Goal: Task Accomplishment & Management: Use online tool/utility

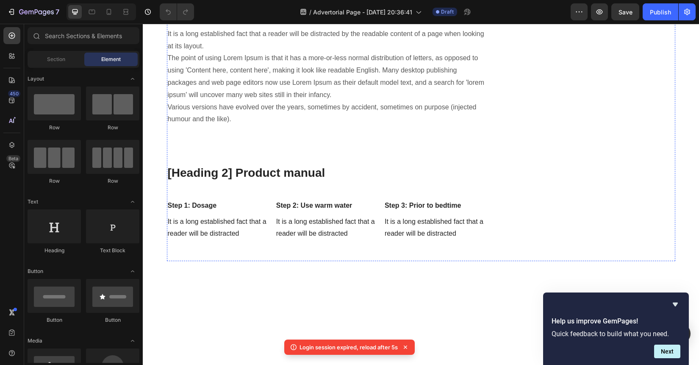
scroll to position [2798, 0]
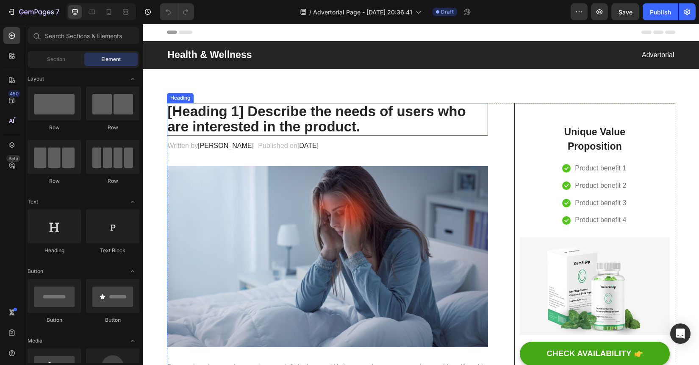
click at [336, 124] on p "[Heading 1] Describe the needs of users who are interested in the product." at bounding box center [328, 119] width 320 height 31
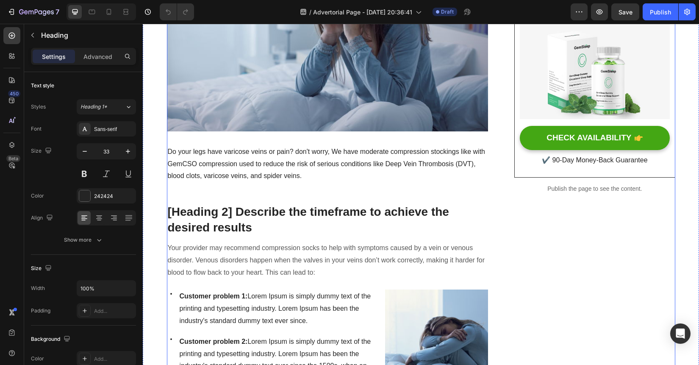
scroll to position [216, 0]
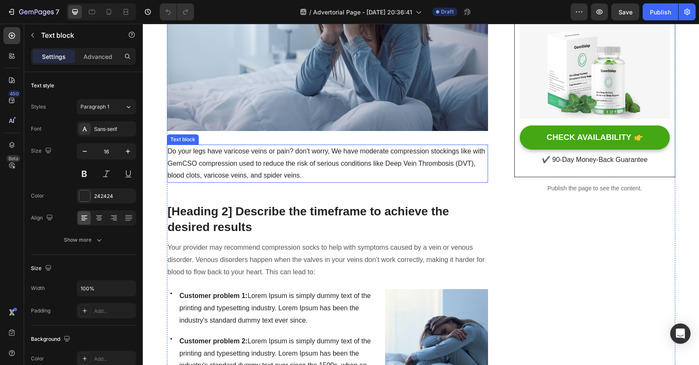
click at [351, 165] on p "Do your legs have varicose veins or pain? don't worry, We have moderate compres…" at bounding box center [328, 163] width 320 height 36
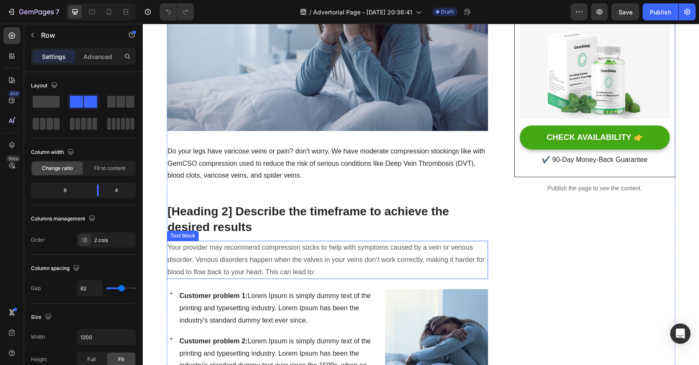
scroll to position [0, 0]
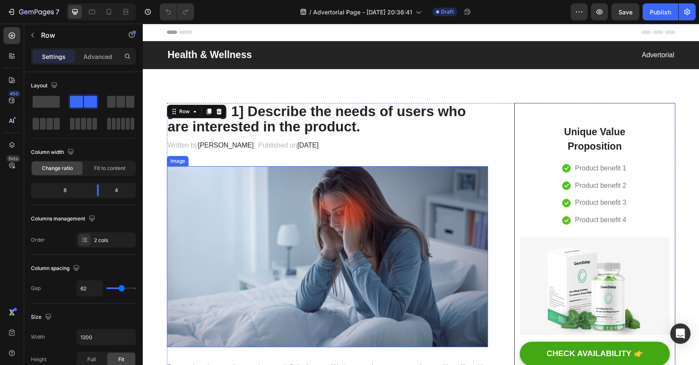
click at [421, 142] on div "Written by [PERSON_NAME] Text block Published on [DATE] Text block Row" at bounding box center [327, 145] width 321 height 14
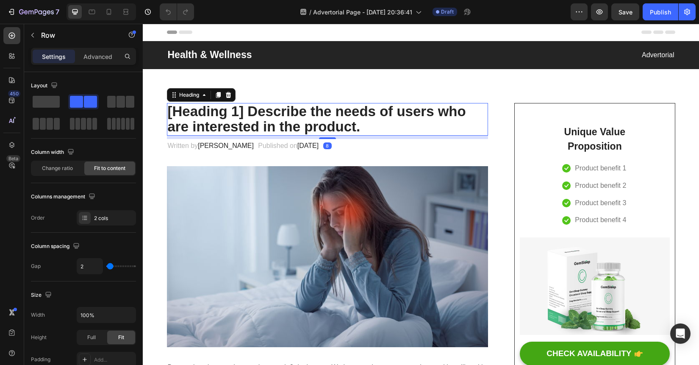
click at [357, 128] on p "[Heading 1] Describe the needs of users who are interested in the product." at bounding box center [328, 119] width 320 height 31
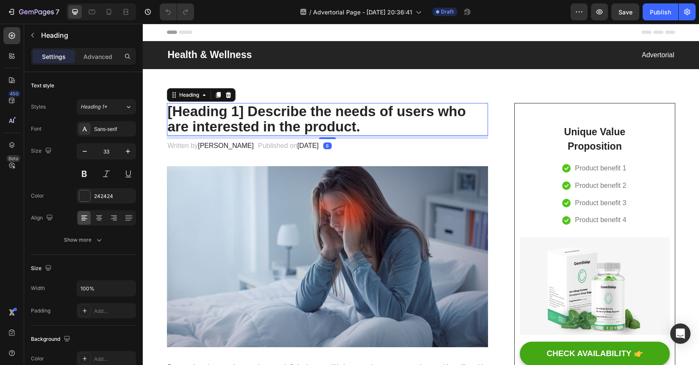
click at [359, 126] on p "[Heading 1] Describe the needs of users who are interested in the product." at bounding box center [328, 119] width 320 height 31
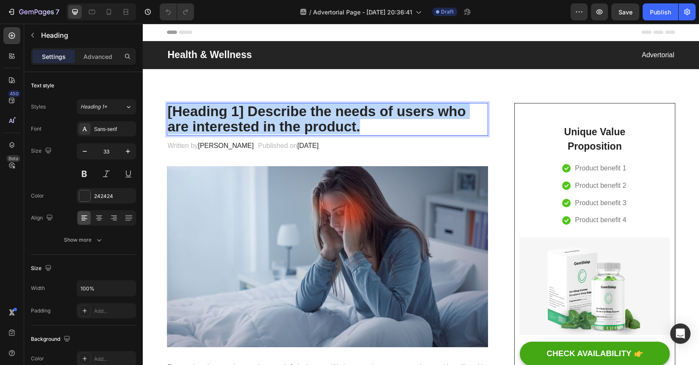
drag, startPoint x: 359, startPoint y: 126, endPoint x: 155, endPoint y: 108, distance: 204.9
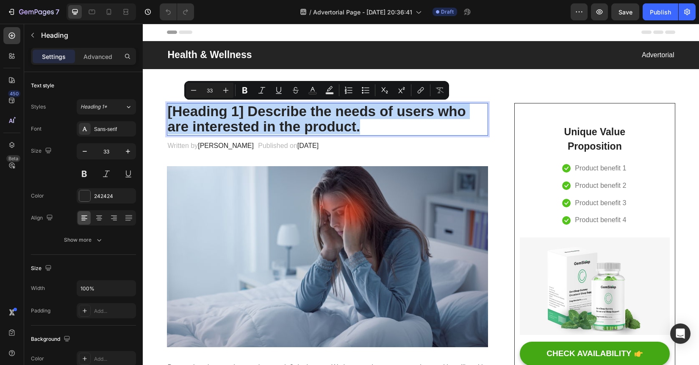
type input "21"
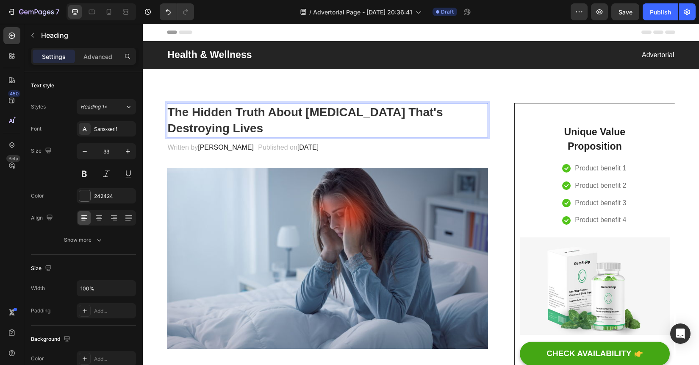
click at [304, 130] on p "The Hidden Truth About [MEDICAL_DATA] That's Destroying Lives" at bounding box center [328, 120] width 320 height 33
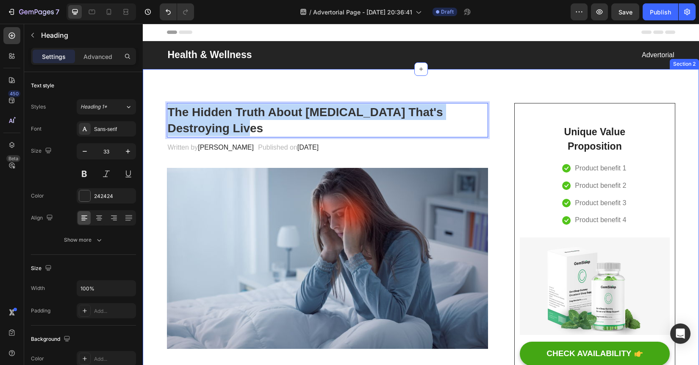
drag, startPoint x: 300, startPoint y: 130, endPoint x: 161, endPoint y: 108, distance: 141.1
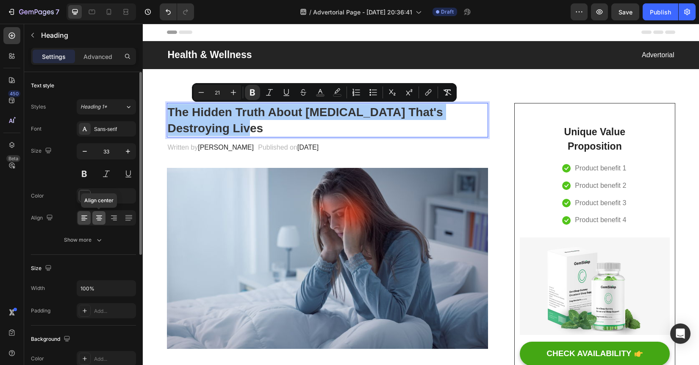
click at [100, 220] on icon at bounding box center [99, 217] width 8 height 8
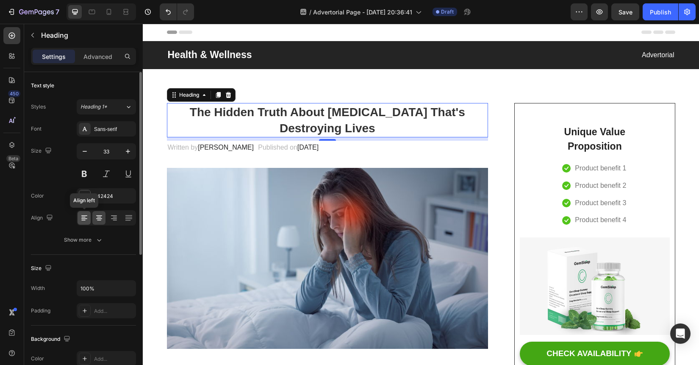
click at [84, 223] on div at bounding box center [84, 218] width 13 height 14
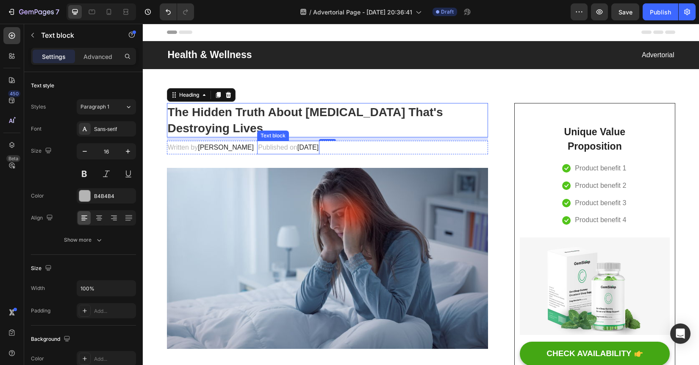
click at [318, 144] on span "[DATE]" at bounding box center [307, 147] width 21 height 7
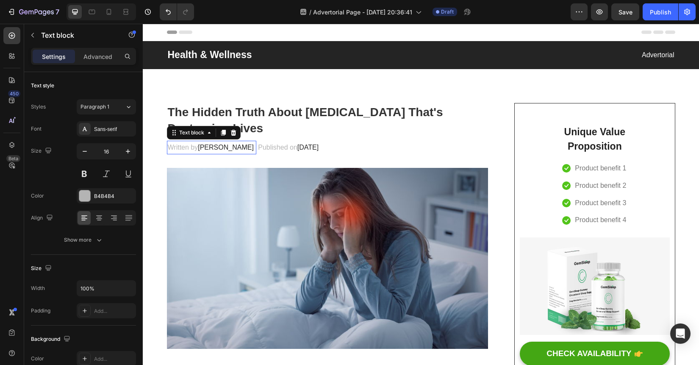
click at [208, 151] on span "[PERSON_NAME]" at bounding box center [226, 147] width 56 height 7
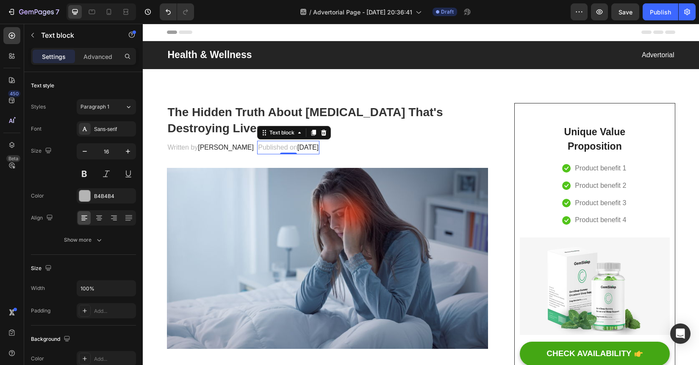
click at [297, 145] on span "[DATE]" at bounding box center [307, 147] width 21 height 7
click at [318, 149] on span "[DATE]" at bounding box center [307, 147] width 21 height 7
click at [307, 145] on span "[DATE]" at bounding box center [307, 147] width 21 height 7
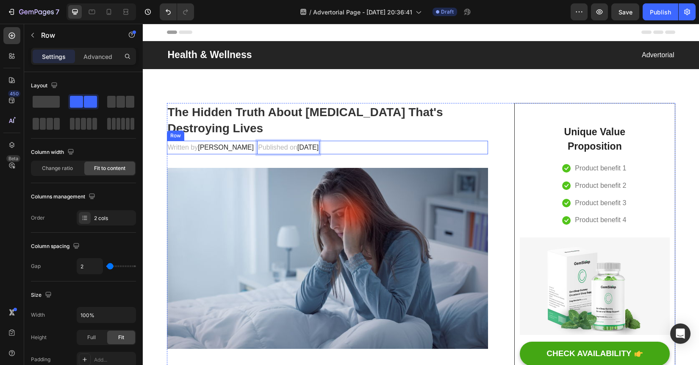
click at [344, 149] on div "Written by [PERSON_NAME] Text block Published on [DATE] Text block 0 Row" at bounding box center [327, 148] width 321 height 14
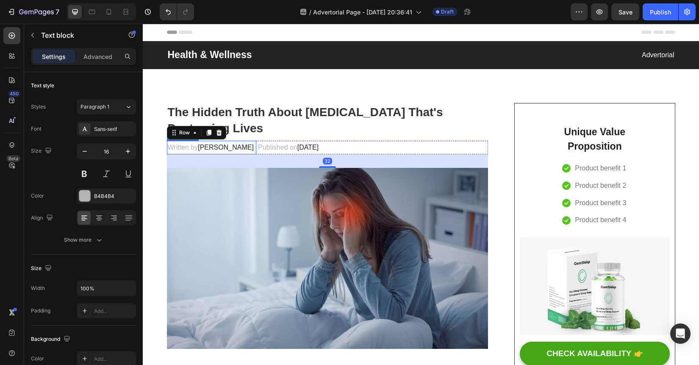
click at [224, 144] on span "[PERSON_NAME]" at bounding box center [226, 147] width 56 height 7
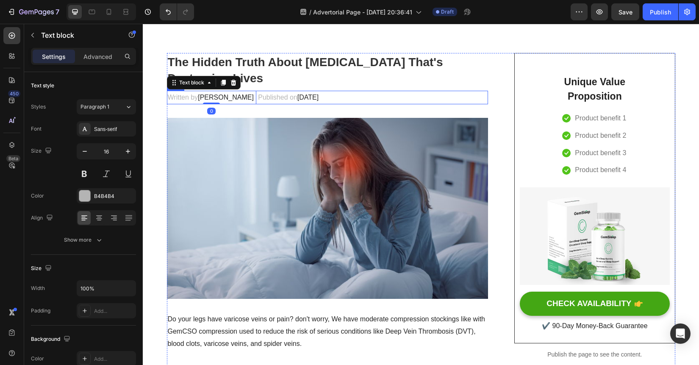
scroll to position [109, 0]
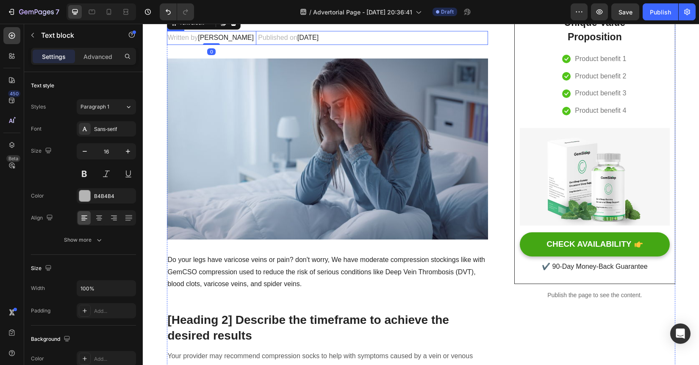
click at [385, 154] on img at bounding box center [327, 148] width 321 height 181
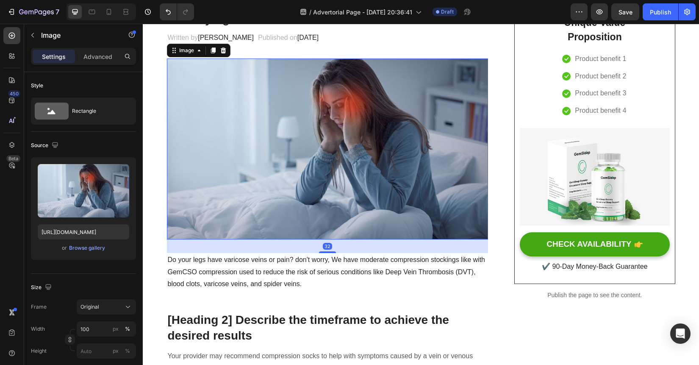
scroll to position [0, 0]
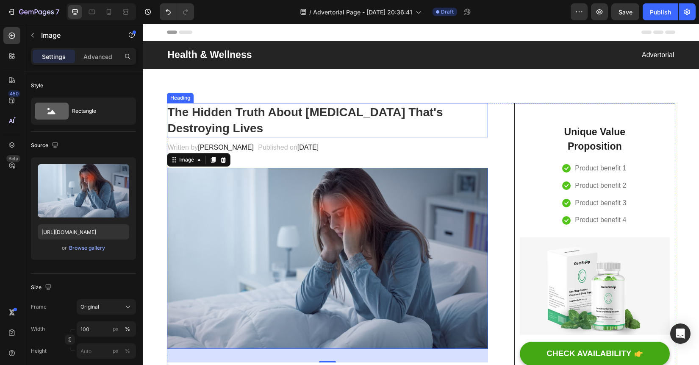
click at [314, 129] on p "⁠⁠⁠⁠⁠⁠⁠ The Hidden Truth About [MEDICAL_DATA] That's Destroying Lives" at bounding box center [328, 120] width 320 height 33
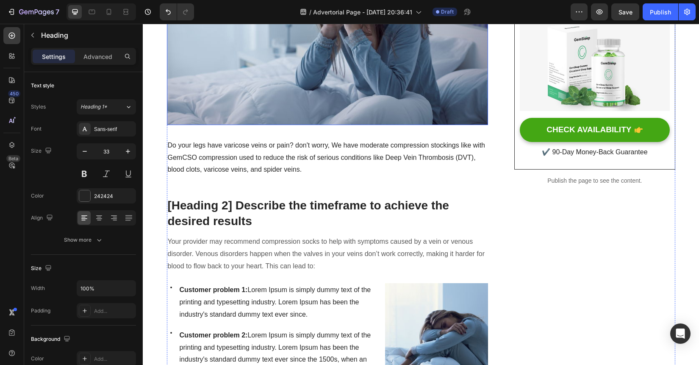
scroll to position [229, 0]
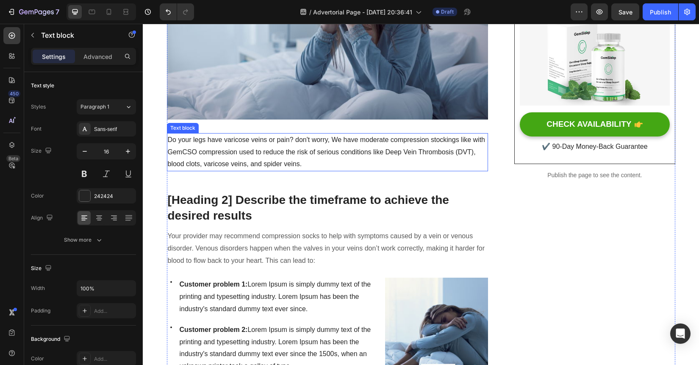
click at [303, 154] on p "Do your legs have varicose veins or pain? don't worry, We have moderate compres…" at bounding box center [328, 152] width 320 height 36
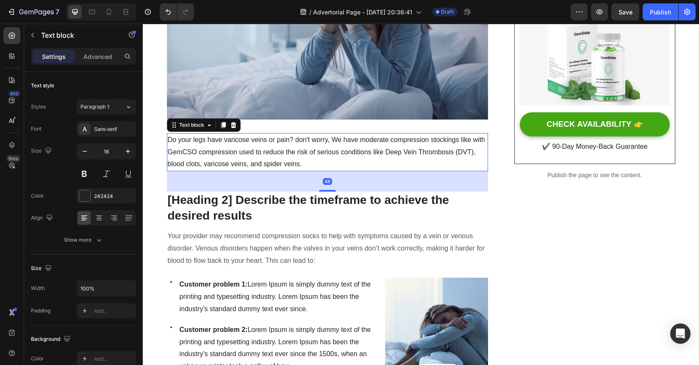
click at [303, 154] on p "Do your legs have varicose veins or pain? don't worry, We have moderate compres…" at bounding box center [328, 152] width 320 height 36
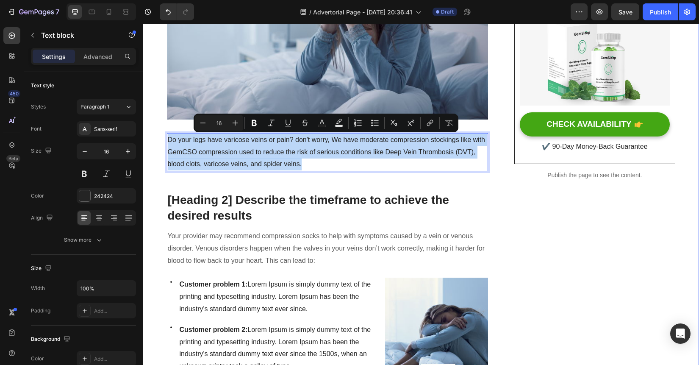
drag, startPoint x: 314, startPoint y: 164, endPoint x: 149, endPoint y: 123, distance: 169.8
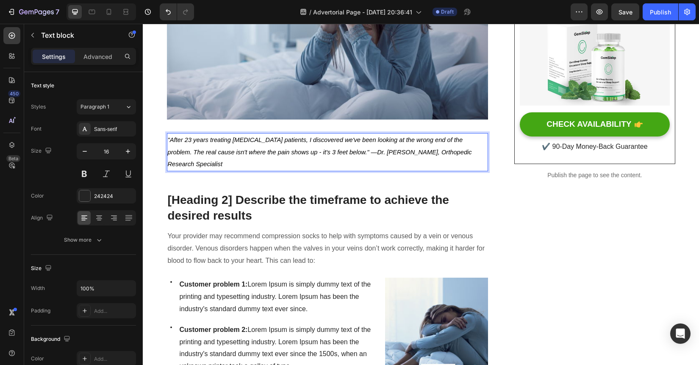
click at [172, 138] on icon ""After 23 years treating [MEDICAL_DATA] patients, I discovered we've been looki…" at bounding box center [320, 151] width 304 height 31
click at [170, 139] on icon ""After 23 years treating [MEDICAL_DATA] patients, I discovered we've been looki…" at bounding box center [320, 151] width 304 height 31
click at [472, 140] on icon "After 23 years treating [MEDICAL_DATA] patients, I discovered we've been lookin…" at bounding box center [327, 151] width 319 height 31
click at [345, 154] on icon "The real cause isn't where the pain shows up - it's 3 feet below." —Dr. [PERSON…" at bounding box center [321, 158] width 307 height 19
click at [362, 145] on p "After 23 years treating [MEDICAL_DATA] patients, I discovered we've been lookin…" at bounding box center [328, 140] width 320 height 12
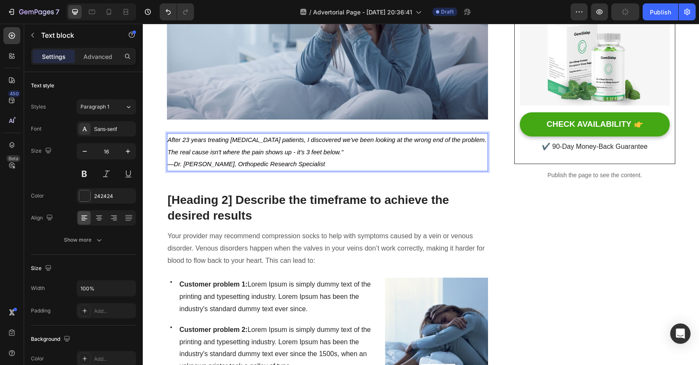
click at [350, 153] on p "The real cause isn't where the pain shows up - it's 3 feet below."" at bounding box center [328, 152] width 320 height 12
click at [441, 210] on p "[Heading 2] Describe the timeframe to achieve the desired results" at bounding box center [328, 207] width 320 height 31
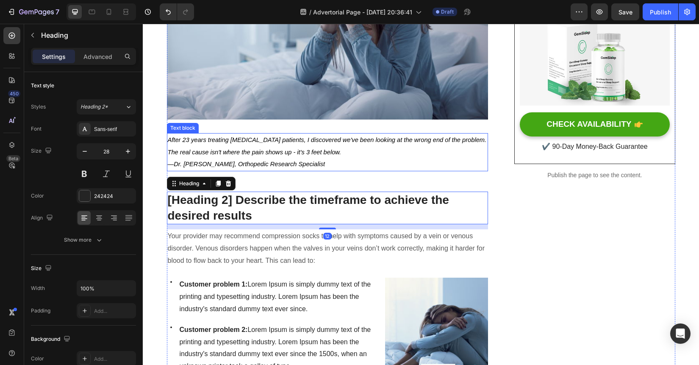
click at [417, 150] on p "The real cause isn't where the pain shows up - it's 3 feet below." at bounding box center [328, 152] width 320 height 12
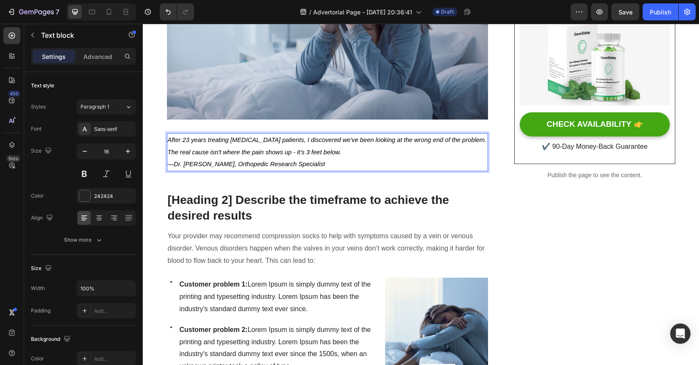
click at [284, 158] on p "The real cause isn't where the pain shows up - it's 3 feet below." at bounding box center [328, 152] width 320 height 12
click at [321, 161] on p "—Dr. [PERSON_NAME], Orthopedic Research Specialist" at bounding box center [328, 164] width 320 height 12
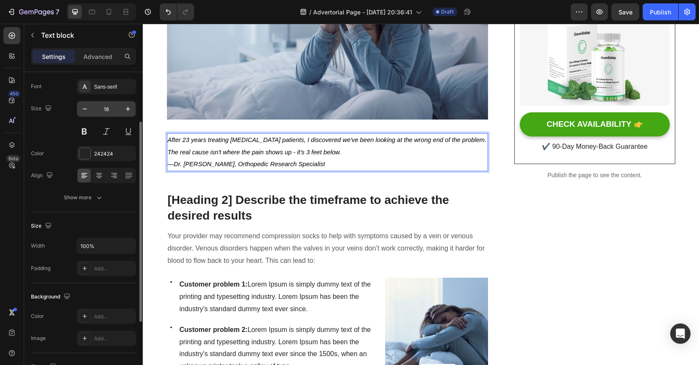
scroll to position [58, 0]
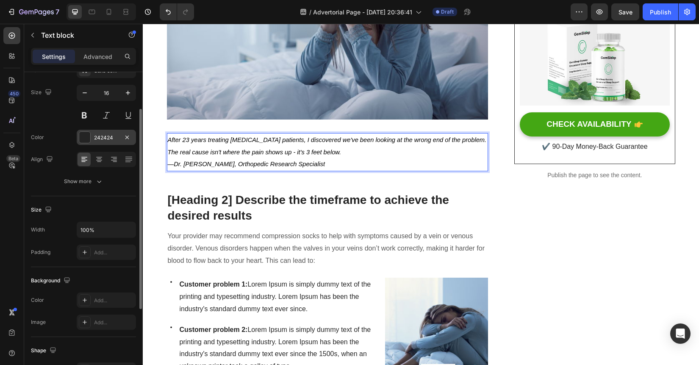
click at [84, 136] on div at bounding box center [84, 137] width 11 height 11
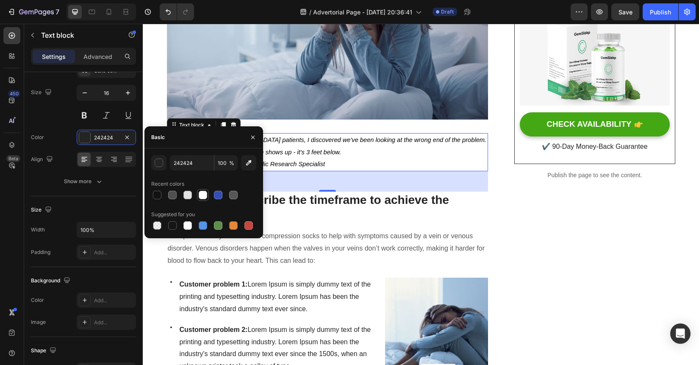
click at [201, 197] on div at bounding box center [203, 195] width 8 height 8
click at [216, 197] on div at bounding box center [218, 195] width 8 height 8
type input "334FB4"
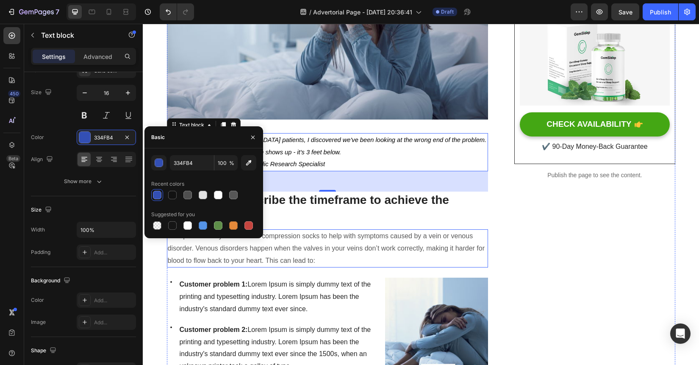
click at [379, 254] on p "Your provider may recommend compression socks to help with symptoms caused by a…" at bounding box center [328, 248] width 320 height 36
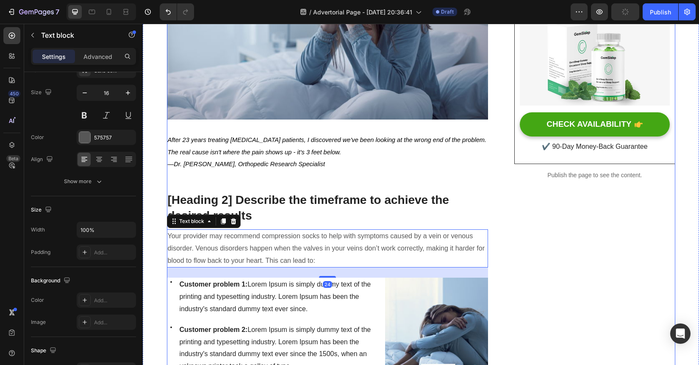
click at [348, 171] on div "After 23 years treating [MEDICAL_DATA] patients, I discovered we've been lookin…" at bounding box center [327, 152] width 321 height 38
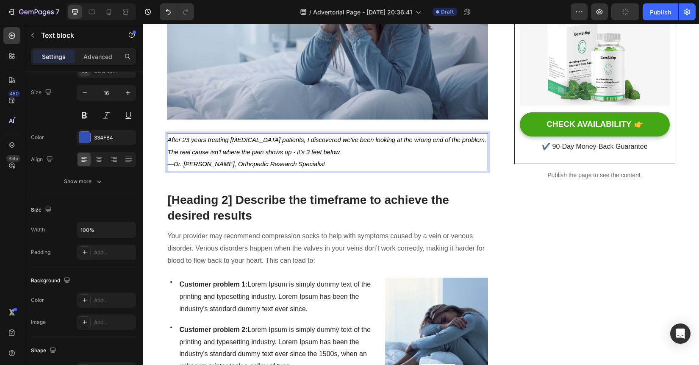
click at [350, 153] on p "The real cause isn't where the pain shows up - it's 3 feet below." at bounding box center [328, 152] width 320 height 12
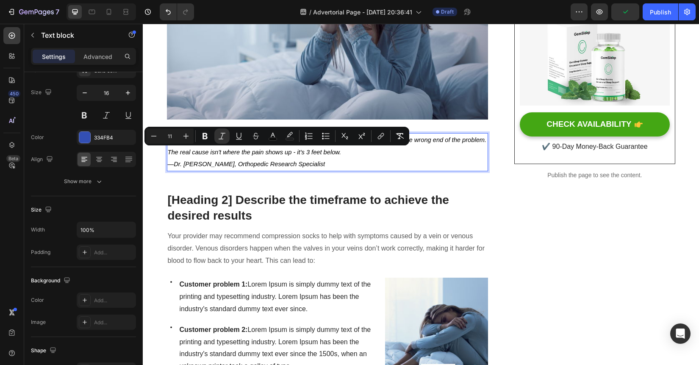
click at [360, 161] on p "—Dr. [PERSON_NAME], Orthopedic Research Specialist" at bounding box center [328, 164] width 320 height 12
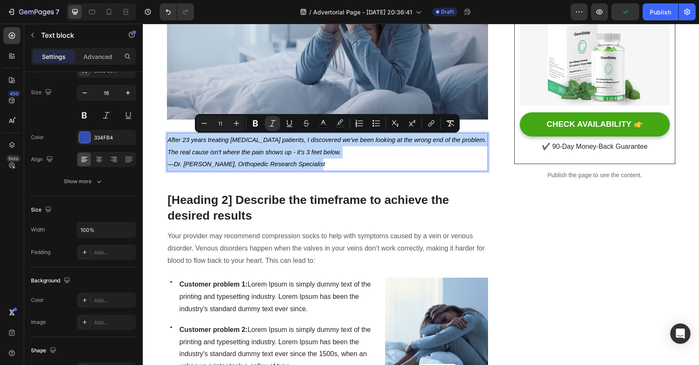
drag, startPoint x: 352, startPoint y: 161, endPoint x: 138, endPoint y: 131, distance: 216.7
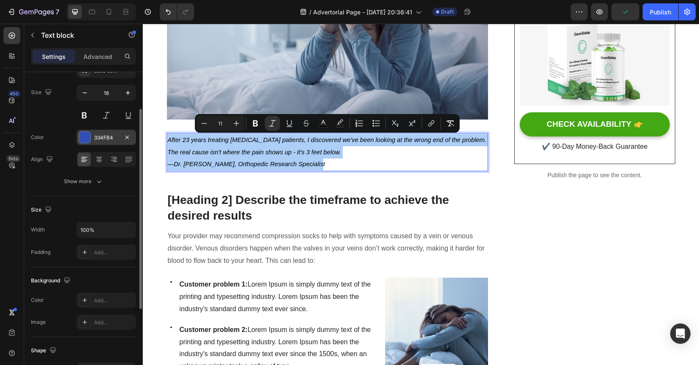
click at [115, 135] on div "334FB4" at bounding box center [106, 138] width 25 height 8
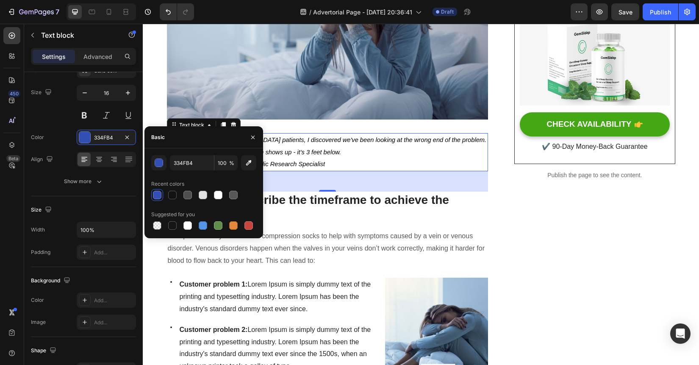
click at [160, 192] on div at bounding box center [157, 195] width 8 height 8
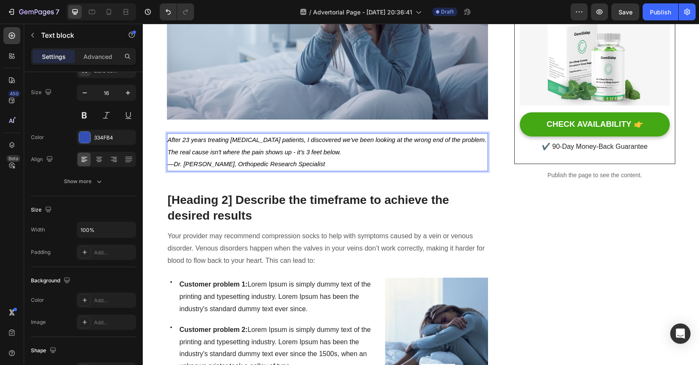
click at [360, 157] on p "The real cause isn't where the pain shows up - it's 3 feet below." at bounding box center [328, 152] width 320 height 12
click at [355, 199] on p "[Heading 2] Describe the timeframe to achieve the desired results" at bounding box center [328, 207] width 320 height 31
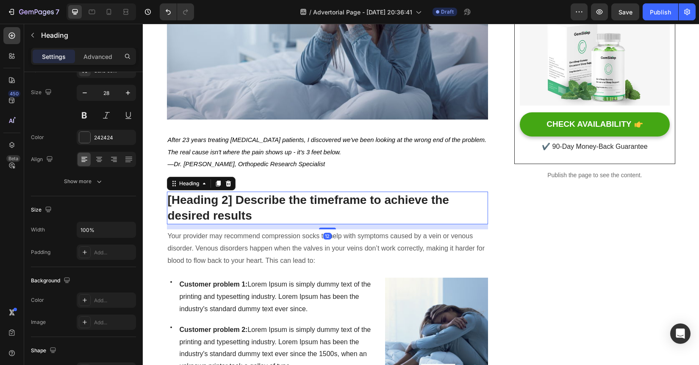
scroll to position [0, 0]
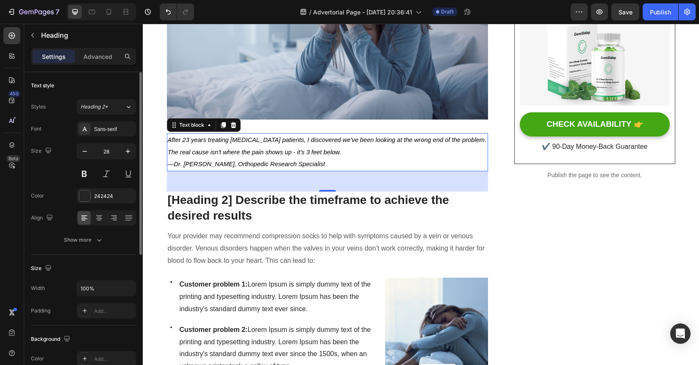
click at [328, 161] on p "—Dr. [PERSON_NAME], Orthopedic Research Specialist" at bounding box center [328, 164] width 320 height 12
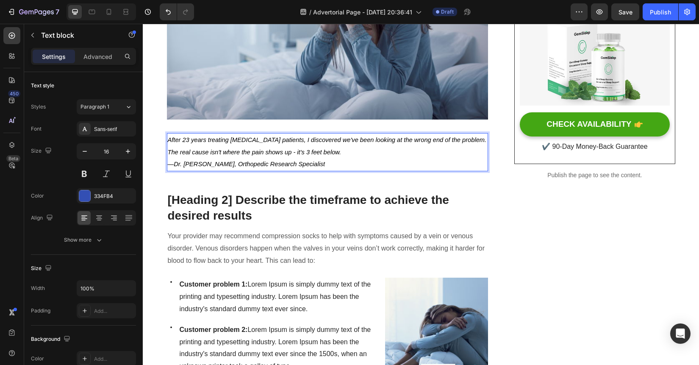
click at [291, 151] on icon "The real cause isn't where the pain shows up - it's 3 feet below." at bounding box center [255, 152] width 174 height 7
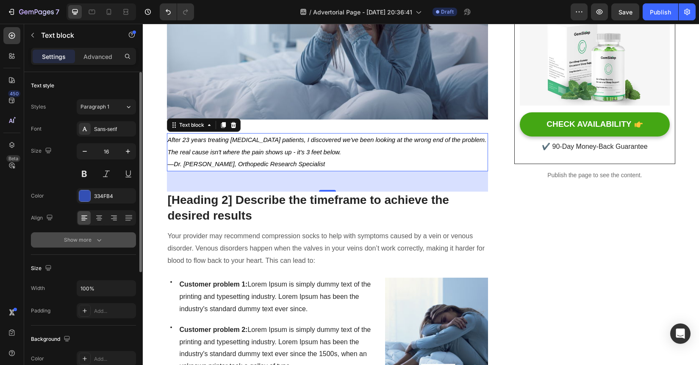
click at [89, 240] on div "Show more" at bounding box center [83, 239] width 39 height 8
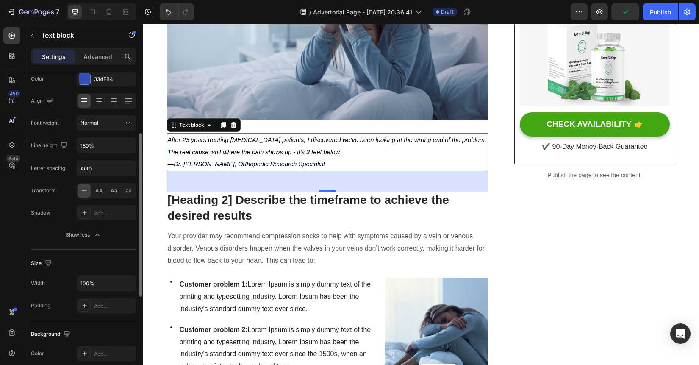
scroll to position [117, 0]
click at [82, 217] on div at bounding box center [85, 212] width 12 height 12
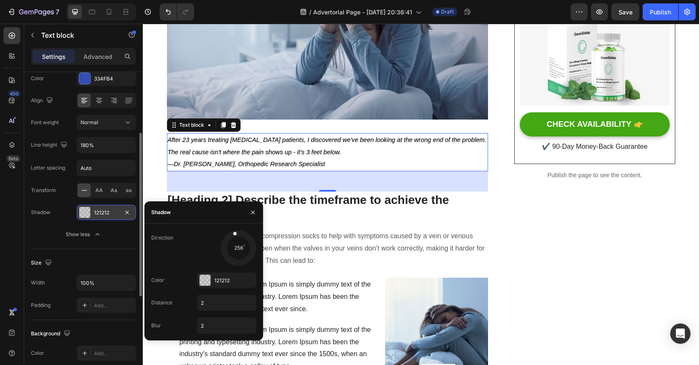
drag, startPoint x: 230, startPoint y: 259, endPoint x: 231, endPoint y: 221, distance: 38.2
click at [231, 221] on div "Shadow Direction 256 Color 121212 Distance 2 Blur 2" at bounding box center [203, 270] width 119 height 139
click at [203, 278] on div at bounding box center [204, 279] width 11 height 11
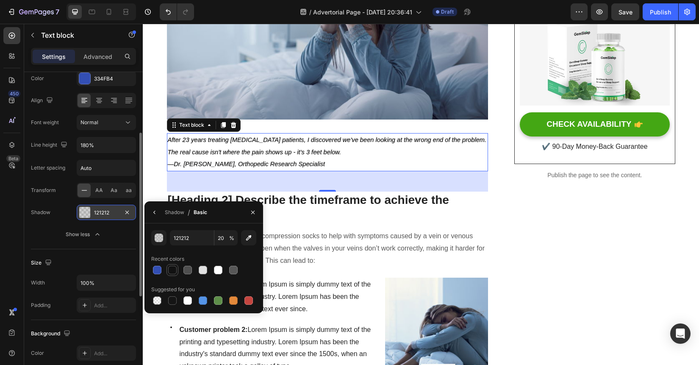
click at [172, 271] on div at bounding box center [172, 270] width 8 height 8
type input "100"
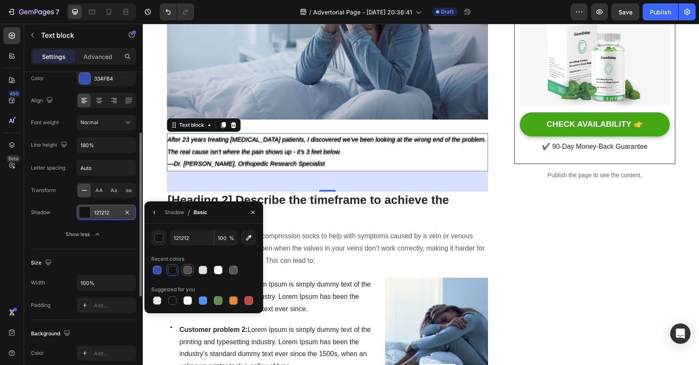
click at [189, 271] on div at bounding box center [187, 270] width 8 height 8
type input "4F4F4F"
click at [246, 213] on button "button" at bounding box center [253, 212] width 14 height 14
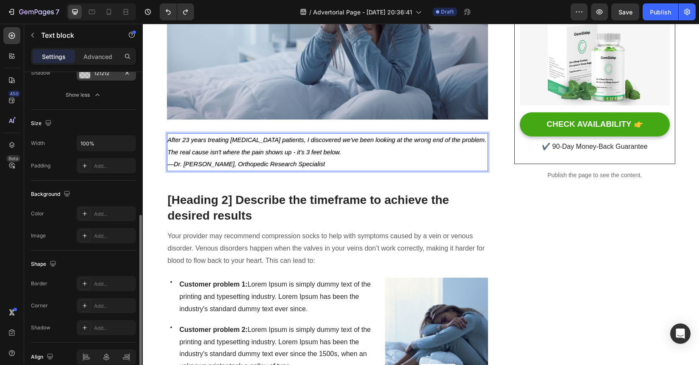
scroll to position [297, 0]
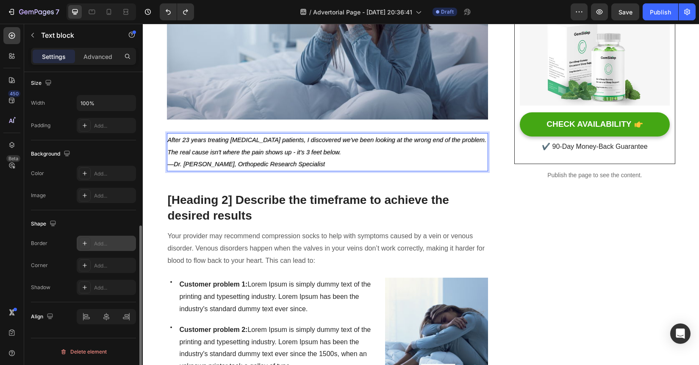
click at [115, 242] on div "Add..." at bounding box center [114, 244] width 40 height 8
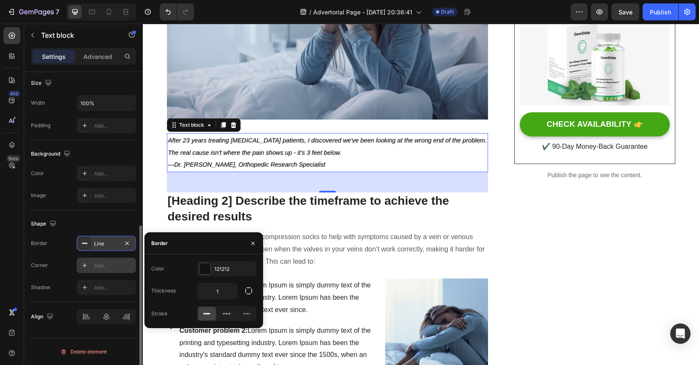
click at [111, 268] on div "Add..." at bounding box center [114, 266] width 40 height 8
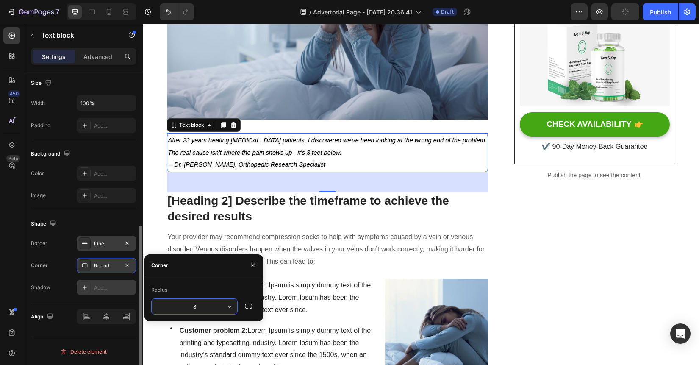
click at [108, 287] on div "Add..." at bounding box center [114, 288] width 40 height 8
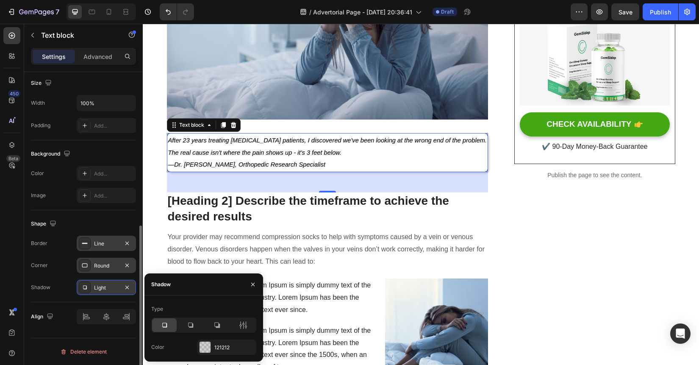
click at [113, 275] on div "Border Line Corner Round Shadow Light" at bounding box center [83, 264] width 105 height 59
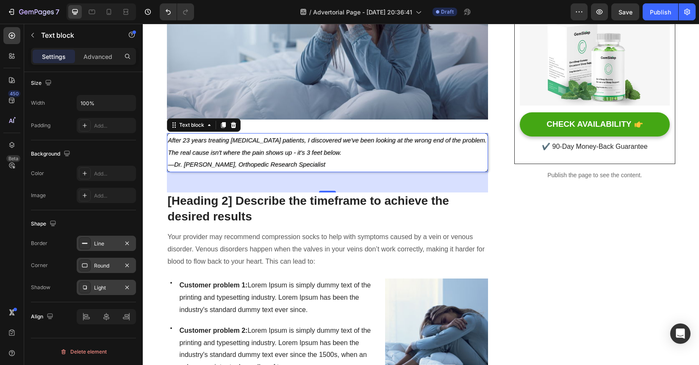
click at [114, 270] on div "Round" at bounding box center [106, 264] width 59 height 15
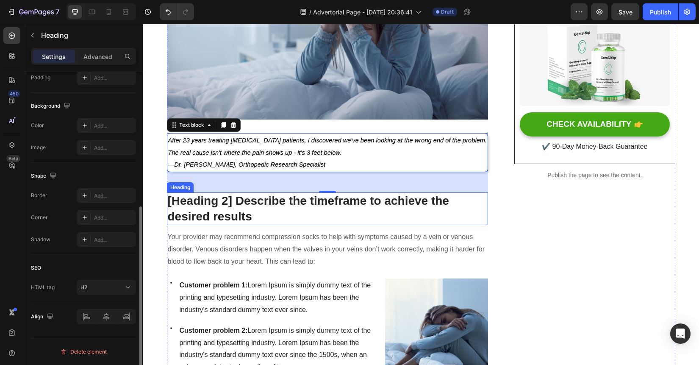
click at [226, 221] on p "[Heading 2] Describe the timeframe to achieve the desired results" at bounding box center [328, 208] width 320 height 31
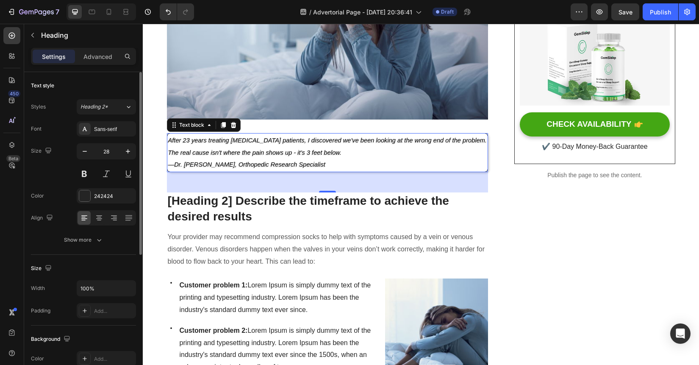
click at [270, 151] on icon "The real cause isn't where the pain shows up - it's 3 feet below." at bounding box center [255, 152] width 174 height 7
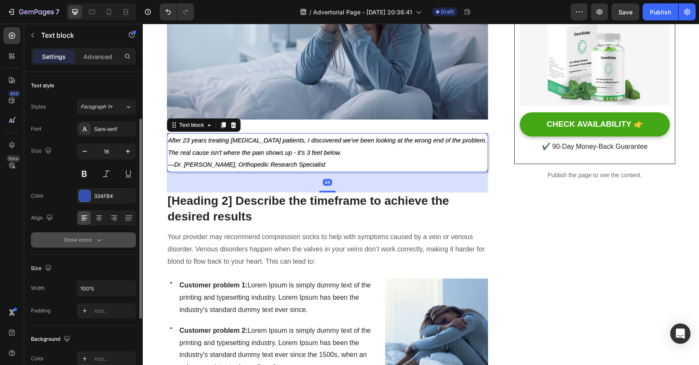
scroll to position [185, 0]
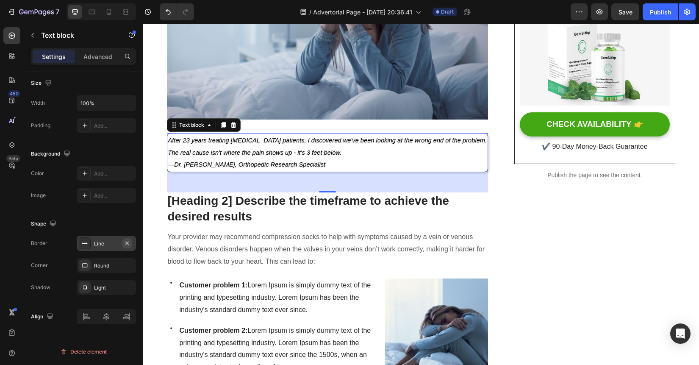
click at [128, 244] on icon "button" at bounding box center [126, 242] width 3 height 3
click at [130, 265] on icon "button" at bounding box center [127, 265] width 7 height 7
click at [128, 291] on button "button" at bounding box center [127, 287] width 10 height 10
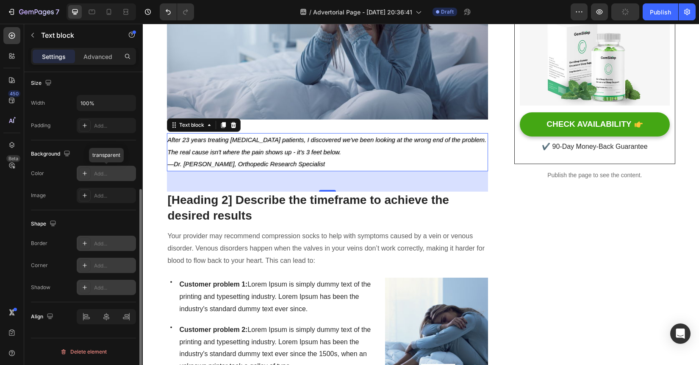
click at [112, 177] on div "Add..." at bounding box center [106, 173] width 59 height 15
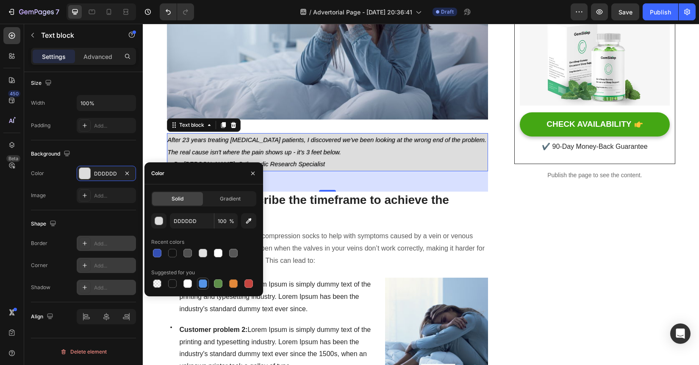
click at [199, 285] on div at bounding box center [203, 283] width 8 height 8
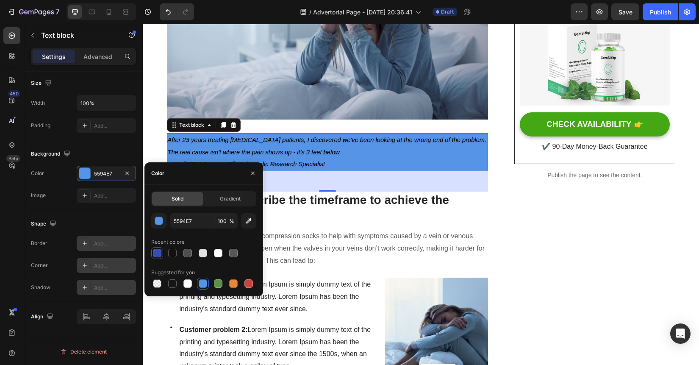
click at [157, 257] on div at bounding box center [157, 253] width 10 height 10
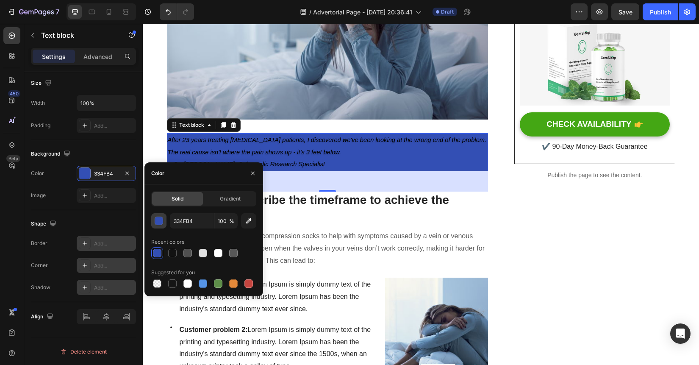
click at [161, 223] on div "button" at bounding box center [159, 221] width 8 height 8
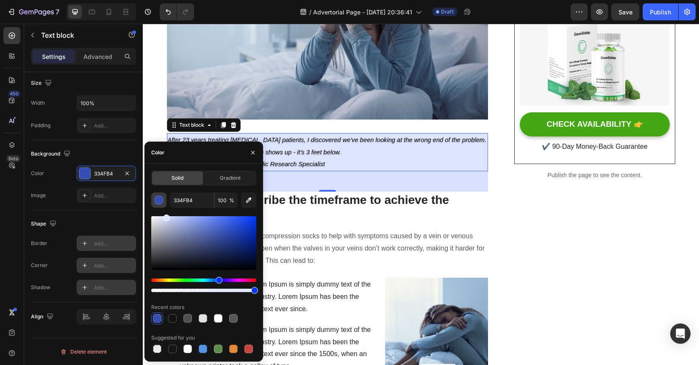
drag, startPoint x: 228, startPoint y: 233, endPoint x: 166, endPoint y: 195, distance: 72.6
click at [166, 195] on div "334FB4 100 % Recent colors Suggested for you" at bounding box center [203, 273] width 105 height 162
type input "DDE5FF"
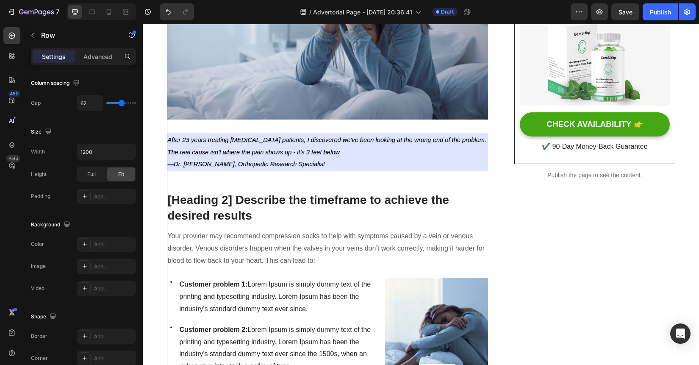
scroll to position [0, 0]
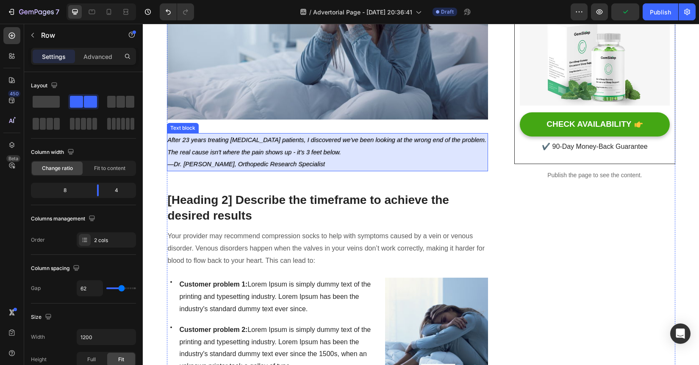
click at [409, 167] on p "—Dr. [PERSON_NAME], Orthopedic Research Specialist" at bounding box center [328, 164] width 320 height 12
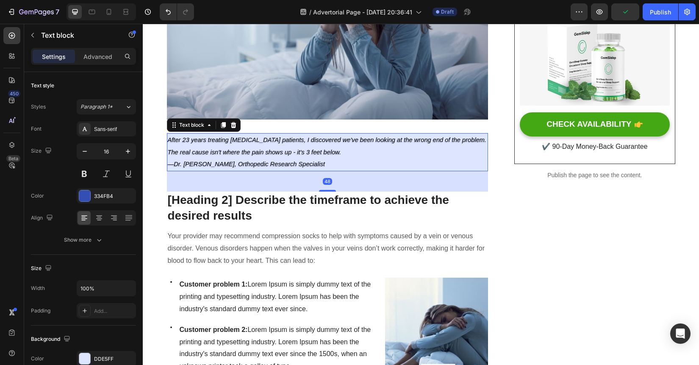
scroll to position [187, 0]
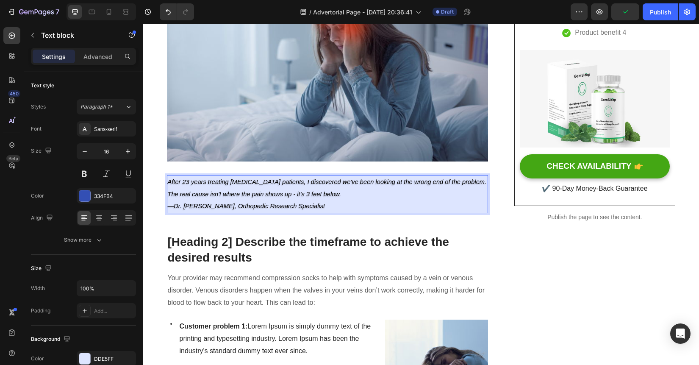
click at [421, 186] on p "After 23 years treating [MEDICAL_DATA] patients, I discovered we've been lookin…" at bounding box center [328, 182] width 320 height 12
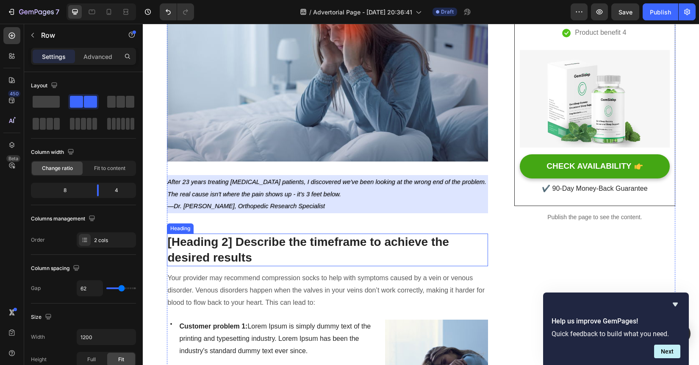
click at [287, 247] on p "[Heading 2] Describe the timeframe to achieve the desired results" at bounding box center [328, 249] width 320 height 31
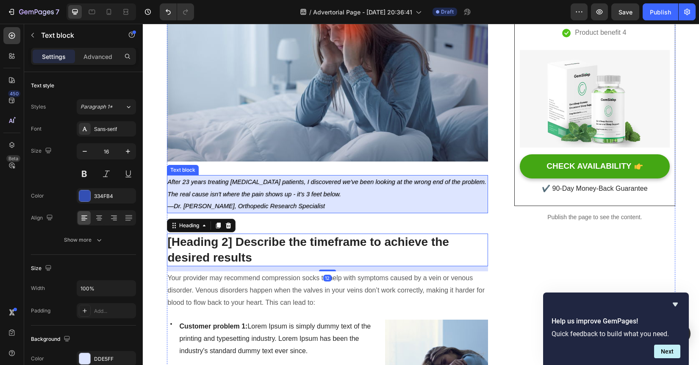
click at [460, 197] on p "The real cause isn't where the pain shows up - it's 3 feet below." at bounding box center [328, 194] width 320 height 12
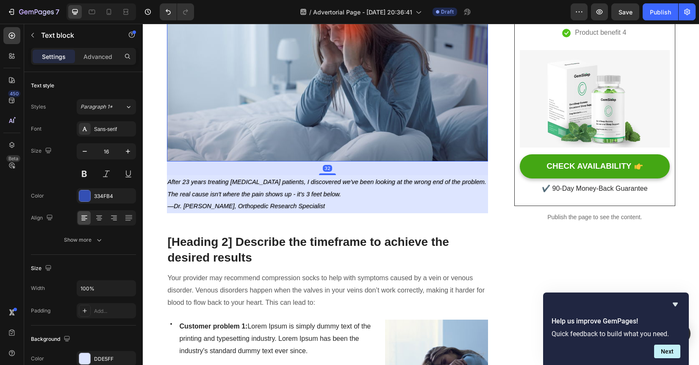
click at [437, 151] on img at bounding box center [327, 71] width 321 height 181
click at [421, 190] on p "The real cause isn't where the pain shows up - it's 3 feet below." at bounding box center [328, 194] width 320 height 12
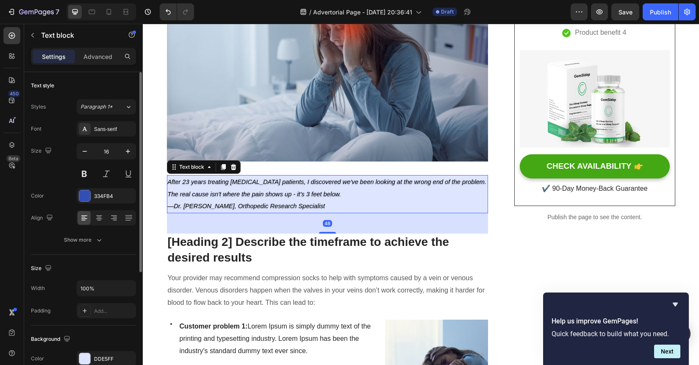
scroll to position [185, 0]
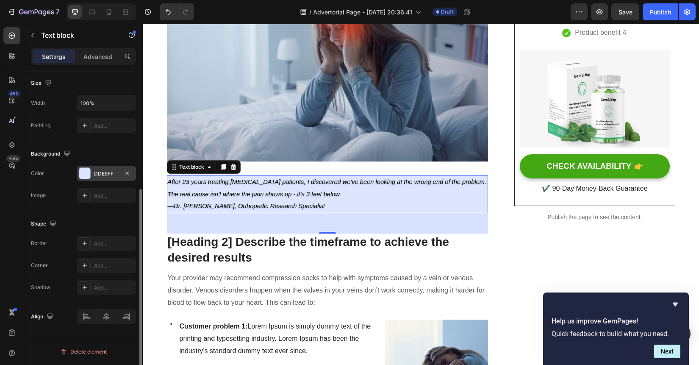
click at [89, 176] on div at bounding box center [84, 173] width 11 height 11
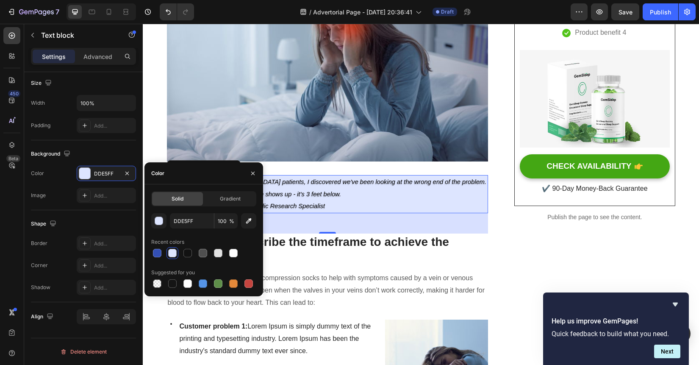
click at [172, 255] on div at bounding box center [172, 253] width 8 height 8
click at [155, 227] on button "button" at bounding box center [158, 220] width 15 height 15
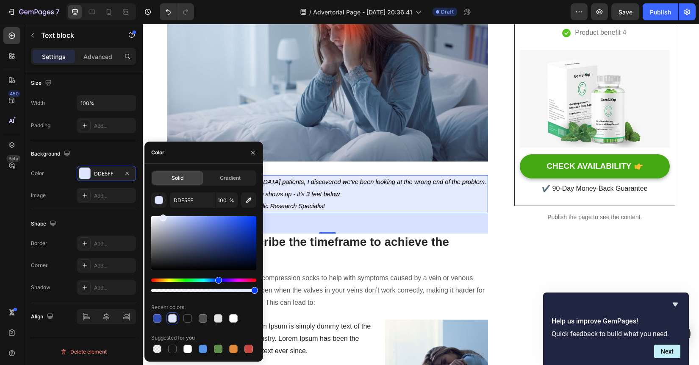
click at [162, 215] on div at bounding box center [163, 217] width 7 height 7
type input "E5EBFF"
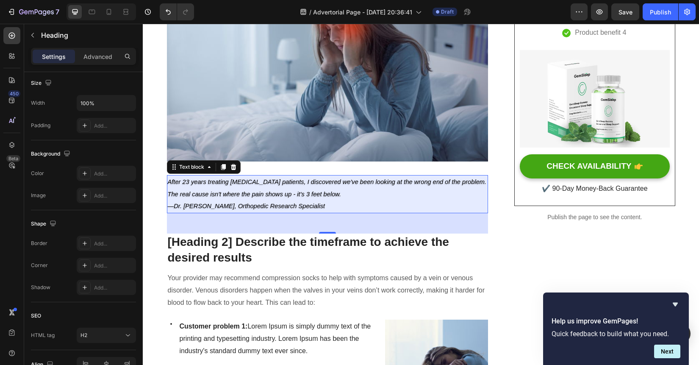
click at [379, 235] on p "[Heading 2] Describe the timeframe to achieve the desired results" at bounding box center [328, 249] width 320 height 31
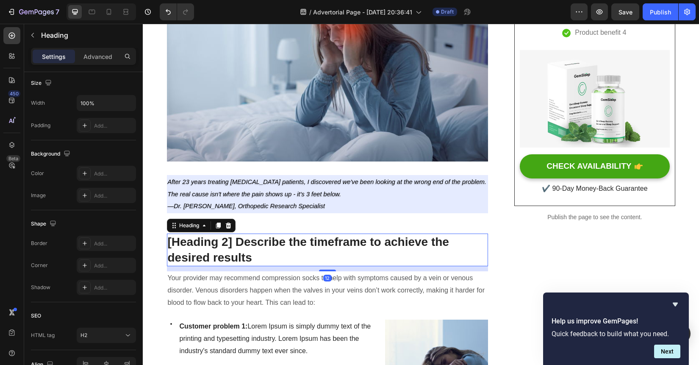
scroll to position [0, 0]
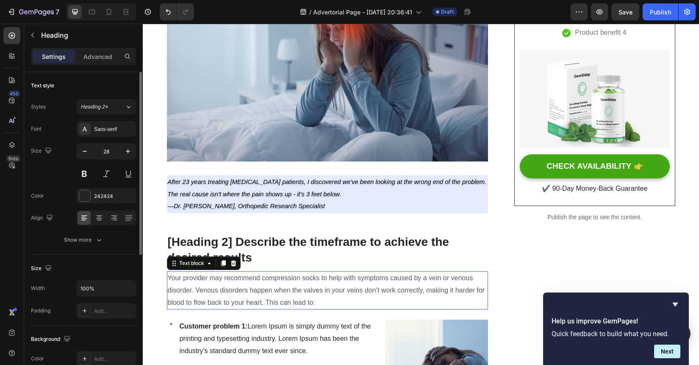
click at [376, 274] on p "Your provider may recommend compression socks to help with symptoms caused by a…" at bounding box center [328, 290] width 320 height 36
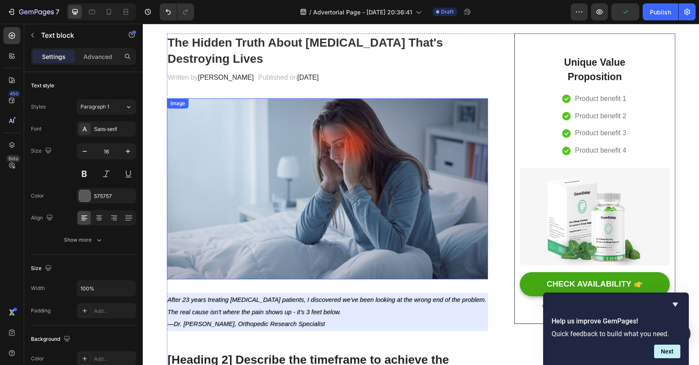
scroll to position [76, 0]
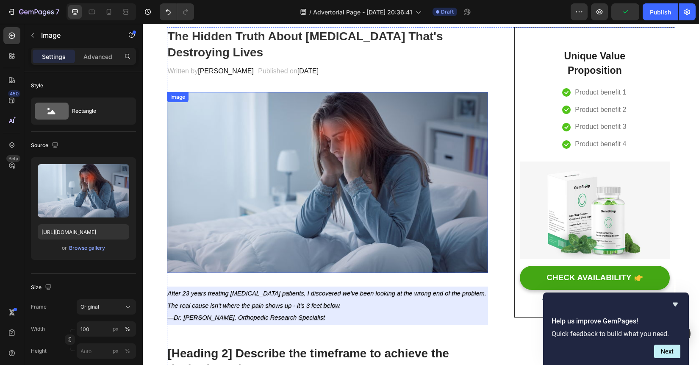
click at [369, 140] on img at bounding box center [327, 182] width 321 height 181
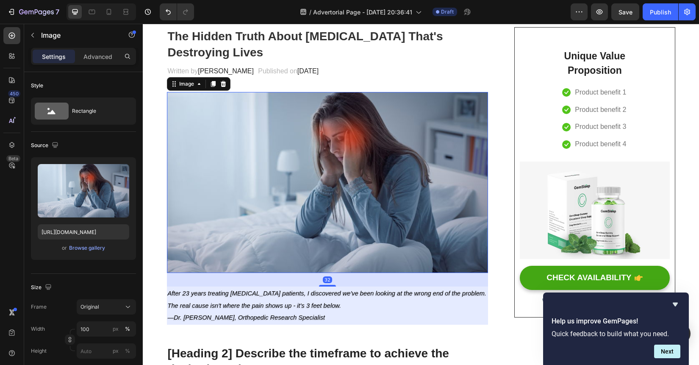
scroll to position [0, 0]
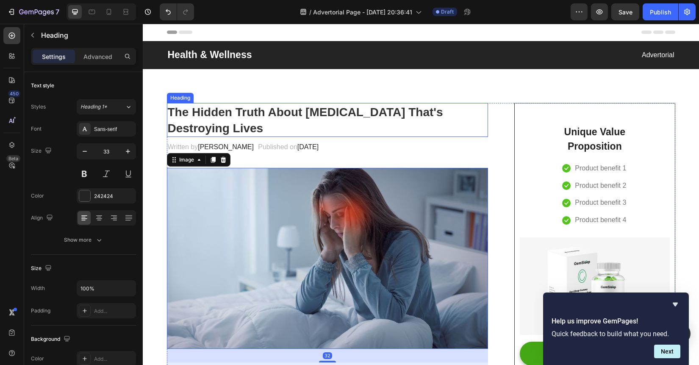
click at [343, 113] on strong "The Hidden Truth About [MEDICAL_DATA] That's Destroying Lives" at bounding box center [305, 119] width 275 height 29
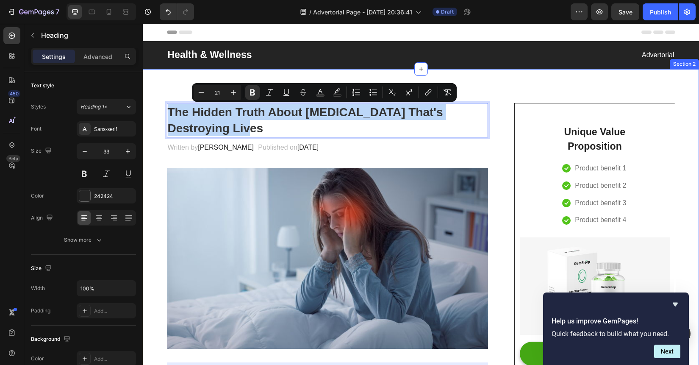
drag, startPoint x: 245, startPoint y: 129, endPoint x: 163, endPoint y: 113, distance: 83.2
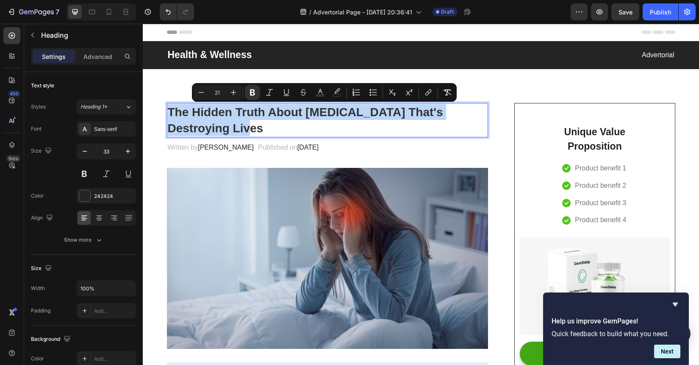
click at [221, 135] on p "The Hidden Truth About [MEDICAL_DATA] That's Destroying Lives" at bounding box center [328, 120] width 320 height 33
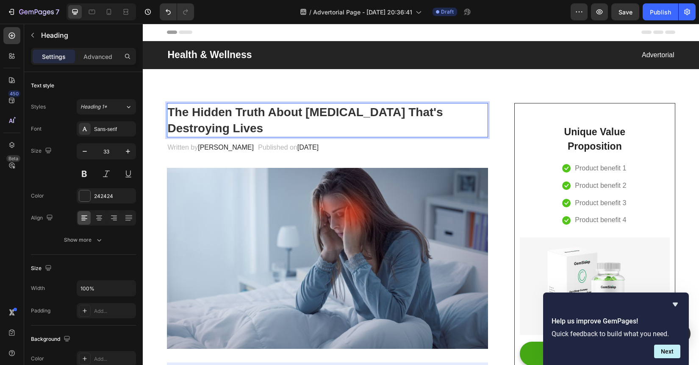
click at [225, 130] on p "The Hidden Truth About [MEDICAL_DATA] That's Destroying Lives" at bounding box center [328, 120] width 320 height 33
click at [168, 127] on strong "The Hidden Truth About [MEDICAL_DATA] That's Destroying Lives" at bounding box center [305, 119] width 275 height 29
drag, startPoint x: 252, startPoint y: 127, endPoint x: 168, endPoint y: 127, distance: 84.3
click at [168, 127] on strong "The Hidden Truth About [MEDICAL_DATA] That's Destroying 60% of PeoplesLives" at bounding box center [305, 119] width 275 height 29
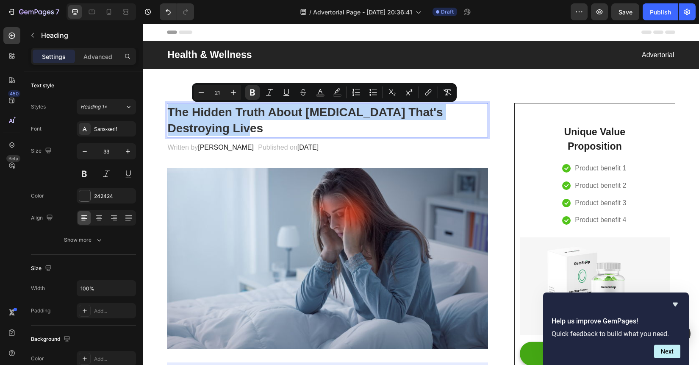
drag, startPoint x: 207, startPoint y: 124, endPoint x: 168, endPoint y: 107, distance: 42.5
click at [168, 107] on p "The Hidden Truth About [MEDICAL_DATA] That's Destroying Lives" at bounding box center [328, 120] width 320 height 33
copy strong "The Hidden Truth About [MEDICAL_DATA] That's Destroying Lives"
click at [253, 117] on strong "The Hidden Truth About [MEDICAL_DATA] That's Destroying Lives" at bounding box center [305, 119] width 275 height 29
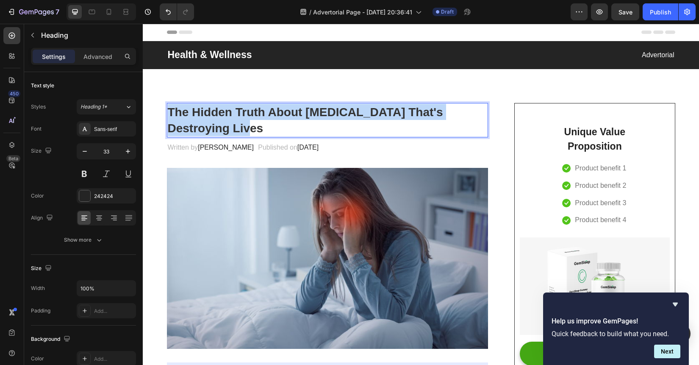
drag, startPoint x: 246, startPoint y: 129, endPoint x: 163, endPoint y: 106, distance: 86.1
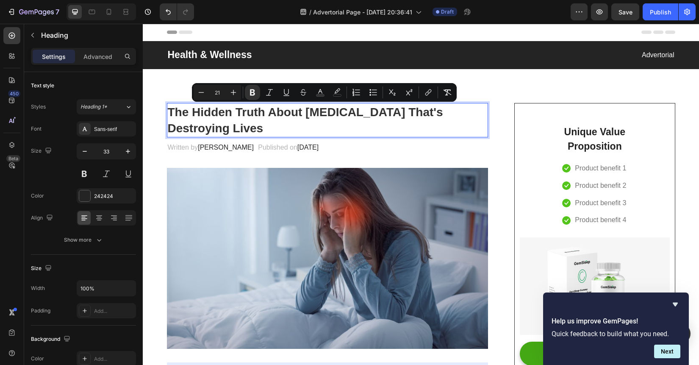
click at [222, 127] on p "The Hidden Truth About [MEDICAL_DATA] That's Destroying Lives" at bounding box center [328, 120] width 320 height 33
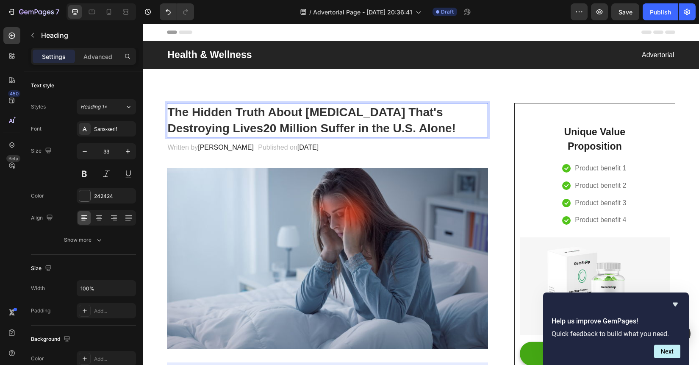
click at [200, 128] on strong "The Hidden Truth About [MEDICAL_DATA] That's Destroying Lives20 Million Suffer …" at bounding box center [312, 119] width 288 height 29
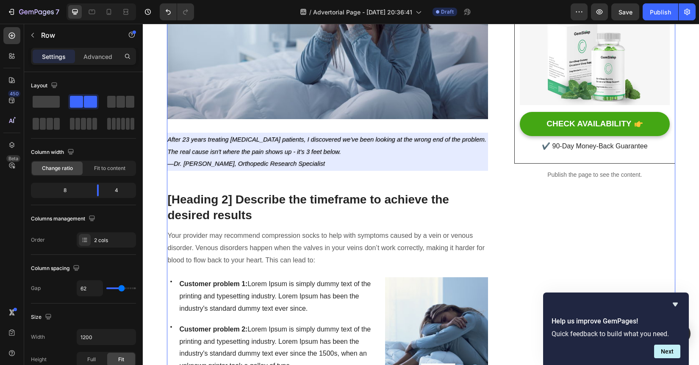
scroll to position [249, 0]
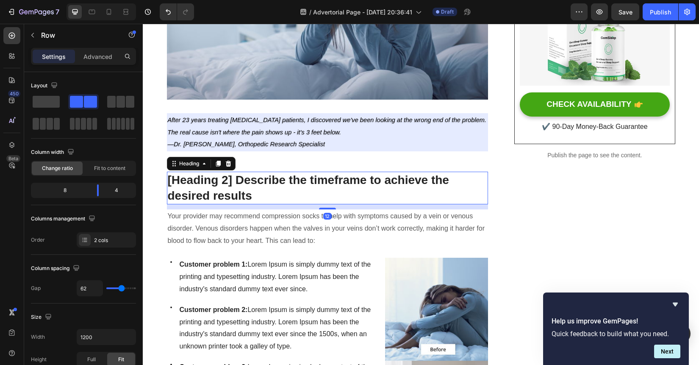
click at [377, 189] on p "[Heading 2] Describe the timeframe to achieve the desired results" at bounding box center [328, 187] width 320 height 31
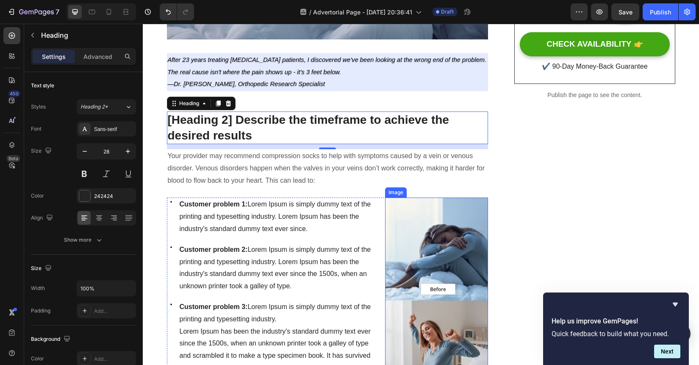
scroll to position [260, 0]
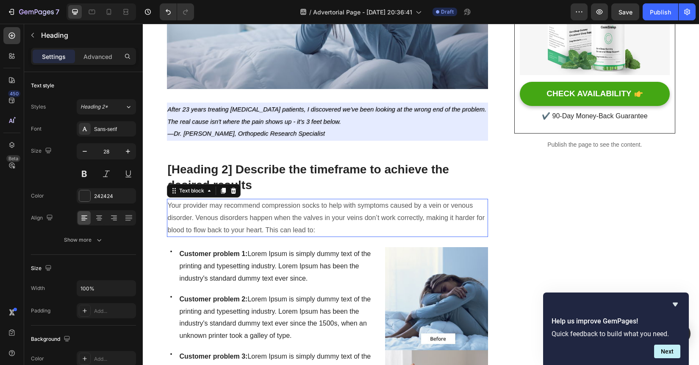
click at [316, 200] on p "Your provider may recommend compression socks to help with symptoms caused by a…" at bounding box center [328, 217] width 320 height 36
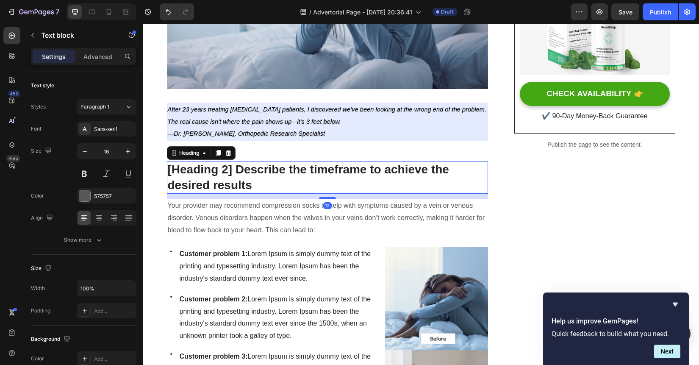
click at [322, 187] on p "[Heading 2] Describe the timeframe to achieve the desired results" at bounding box center [328, 177] width 320 height 31
click at [325, 226] on p "Your provider may recommend compression socks to help with symptoms caused by a…" at bounding box center [328, 217] width 320 height 36
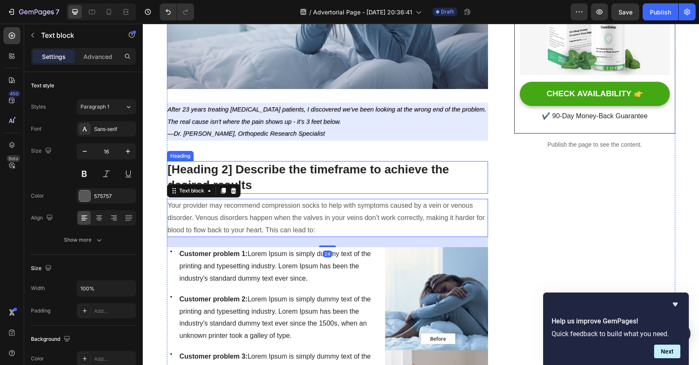
click at [339, 188] on p "[Heading 2] Describe the timeframe to achieve the desired results" at bounding box center [328, 177] width 320 height 31
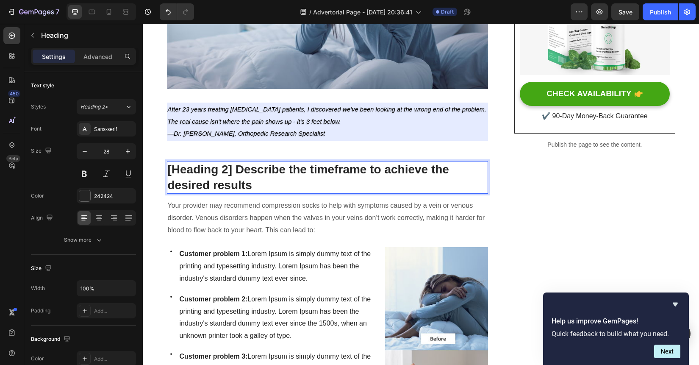
click at [335, 171] on p "[Heading 2] Describe the timeframe to achieve the desired results" at bounding box center [328, 177] width 320 height 31
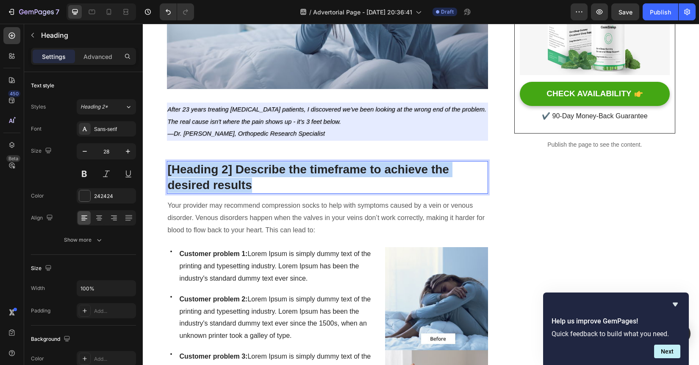
drag, startPoint x: 267, startPoint y: 188, endPoint x: 168, endPoint y: 169, distance: 101.1
click at [168, 169] on p "[Heading 2] Describe the timeframe to achieve the desired results" at bounding box center [328, 177] width 320 height 31
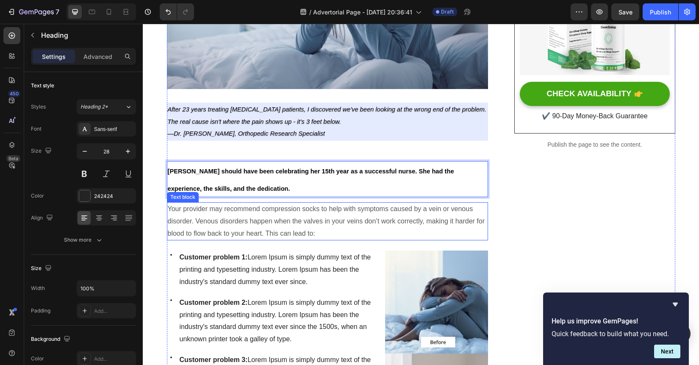
click at [276, 219] on p "Your provider may recommend compression socks to help with symptoms caused by a…" at bounding box center [328, 221] width 320 height 36
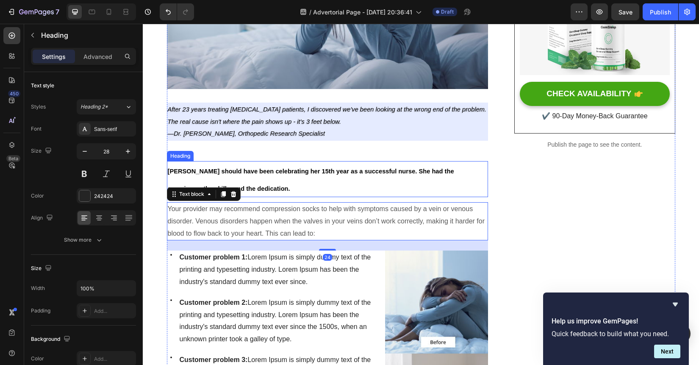
click at [306, 177] on p "⁠⁠⁠⁠⁠⁠⁠ [PERSON_NAME] should have been celebrating her 15th year as a successfu…" at bounding box center [328, 179] width 320 height 34
click at [330, 227] on p "Your provider may recommend compression socks to help with symptoms caused by a…" at bounding box center [328, 221] width 320 height 36
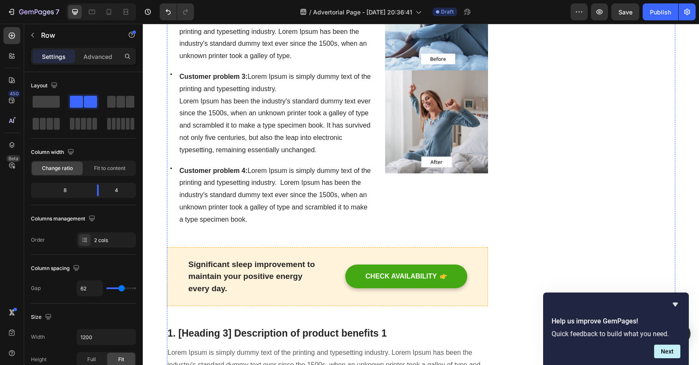
scroll to position [345, 0]
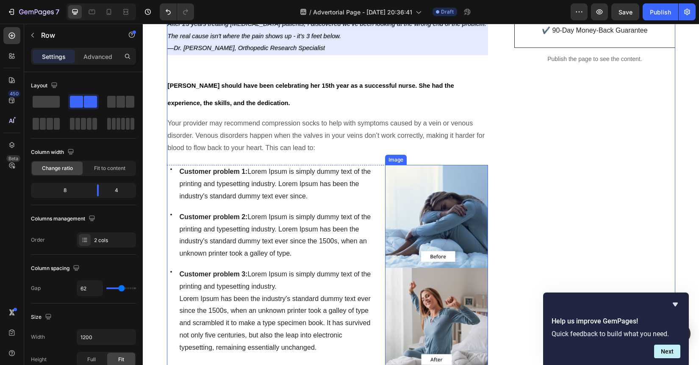
click at [441, 215] on img at bounding box center [436, 268] width 103 height 206
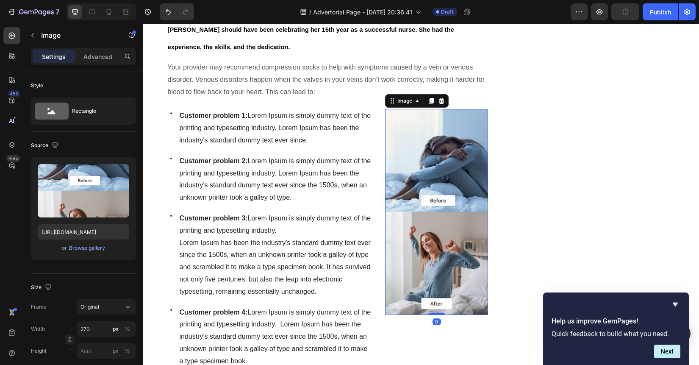
scroll to position [401, 0]
click at [441, 103] on icon at bounding box center [442, 100] width 6 height 6
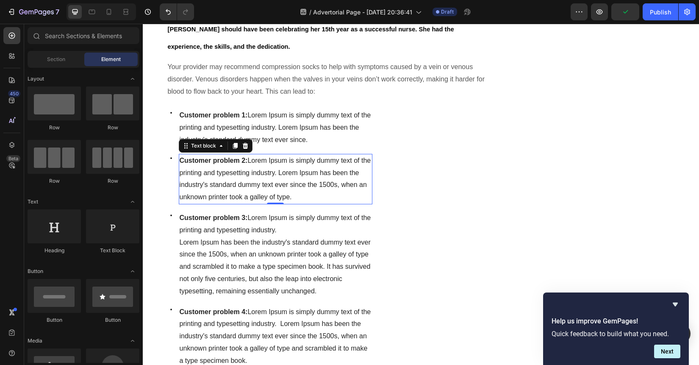
click at [314, 185] on span "Customer problem 2: Lorem Ipsum is simply dummy text of the printing and typese…" at bounding box center [275, 179] width 191 height 44
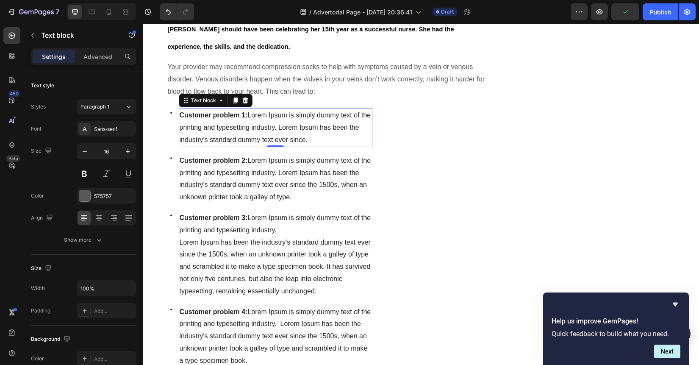
click at [346, 144] on p "Customer problem 1: Lorem Ipsum is simply dummy text of the printing and typese…" at bounding box center [276, 127] width 192 height 36
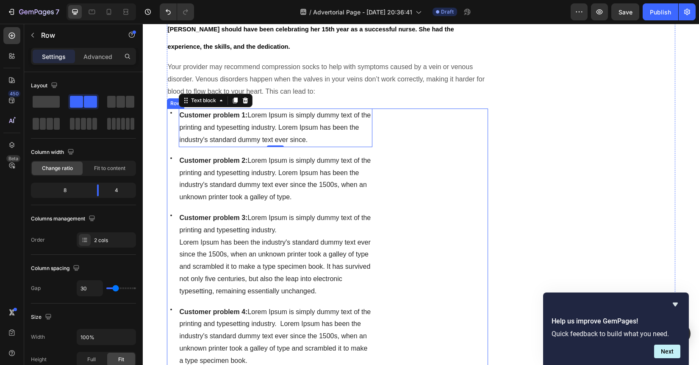
click at [410, 151] on div "Image" at bounding box center [436, 237] width 103 height 259
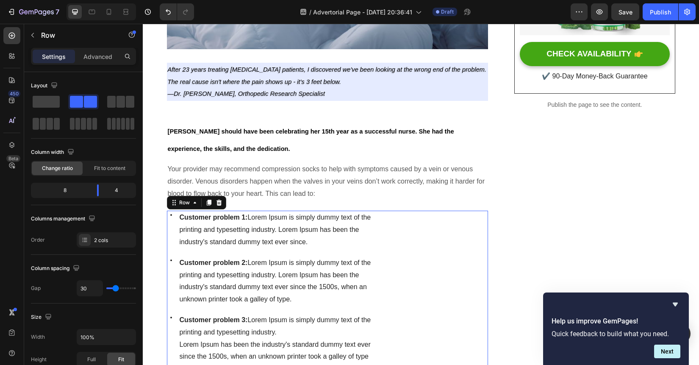
scroll to position [287, 0]
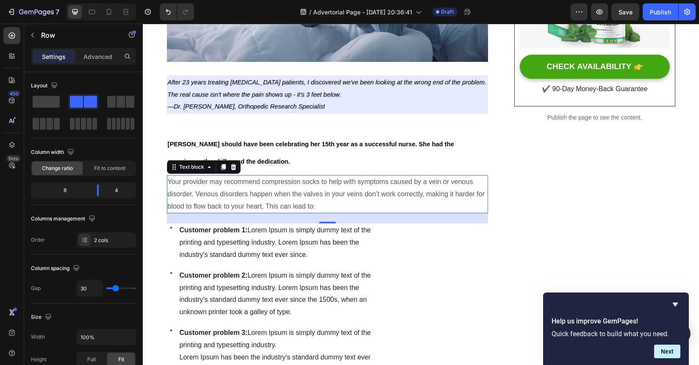
click at [316, 198] on p "Your provider may recommend compression socks to help with symptoms caused by a…" at bounding box center [328, 194] width 320 height 36
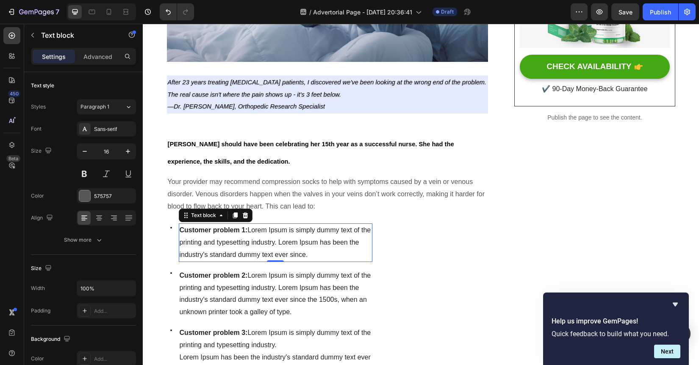
click at [345, 247] on span "Customer problem 1: Lorem Ipsum is simply dummy text of the printing and typese…" at bounding box center [275, 242] width 191 height 32
click at [291, 252] on span "Customer problem 1: Lorem Ipsum is simply dummy text of the printing and typese…" at bounding box center [275, 242] width 191 height 32
click at [170, 235] on div "Icon" at bounding box center [171, 242] width 8 height 38
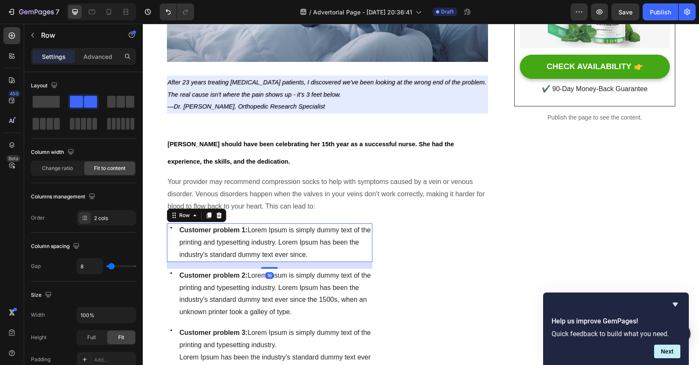
click at [172, 234] on div "Icon" at bounding box center [171, 242] width 8 height 38
click at [181, 218] on div "Row" at bounding box center [184, 215] width 14 height 8
click at [174, 246] on div "Icon" at bounding box center [171, 242] width 8 height 38
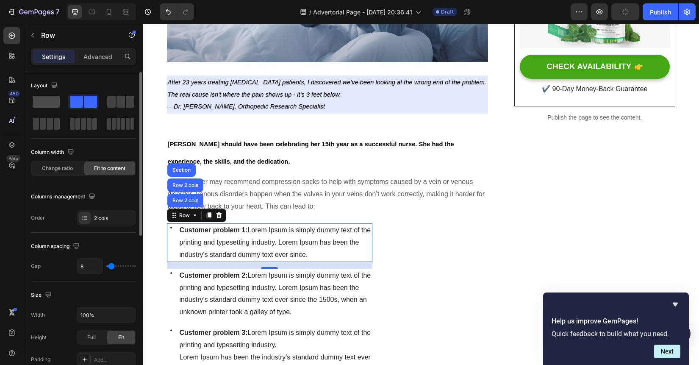
click at [54, 107] on span at bounding box center [46, 102] width 27 height 12
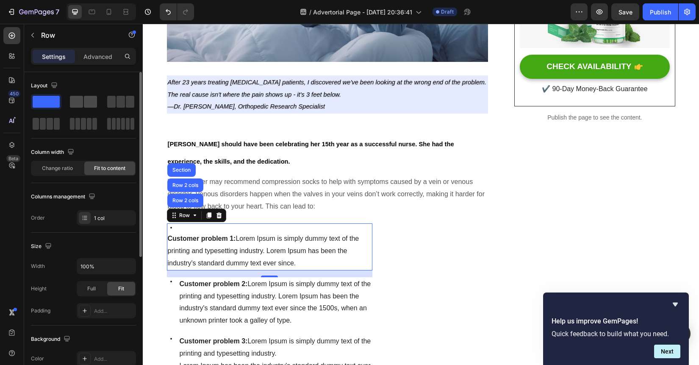
click at [75, 101] on span at bounding box center [76, 102] width 13 height 12
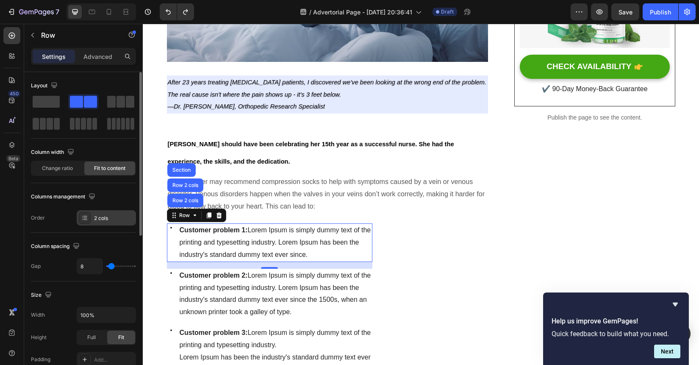
click at [111, 220] on div "2 cols" at bounding box center [114, 218] width 40 height 8
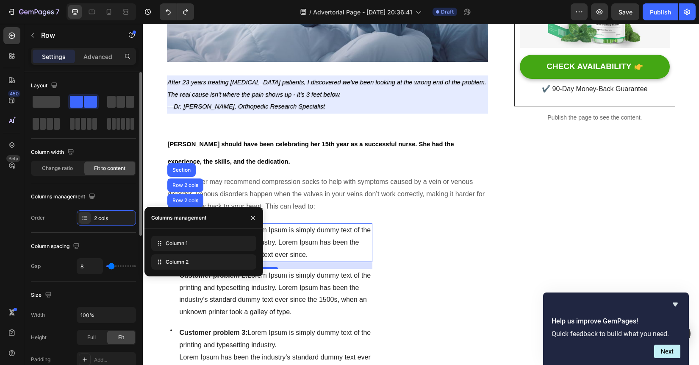
click at [108, 243] on div "Column spacing" at bounding box center [83, 246] width 105 height 14
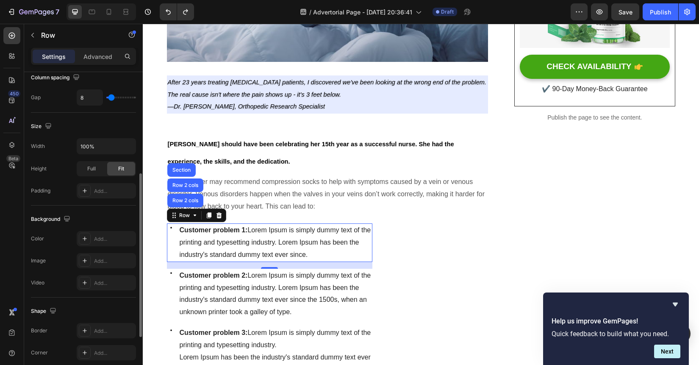
scroll to position [180, 0]
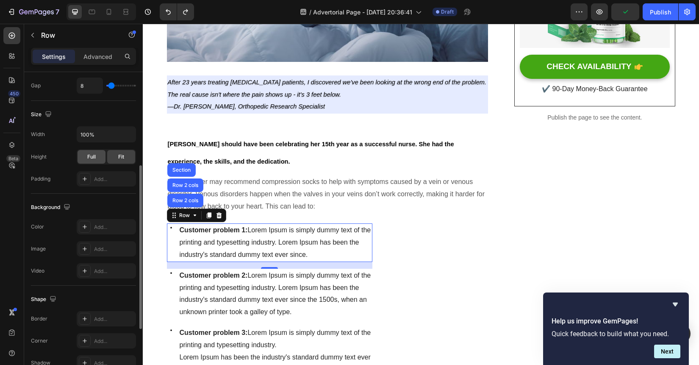
click at [91, 153] on span "Full" at bounding box center [91, 157] width 8 height 8
click at [116, 157] on div "Fit" at bounding box center [121, 157] width 28 height 14
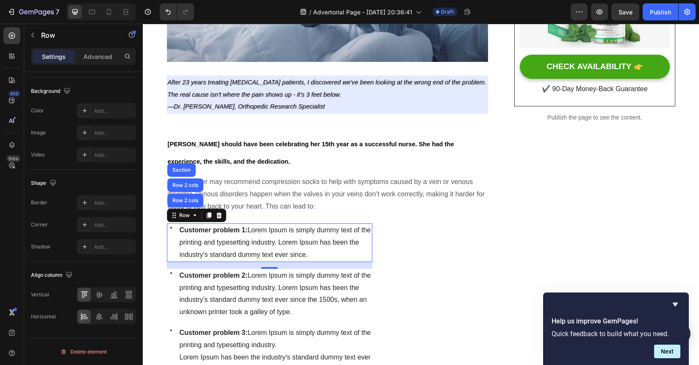
scroll to position [264, 0]
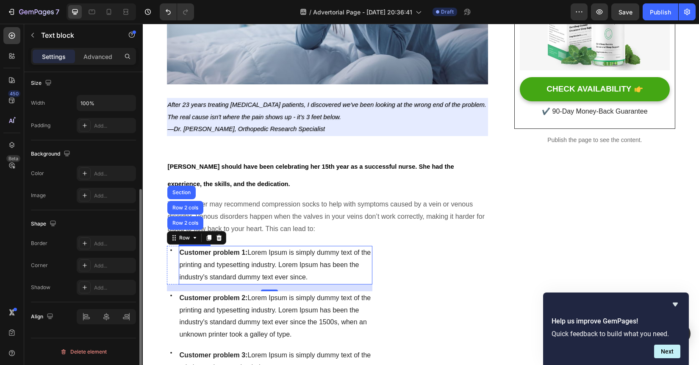
click at [302, 230] on p "Your provider may recommend compression socks to help with symptoms caused by a…" at bounding box center [328, 216] width 320 height 36
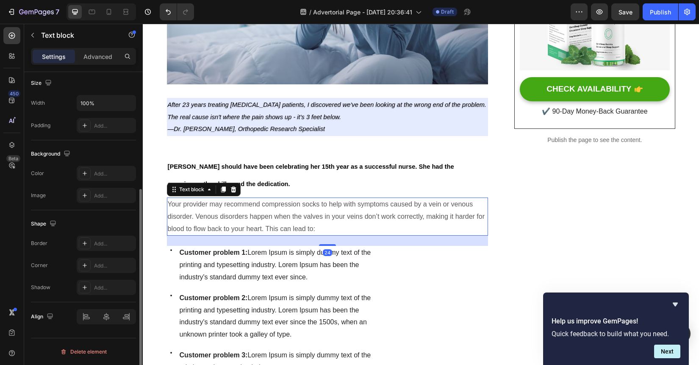
scroll to position [0, 0]
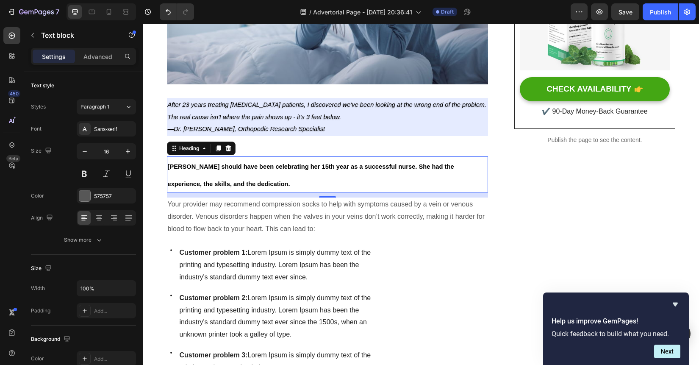
click at [349, 166] on span "[PERSON_NAME] should have been celebrating her 15th year as a successful nurse.…" at bounding box center [311, 175] width 286 height 24
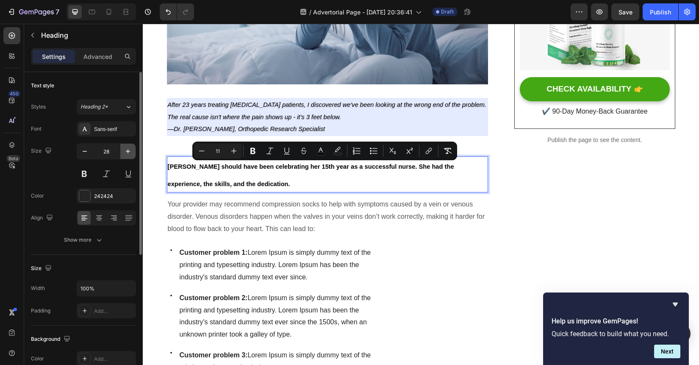
click at [130, 154] on icon "button" at bounding box center [128, 151] width 8 height 8
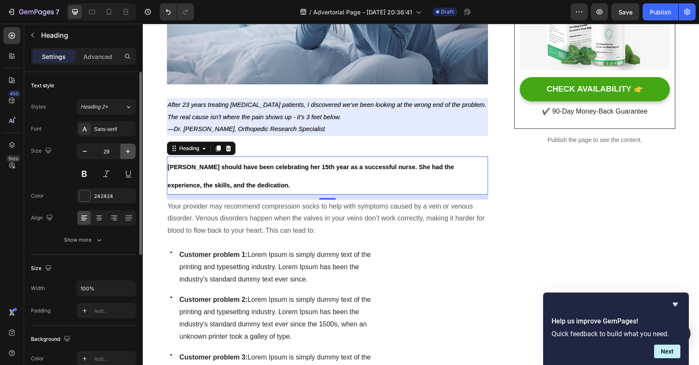
click at [130, 154] on icon "button" at bounding box center [128, 151] width 8 height 8
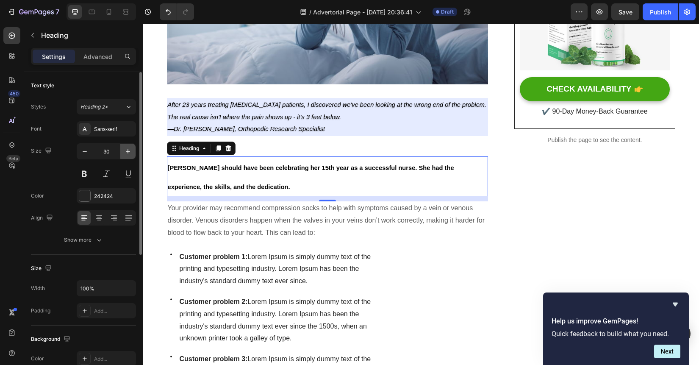
click at [130, 154] on icon "button" at bounding box center [128, 151] width 8 height 8
type input "31"
click at [257, 187] on p "[PERSON_NAME] should have been celebrating her 15th year as a successful nurse.…" at bounding box center [328, 176] width 320 height 39
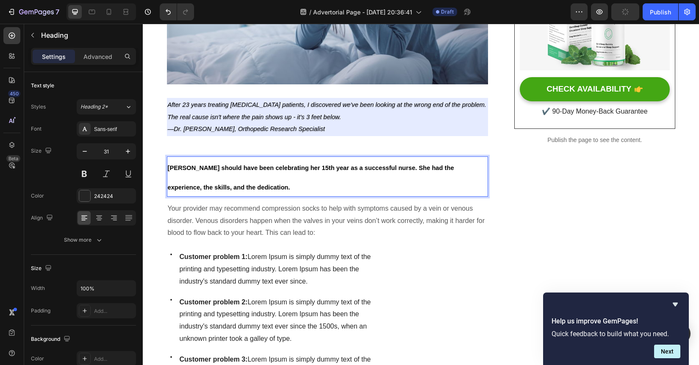
drag, startPoint x: 257, startPoint y: 187, endPoint x: 169, endPoint y: 168, distance: 90.6
click at [169, 168] on p "[PERSON_NAME] should have been celebrating her 15th year as a successful nurse.…" at bounding box center [328, 176] width 320 height 39
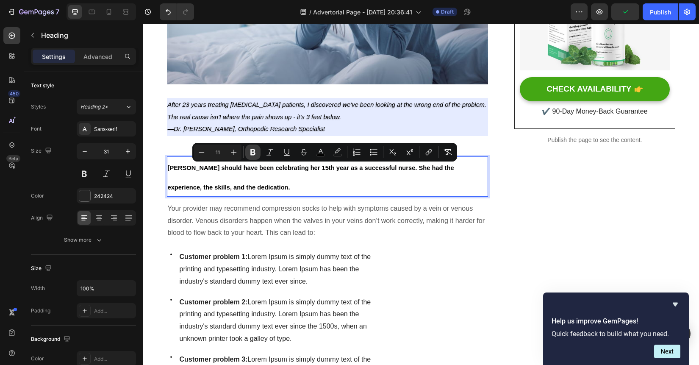
click at [252, 150] on icon "Editor contextual toolbar" at bounding box center [253, 152] width 8 height 8
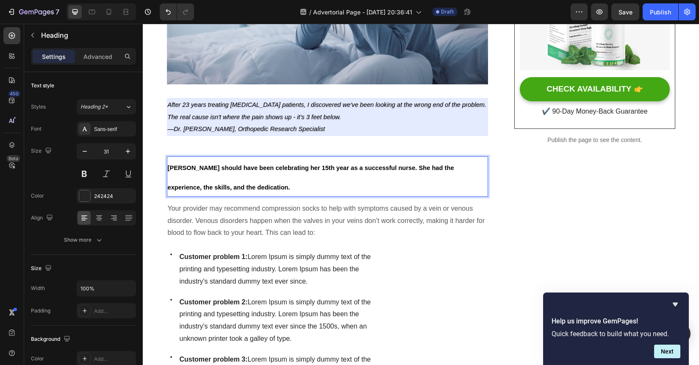
click at [257, 195] on p "[PERSON_NAME] should have been celebrating her 15th year as a successful nurse.…" at bounding box center [328, 176] width 320 height 39
drag, startPoint x: 262, startPoint y: 188, endPoint x: 161, endPoint y: 164, distance: 103.3
click at [102, 129] on div "Sans-serif" at bounding box center [114, 129] width 40 height 8
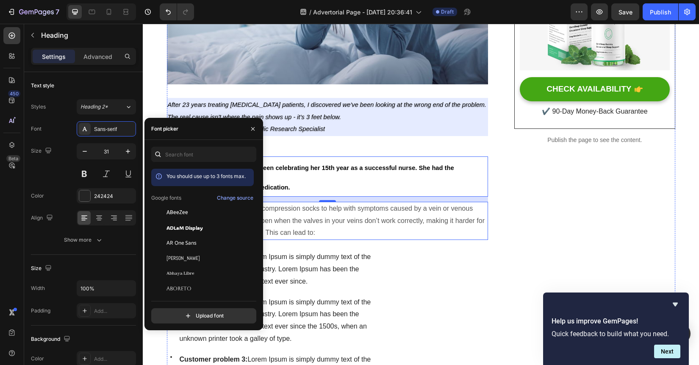
click at [369, 235] on p "Your provider may recommend compression socks to help with symptoms caused by a…" at bounding box center [328, 220] width 320 height 36
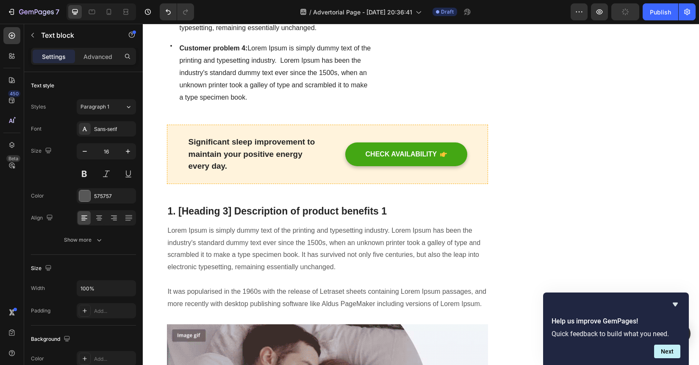
scroll to position [680, 0]
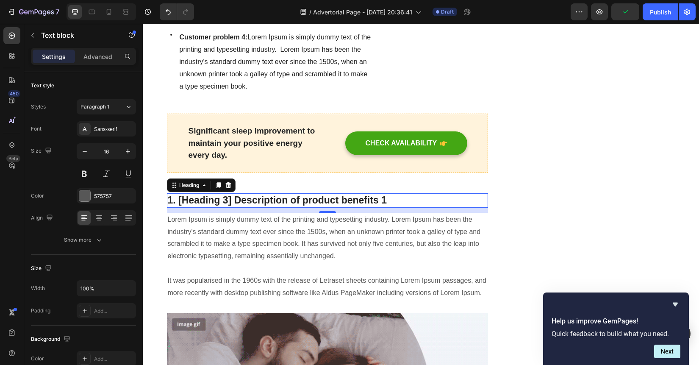
click at [329, 202] on p "1. [Heading 3] Description of product benefits 1" at bounding box center [328, 200] width 320 height 13
click at [296, 197] on p "1. [Heading 3] Description of product benefits 1" at bounding box center [328, 200] width 320 height 13
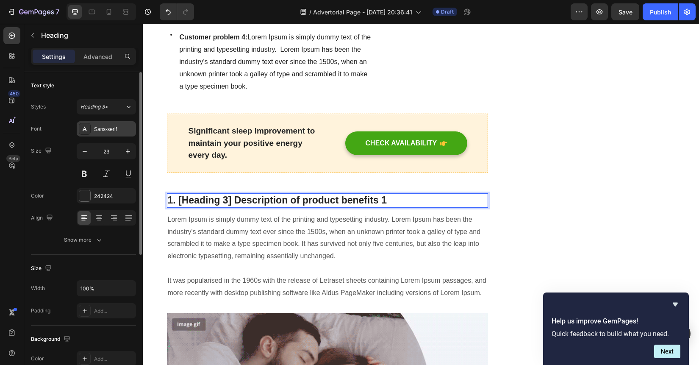
click at [119, 133] on div "Sans-serif" at bounding box center [106, 128] width 59 height 15
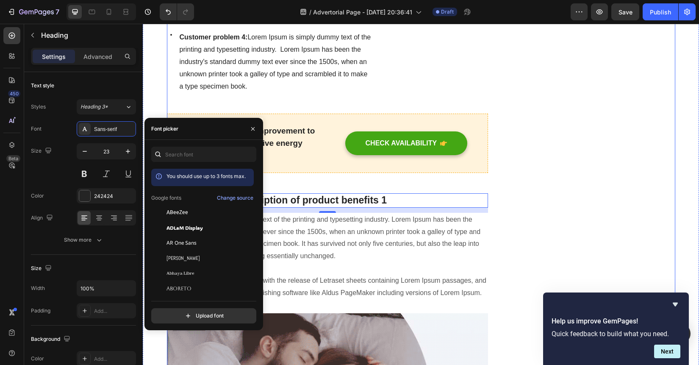
click at [340, 89] on p "Customer problem 4: Lorem Ipsum is simply dummy text of the printing and typese…" at bounding box center [276, 61] width 192 height 61
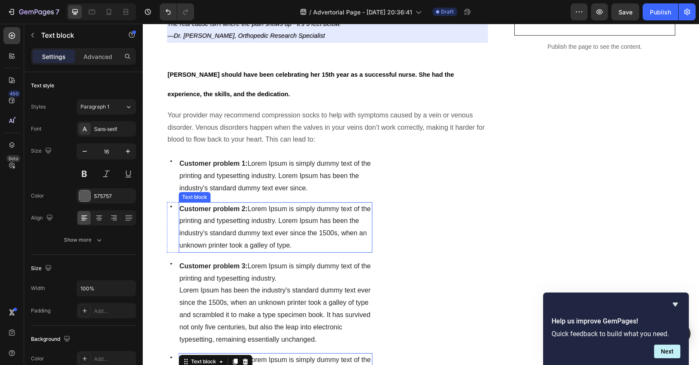
scroll to position [235, 0]
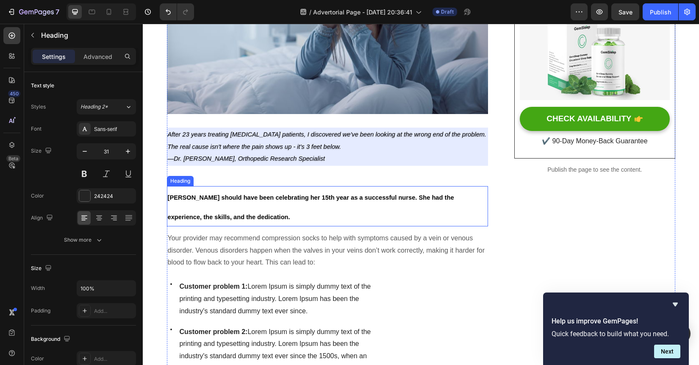
click at [291, 208] on p "⁠⁠⁠⁠⁠⁠⁠ [PERSON_NAME] should have been celebrating her 15th year as a successfu…" at bounding box center [328, 206] width 320 height 39
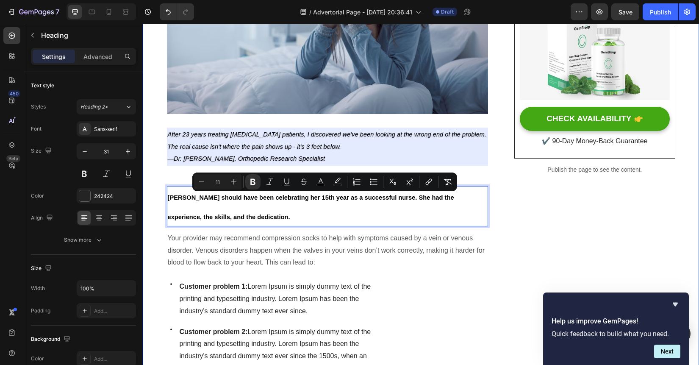
drag, startPoint x: 262, startPoint y: 219, endPoint x: 152, endPoint y: 199, distance: 111.3
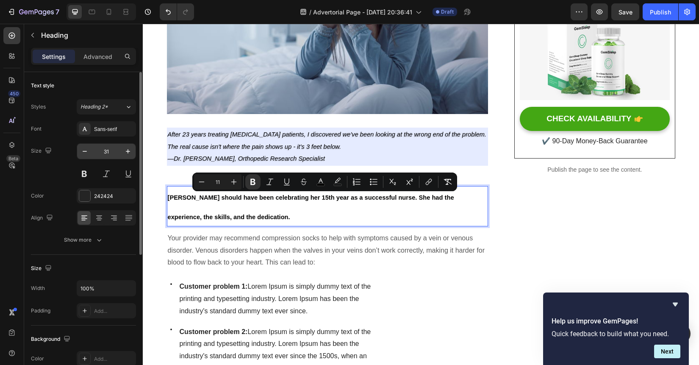
click at [108, 152] on input "31" at bounding box center [106, 151] width 28 height 15
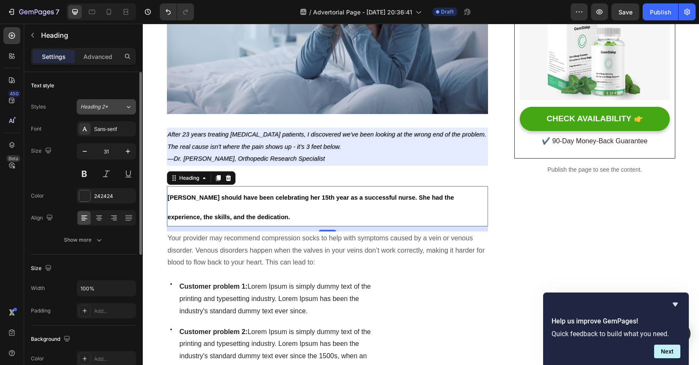
click at [116, 105] on div "Heading 2*" at bounding box center [102, 107] width 44 height 8
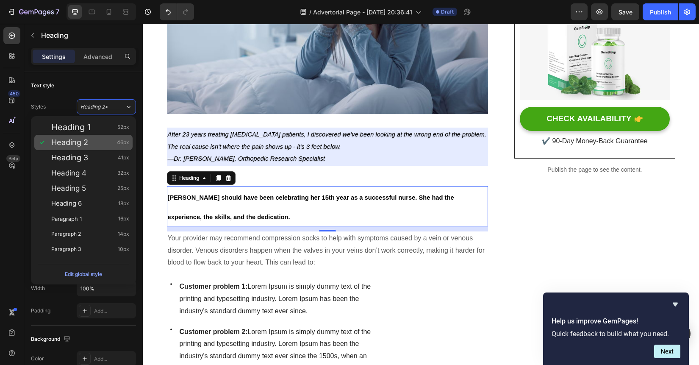
click at [102, 138] on div "Heading 2 46px" at bounding box center [90, 142] width 78 height 8
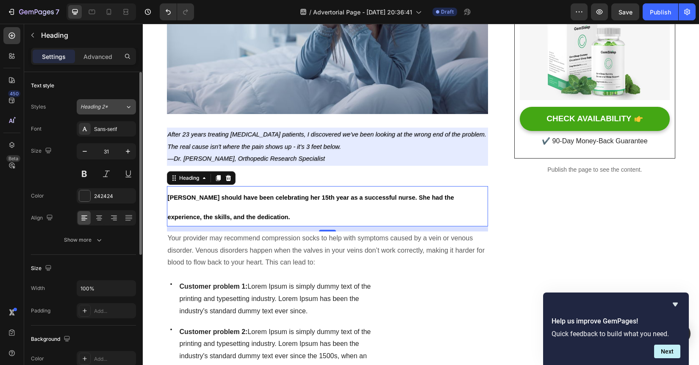
click at [108, 104] on div "Heading 2*" at bounding box center [97, 107] width 34 height 8
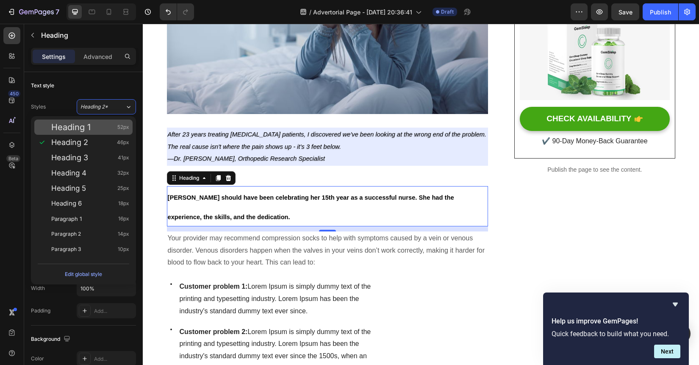
click at [106, 125] on div "Heading 1 52px" at bounding box center [90, 127] width 78 height 8
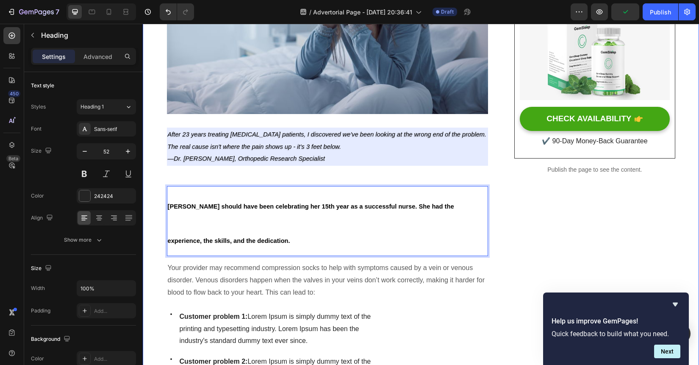
drag, startPoint x: 266, startPoint y: 236, endPoint x: 155, endPoint y: 190, distance: 121.0
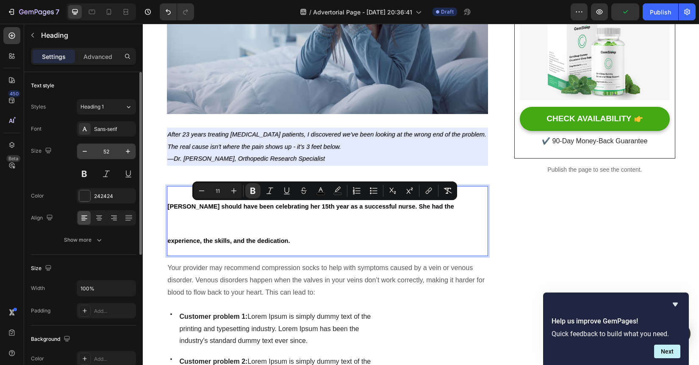
click at [110, 153] on input "52" at bounding box center [106, 151] width 28 height 15
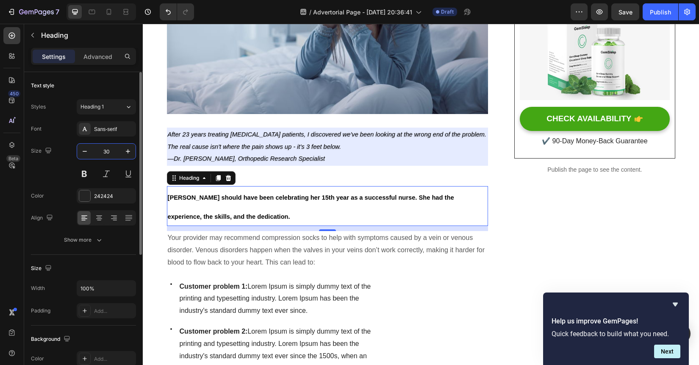
type input "3"
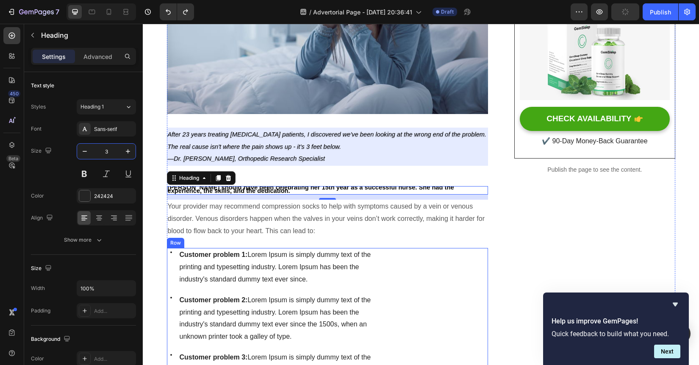
type input "30"
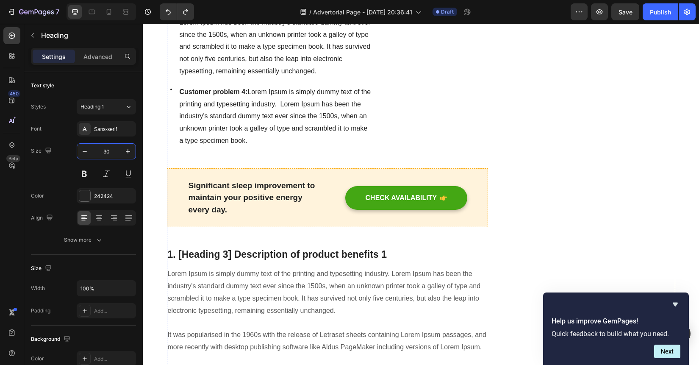
scroll to position [658, 0]
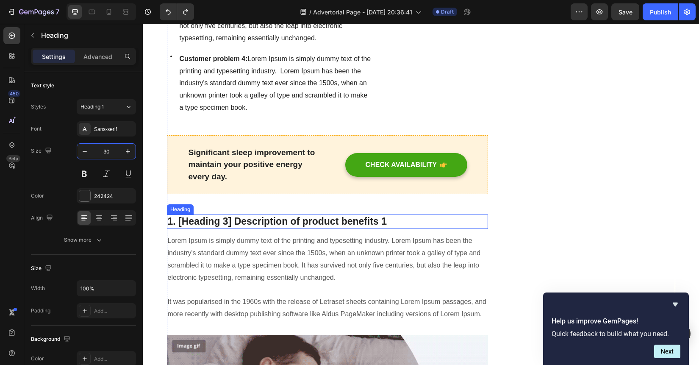
click at [336, 217] on h2 "1. [Heading 3] Description of product benefits 1" at bounding box center [327, 221] width 321 height 14
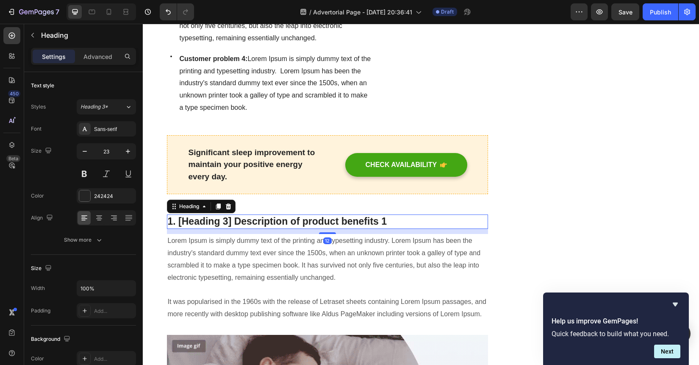
click at [326, 221] on h2 "1. [Heading 3] Description of product benefits 1" at bounding box center [327, 221] width 321 height 14
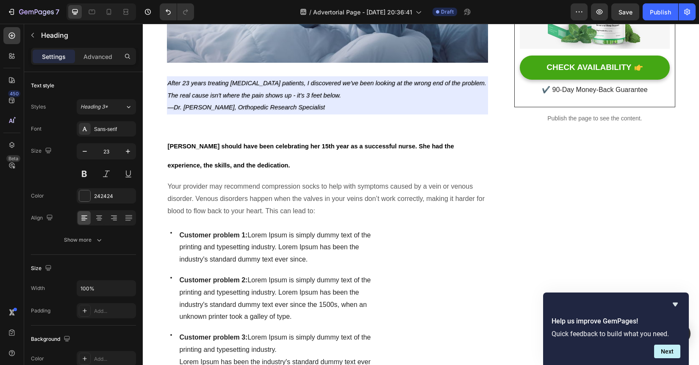
scroll to position [203, 0]
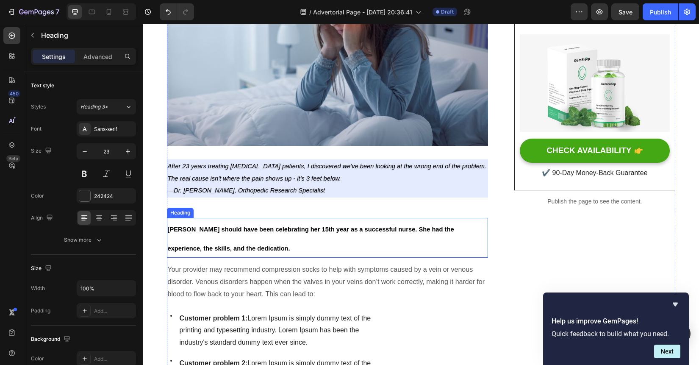
click at [282, 245] on p "⁠⁠⁠⁠⁠⁠⁠ [PERSON_NAME] should have been celebrating her 15th year as a successfu…" at bounding box center [328, 238] width 320 height 38
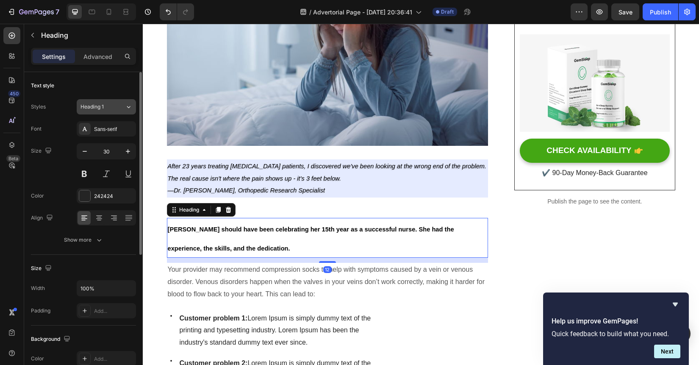
click at [112, 111] on button "Heading 1" at bounding box center [106, 106] width 59 height 15
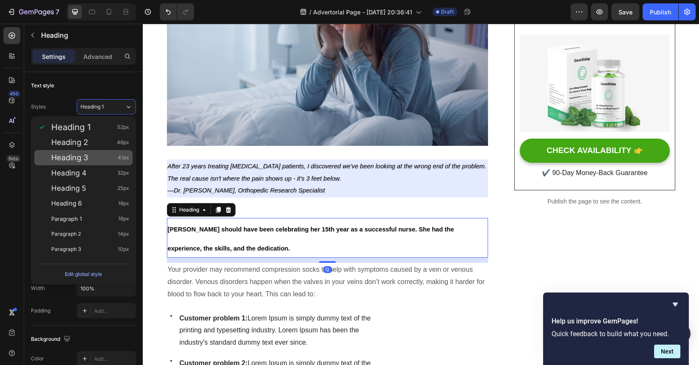
click at [99, 161] on div "Heading 3 41px" at bounding box center [90, 157] width 78 height 8
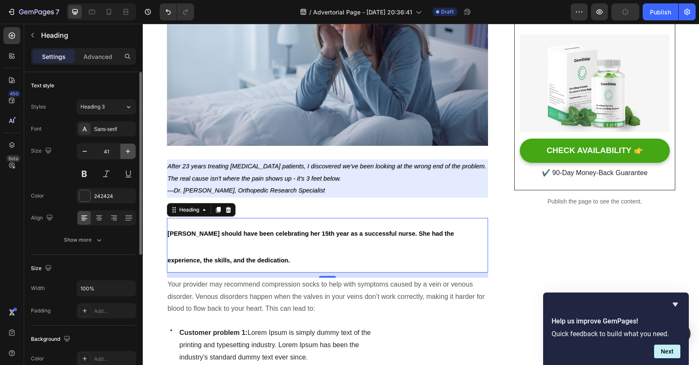
click at [128, 149] on icon "button" at bounding box center [128, 151] width 8 height 8
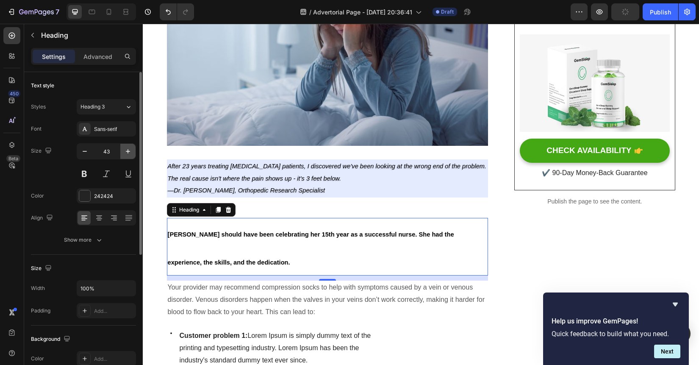
click at [128, 149] on icon "button" at bounding box center [128, 151] width 8 height 8
type input "44"
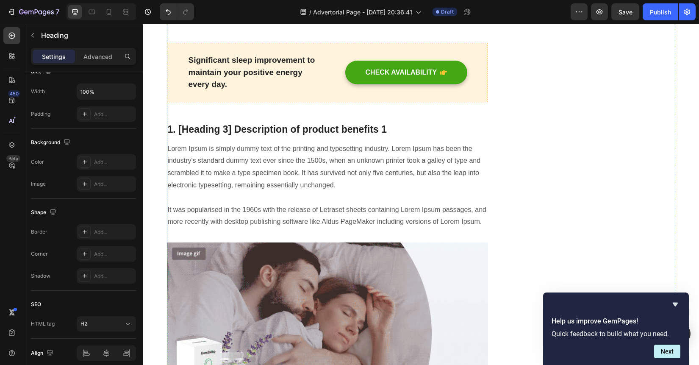
scroll to position [790, 0]
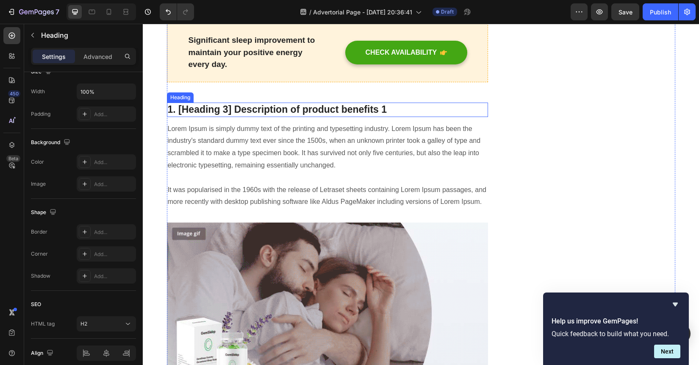
click at [233, 113] on p "1. [Heading 3] Description of product benefits 1" at bounding box center [328, 109] width 320 height 13
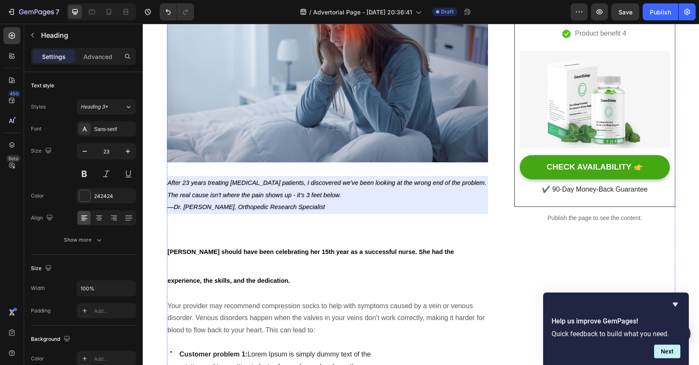
scroll to position [316, 0]
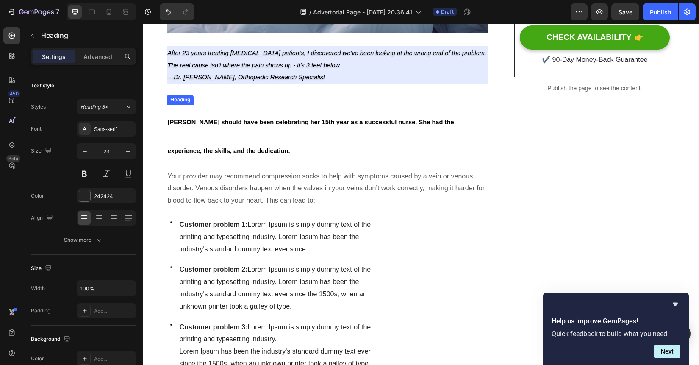
click at [272, 141] on p "⁠⁠⁠⁠⁠⁠⁠ [PERSON_NAME] should have been celebrating her 15th year as a successfu…" at bounding box center [328, 134] width 320 height 58
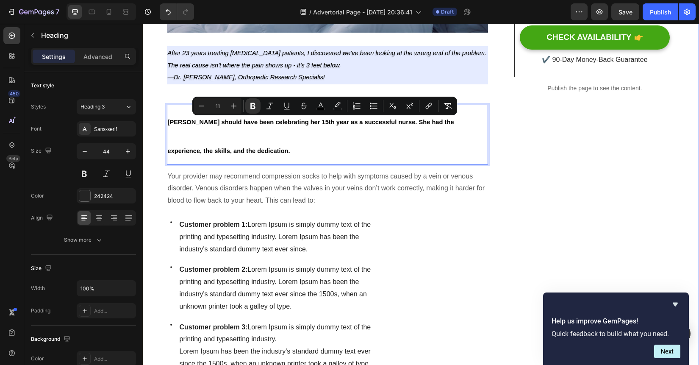
drag, startPoint x: 261, startPoint y: 152, endPoint x: 164, endPoint y: 119, distance: 102.5
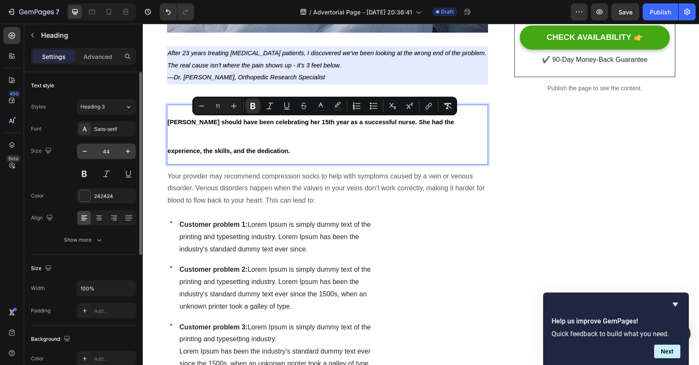
click at [112, 154] on input "44" at bounding box center [106, 151] width 28 height 15
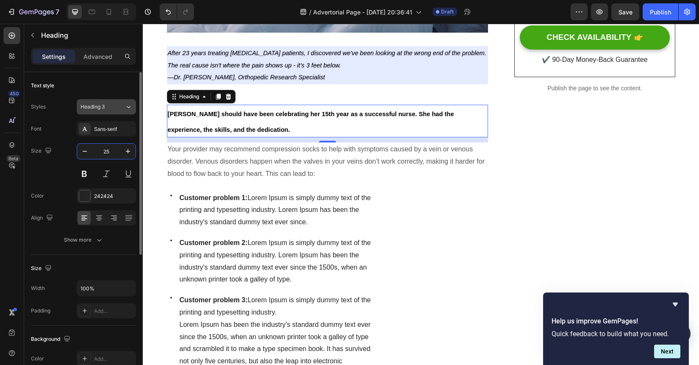
click at [116, 99] on button "Heading 3" at bounding box center [106, 106] width 59 height 15
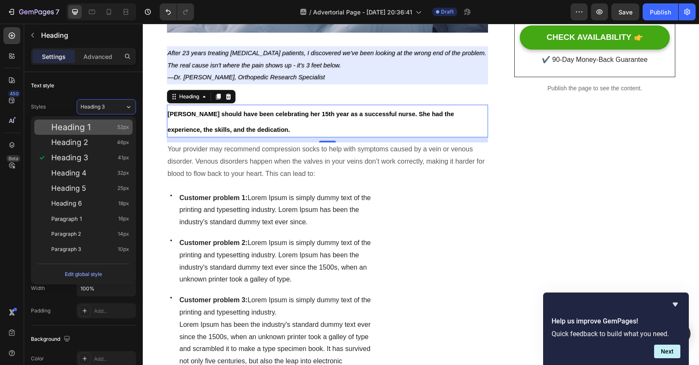
click at [103, 125] on div "Heading 1 52px" at bounding box center [90, 127] width 78 height 8
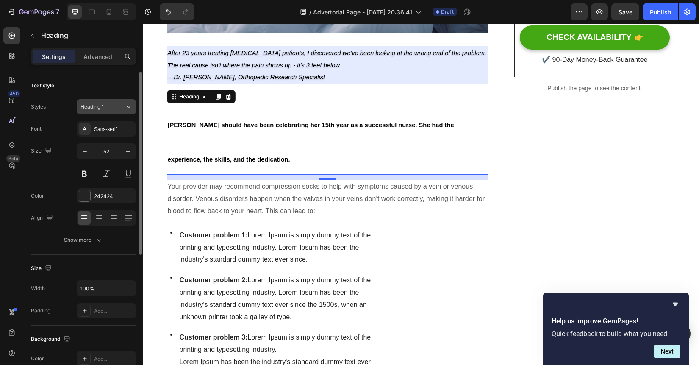
click at [110, 105] on div "Heading 1" at bounding box center [97, 107] width 34 height 8
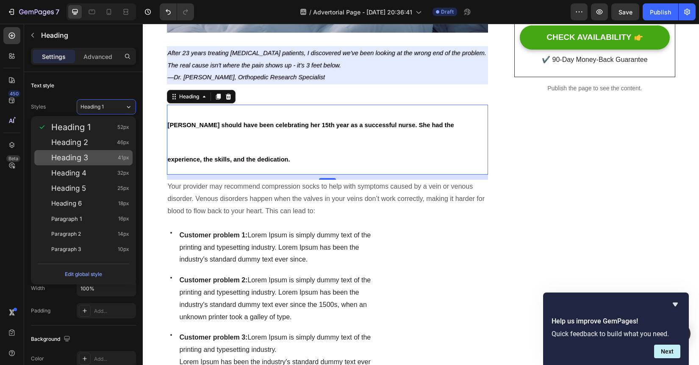
click at [105, 159] on div "Heading 3 41px" at bounding box center [90, 157] width 78 height 8
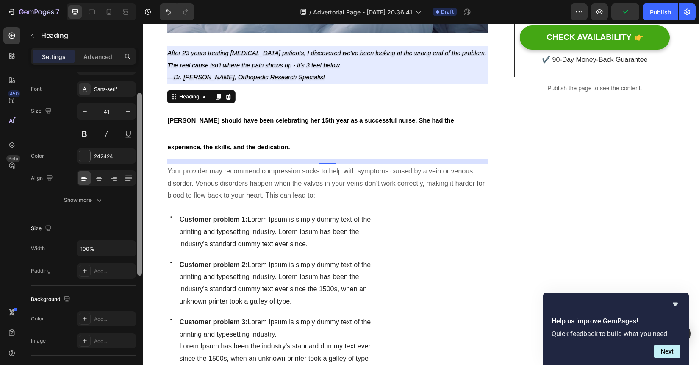
scroll to position [41, 0]
click at [98, 174] on icon at bounding box center [99, 174] width 6 height 1
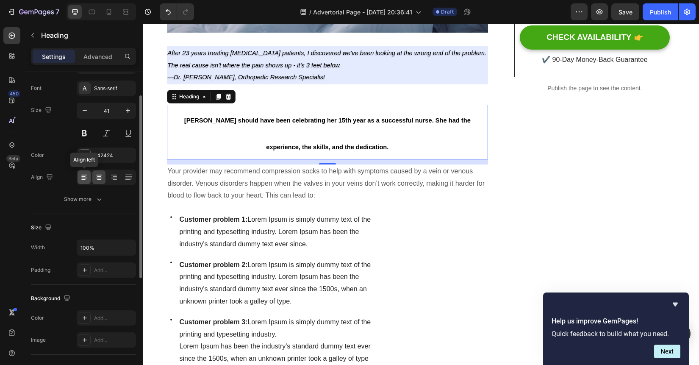
click at [86, 176] on icon at bounding box center [84, 177] width 8 height 8
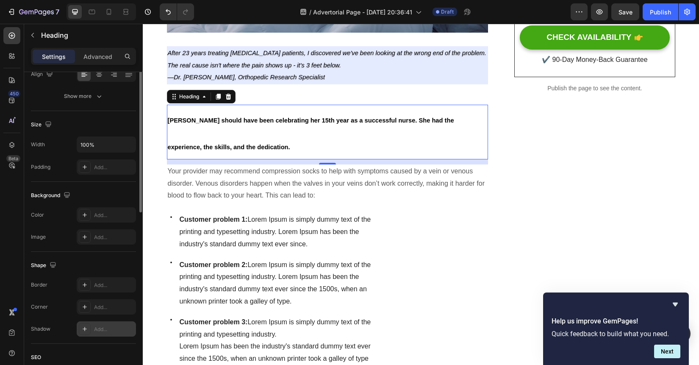
scroll to position [233, 0]
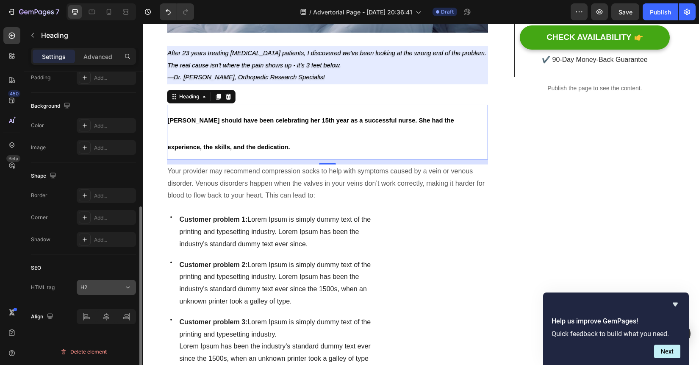
click at [108, 284] on div "H2" at bounding box center [101, 287] width 43 height 8
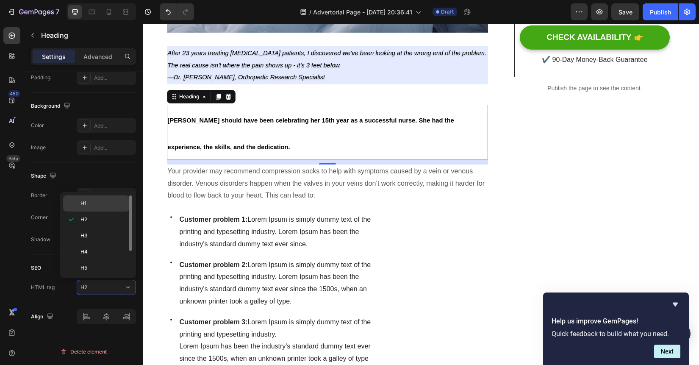
click at [107, 206] on p "H1" at bounding box center [102, 203] width 45 height 8
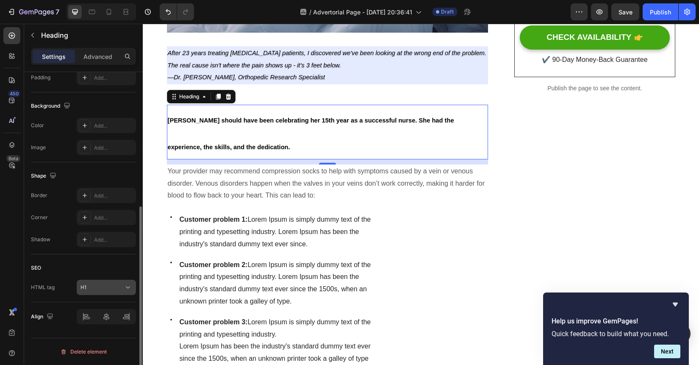
click at [108, 288] on div "H1" at bounding box center [101, 287] width 43 height 8
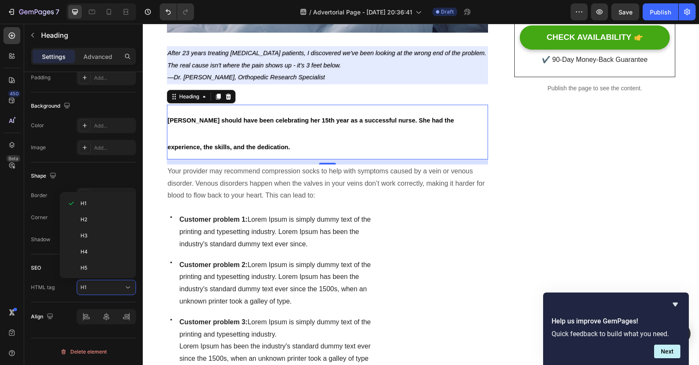
click at [102, 274] on div "H1 H2 H3 H4 H5 H6 Div" at bounding box center [98, 235] width 76 height 86
click at [102, 269] on p "H5" at bounding box center [102, 268] width 45 height 8
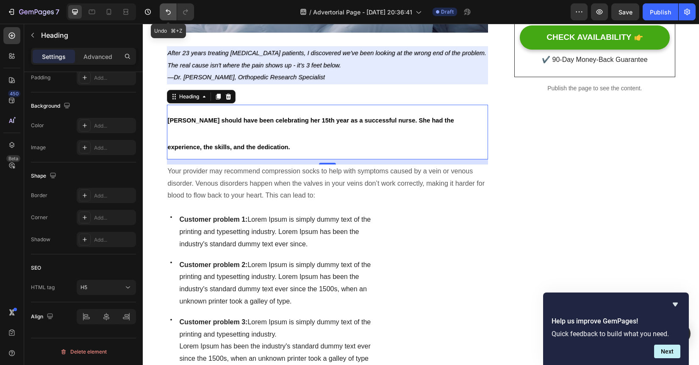
click at [170, 8] on icon "Undo/Redo" at bounding box center [168, 12] width 8 height 8
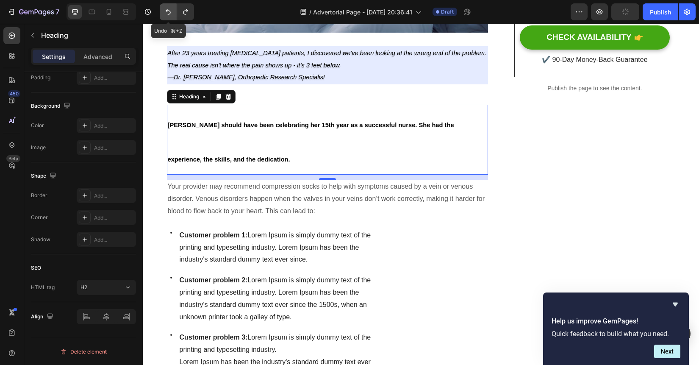
click at [170, 8] on icon "Undo/Redo" at bounding box center [168, 12] width 8 height 8
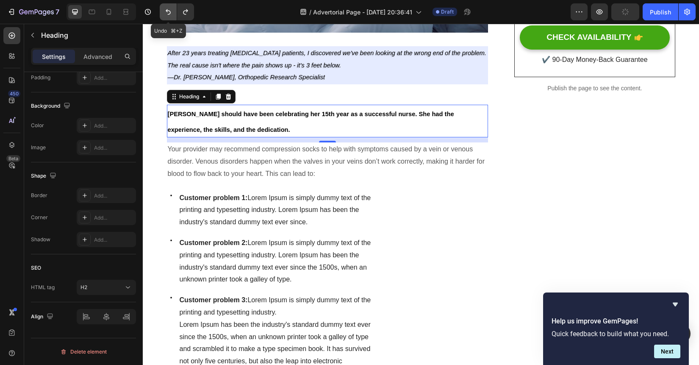
click at [170, 8] on icon "Undo/Redo" at bounding box center [168, 12] width 8 height 8
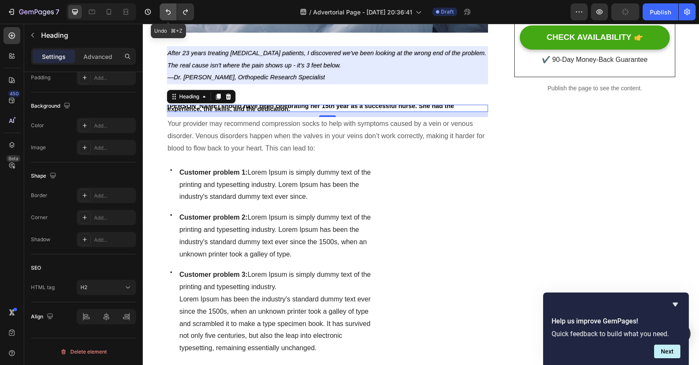
click at [170, 8] on icon "Undo/Redo" at bounding box center [168, 12] width 8 height 8
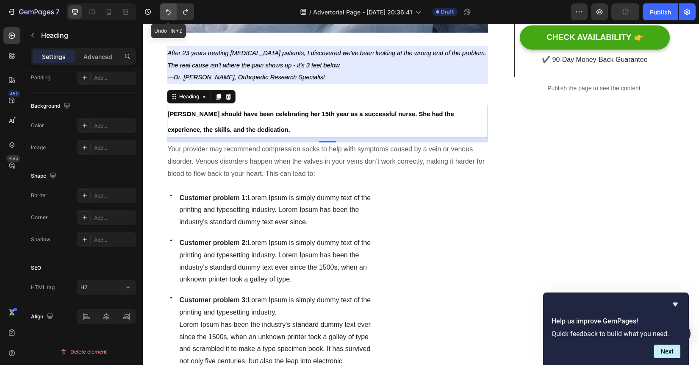
click at [170, 8] on icon "Undo/Redo" at bounding box center [168, 12] width 8 height 8
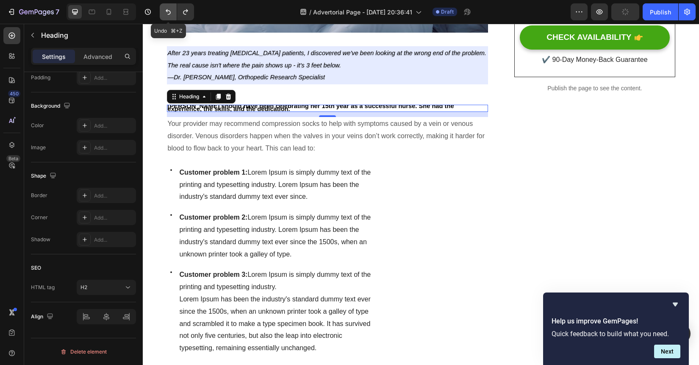
click at [170, 8] on icon "Undo/Redo" at bounding box center [168, 12] width 8 height 8
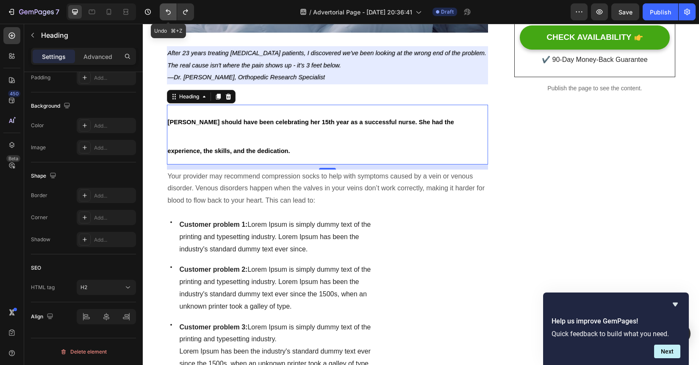
click at [170, 8] on icon "Undo/Redo" at bounding box center [168, 12] width 8 height 8
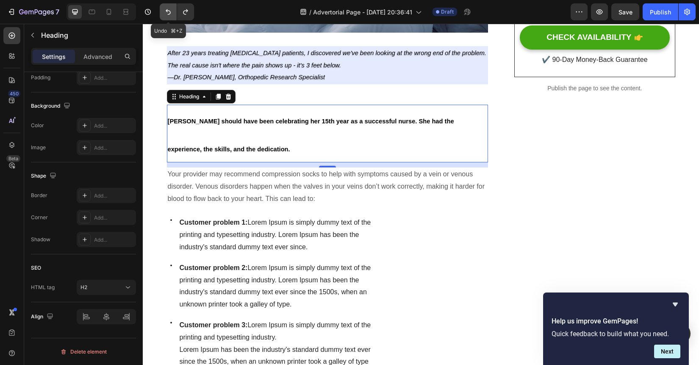
click at [170, 8] on icon "Undo/Redo" at bounding box center [168, 12] width 8 height 8
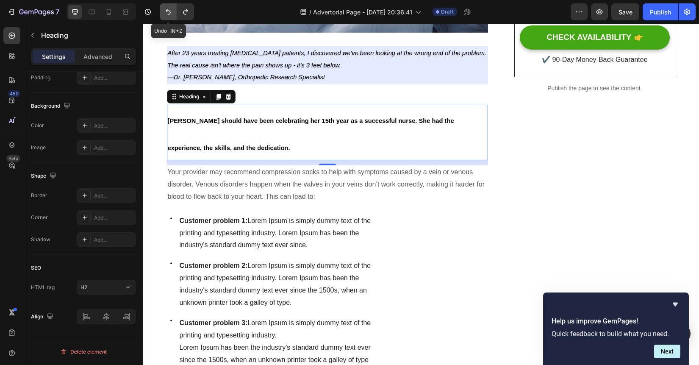
click at [170, 8] on icon "Undo/Redo" at bounding box center [168, 12] width 8 height 8
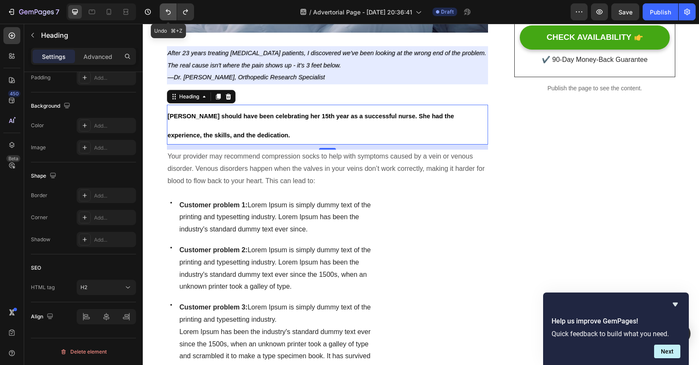
click at [170, 8] on icon "Undo/Redo" at bounding box center [168, 12] width 8 height 8
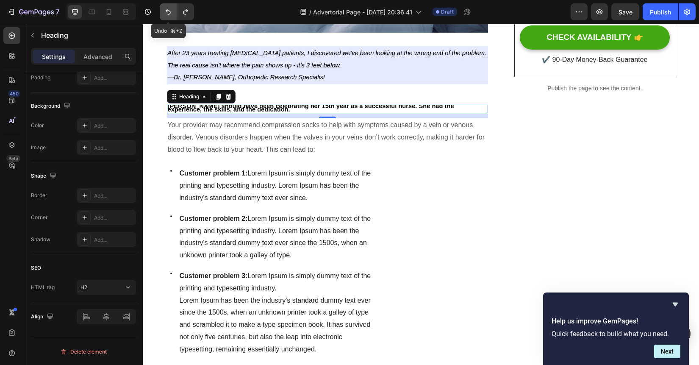
click at [170, 8] on icon "Undo/Redo" at bounding box center [168, 12] width 8 height 8
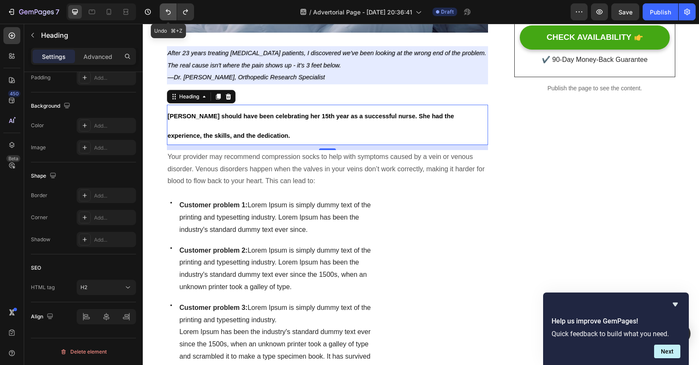
click at [170, 8] on icon "Undo/Redo" at bounding box center [168, 12] width 8 height 8
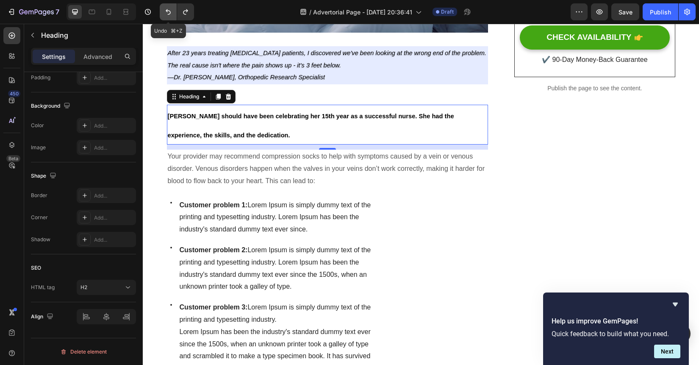
click at [170, 8] on icon "Undo/Redo" at bounding box center [168, 12] width 8 height 8
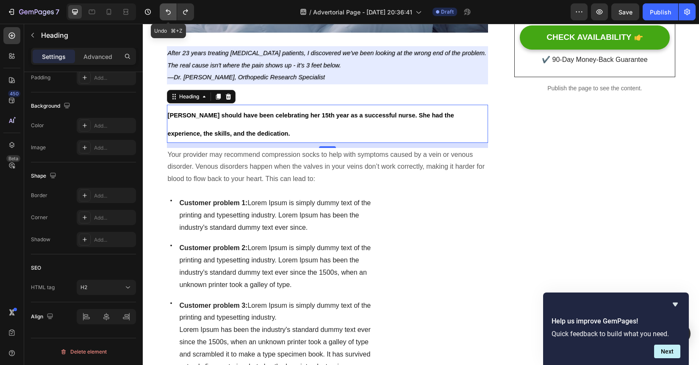
click at [170, 8] on icon "Undo/Redo" at bounding box center [168, 12] width 8 height 8
type input "28"
click at [170, 8] on icon "Undo/Redo" at bounding box center [168, 12] width 8 height 8
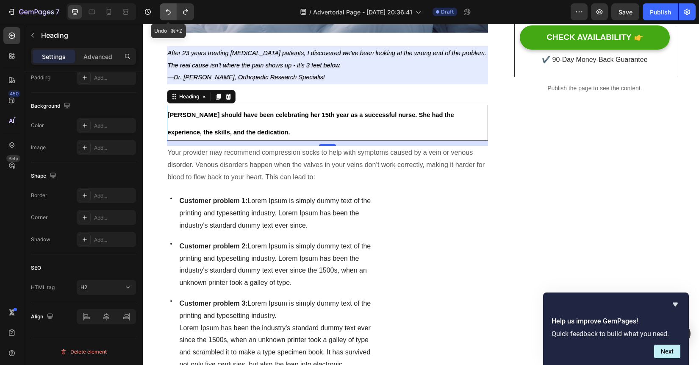
click at [170, 8] on icon "Undo/Redo" at bounding box center [168, 12] width 8 height 8
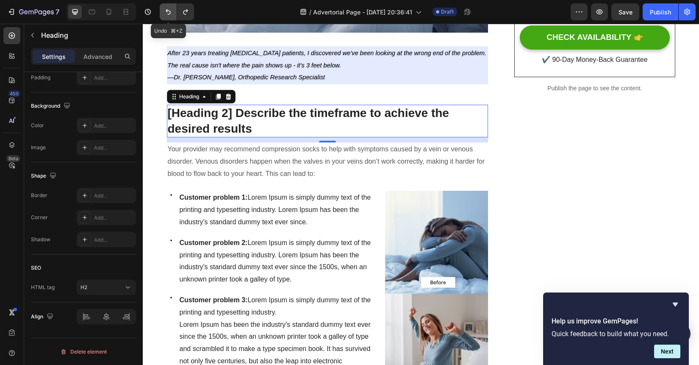
click at [170, 8] on icon "Undo/Redo" at bounding box center [168, 12] width 8 height 8
click at [185, 10] on icon "Undo/Redo" at bounding box center [185, 12] width 8 height 8
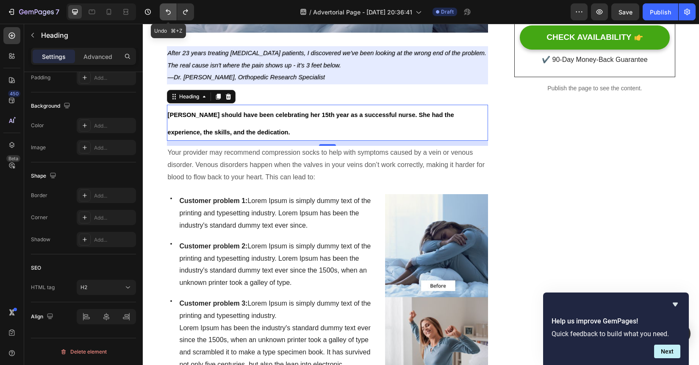
click at [169, 10] on icon "Undo/Redo" at bounding box center [168, 12] width 8 height 8
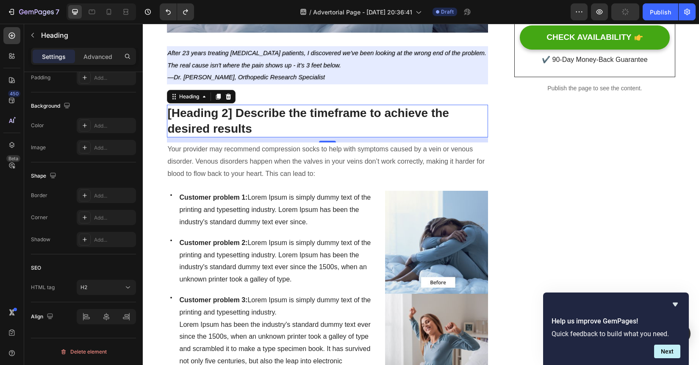
click at [271, 124] on p "[Heading 2] Describe the timeframe to achieve the desired results" at bounding box center [328, 120] width 320 height 31
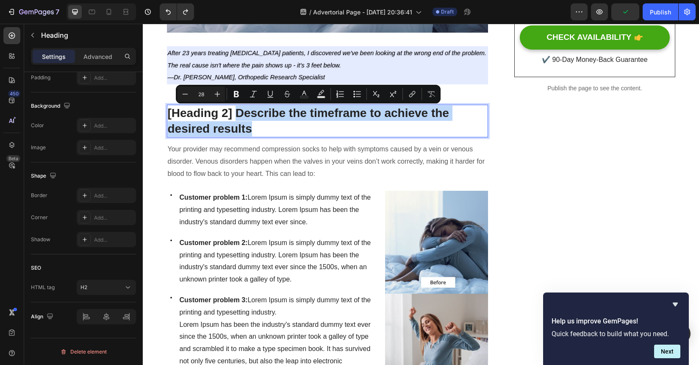
drag, startPoint x: 260, startPoint y: 128, endPoint x: 235, endPoint y: 116, distance: 27.5
click at [235, 116] on p "[Heading 2] Describe the timeframe to achieve the desired results" at bounding box center [328, 120] width 320 height 31
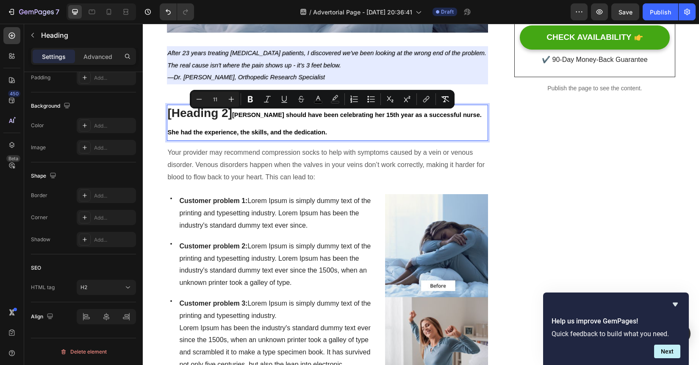
drag, startPoint x: 334, startPoint y: 133, endPoint x: 234, endPoint y: 113, distance: 101.4
click at [234, 113] on p "[Heading 2] [PERSON_NAME] should have been celebrating her 15th year as a succe…" at bounding box center [328, 122] width 320 height 34
click at [219, 102] on input "11" at bounding box center [215, 99] width 17 height 10
type input "1"
type input "25"
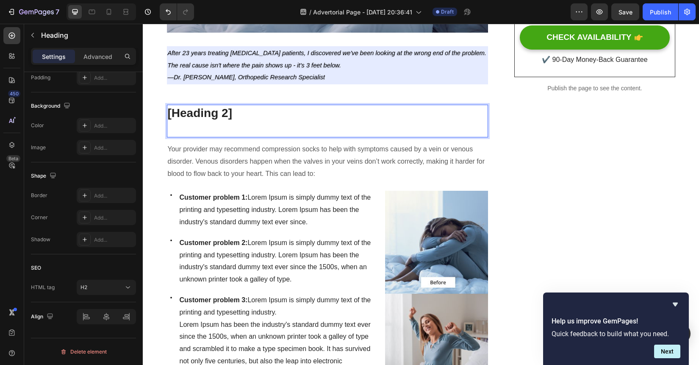
click at [281, 126] on p "[Heading 2]" at bounding box center [328, 120] width 320 height 31
click at [234, 165] on p "Your provider may recommend compression socks to help with symptoms caused by a…" at bounding box center [328, 161] width 320 height 36
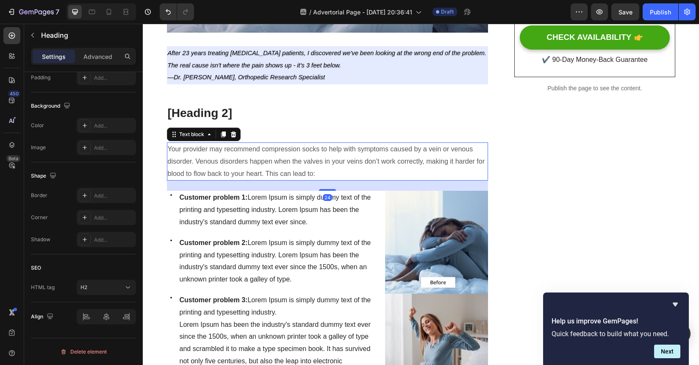
scroll to position [0, 0]
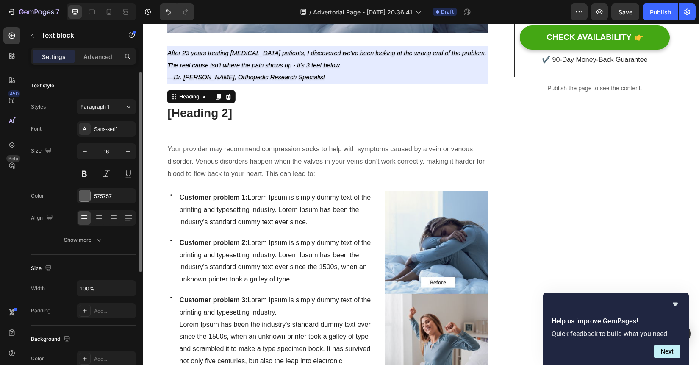
click at [279, 110] on p "[Heading 2]" at bounding box center [328, 120] width 320 height 31
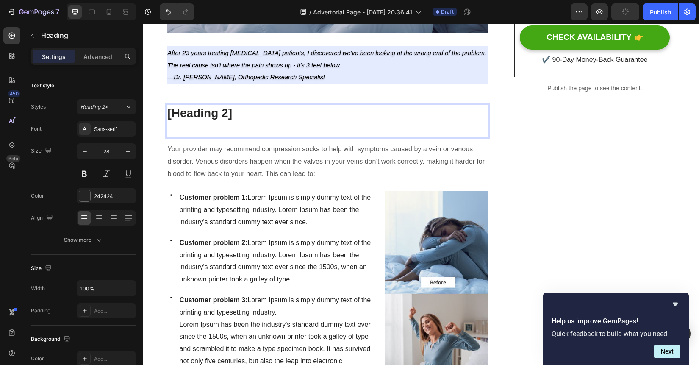
click at [282, 126] on p "[Heading 2]" at bounding box center [328, 120] width 320 height 31
drag, startPoint x: 218, startPoint y: 131, endPoint x: 337, endPoint y: 131, distance: 119.0
click at [337, 131] on p "[Heading 2]" at bounding box center [328, 120] width 320 height 31
click at [260, 128] on p "[Heading 2]" at bounding box center [328, 120] width 320 height 31
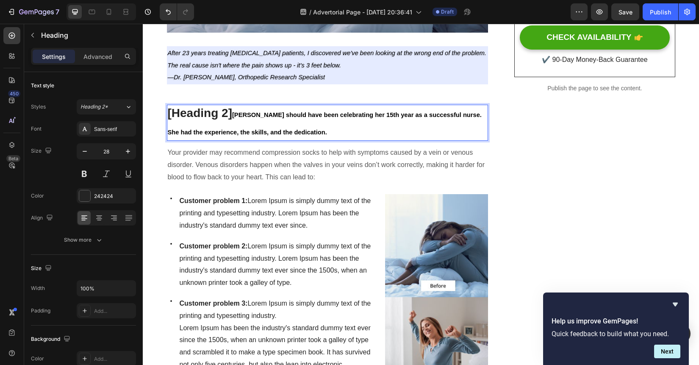
drag, startPoint x: 335, startPoint y: 133, endPoint x: 235, endPoint y: 118, distance: 100.1
click at [235, 118] on p "[Heading 2] [PERSON_NAME] should have been celebrating her 15th year as a succe…" at bounding box center [328, 122] width 320 height 34
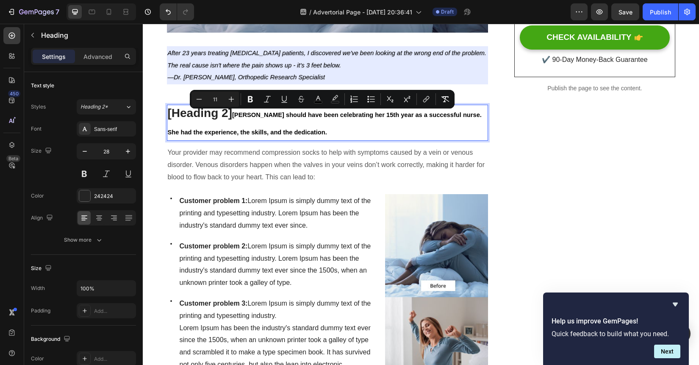
click at [221, 99] on input "11" at bounding box center [215, 99] width 17 height 10
click at [229, 100] on icon "Editor contextual toolbar" at bounding box center [231, 99] width 8 height 8
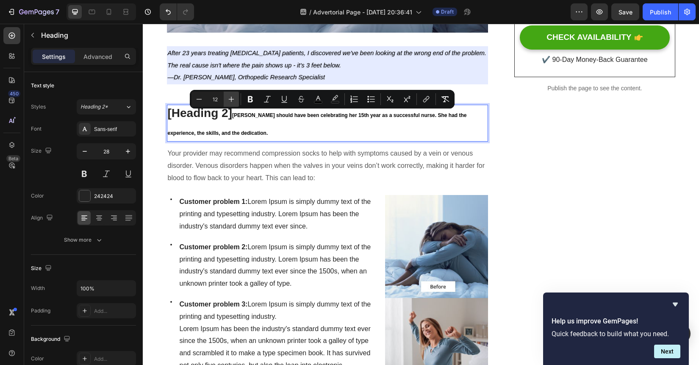
click at [229, 100] on icon "Editor contextual toolbar" at bounding box center [231, 99] width 8 height 8
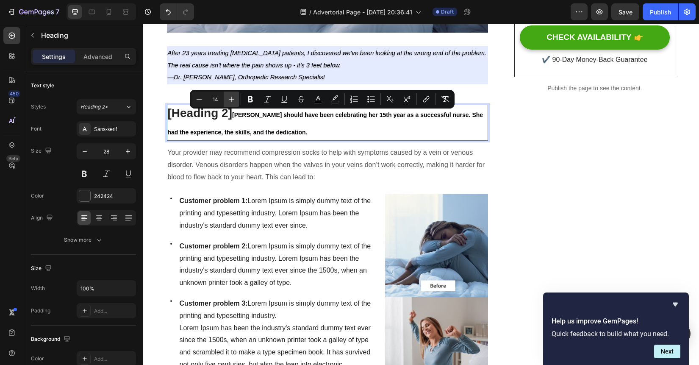
click at [229, 100] on icon "Editor contextual toolbar" at bounding box center [231, 99] width 8 height 8
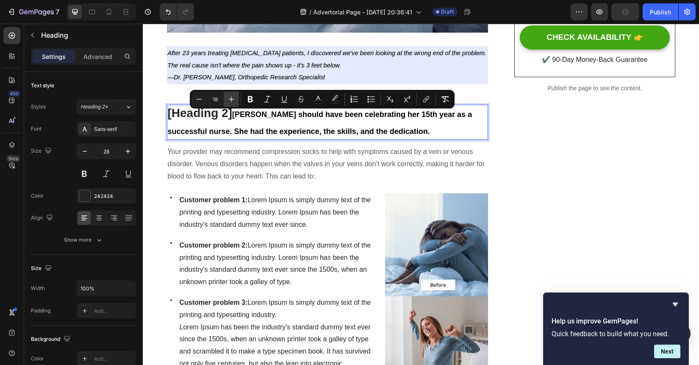
click at [229, 100] on icon "Editor contextual toolbar" at bounding box center [231, 99] width 8 height 8
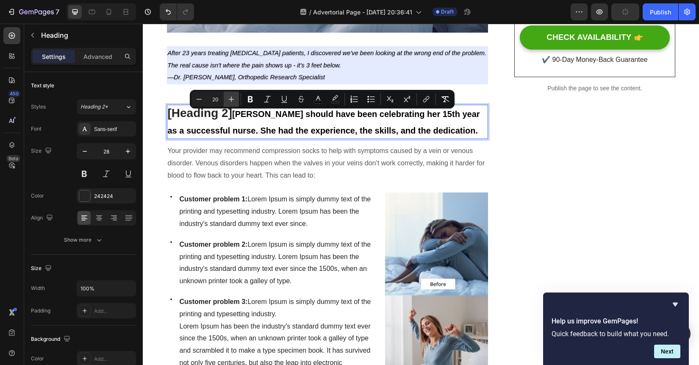
click at [229, 100] on icon "Editor contextual toolbar" at bounding box center [231, 99] width 8 height 8
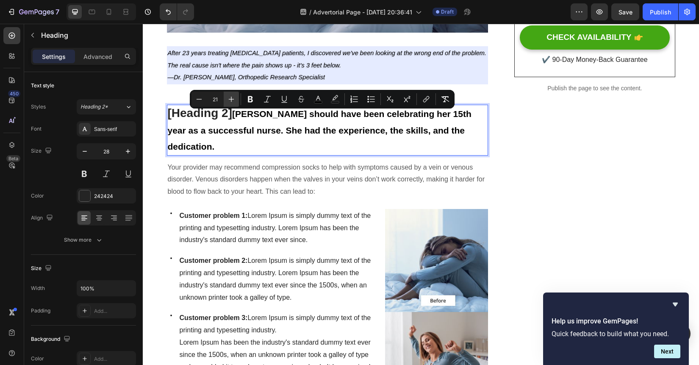
click at [232, 97] on icon "Editor contextual toolbar" at bounding box center [231, 99] width 8 height 8
type input "22"
click at [297, 151] on p "[Heading 2] [PERSON_NAME] should have been celebrating her 15th year as a succe…" at bounding box center [328, 129] width 320 height 49
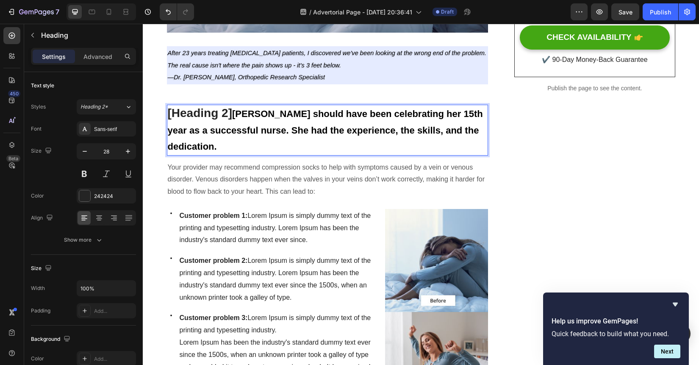
click at [236, 115] on span "[PERSON_NAME] should have been celebrating her 15th year as a successful nurse.…" at bounding box center [325, 129] width 315 height 43
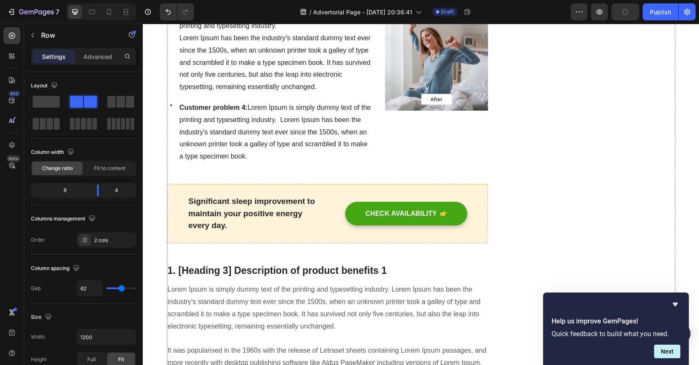
scroll to position [741, 0]
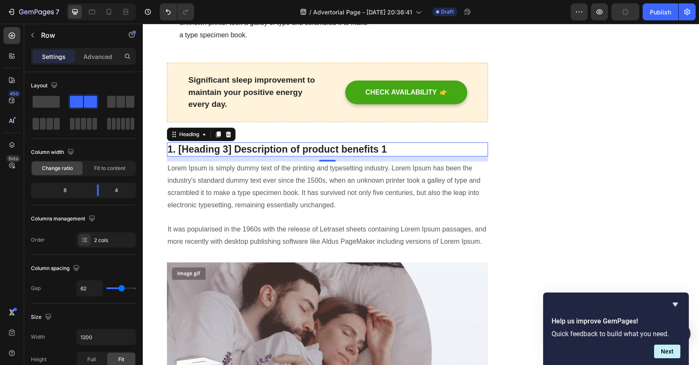
click at [319, 153] on p "1. [Heading 3] Description of product benefits 1" at bounding box center [328, 149] width 320 height 13
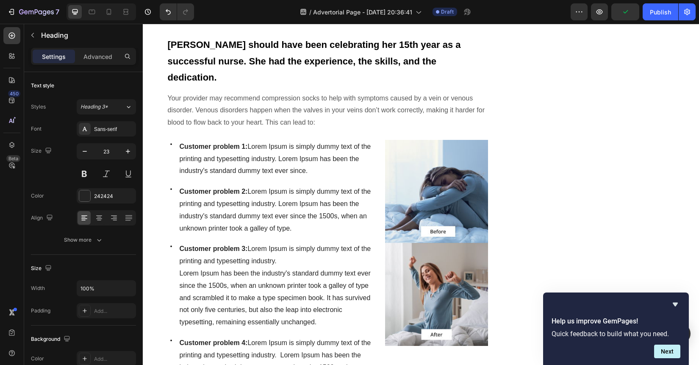
scroll to position [334, 0]
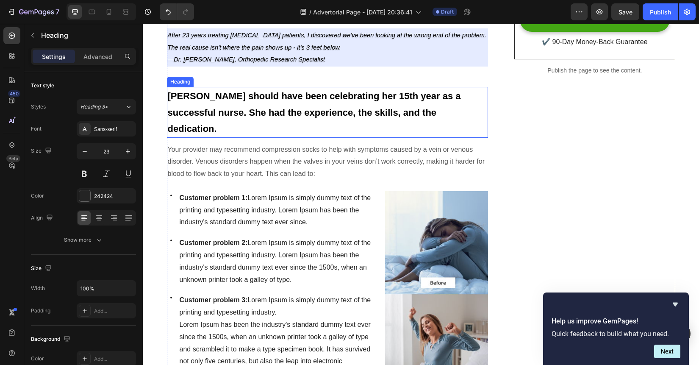
click at [278, 125] on p "⁠⁠⁠⁠⁠⁠⁠ [PERSON_NAME] should have been celebrating her 15th year as a successfu…" at bounding box center [328, 112] width 320 height 49
drag, startPoint x: 233, startPoint y: 132, endPoint x: 169, endPoint y: 94, distance: 75.0
click at [169, 94] on p "[PERSON_NAME] should have been celebrating her 15th year as a successful nurse.…" at bounding box center [328, 112] width 320 height 49
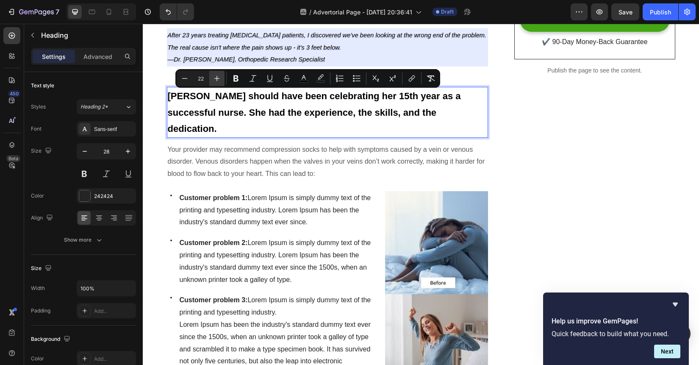
click at [219, 80] on icon "Editor contextual toolbar" at bounding box center [217, 78] width 8 height 8
type input "23"
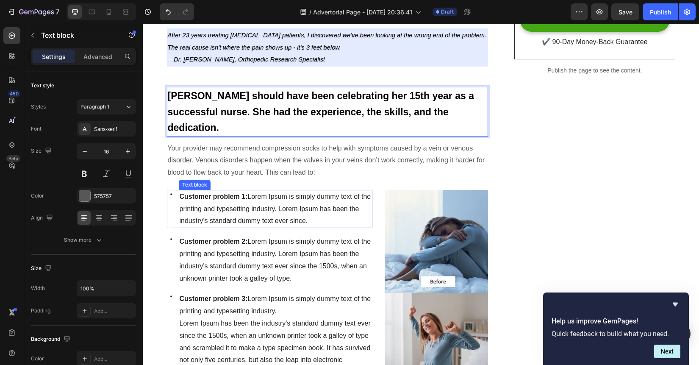
click at [261, 193] on p "Customer problem 1: Lorem Ipsum is simply dummy text of the printing and typese…" at bounding box center [276, 209] width 192 height 36
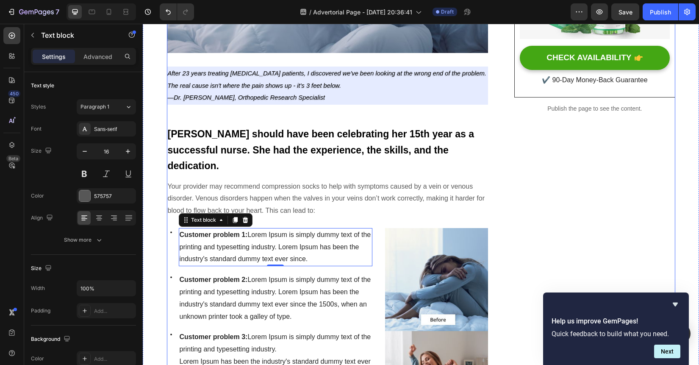
scroll to position [292, 0]
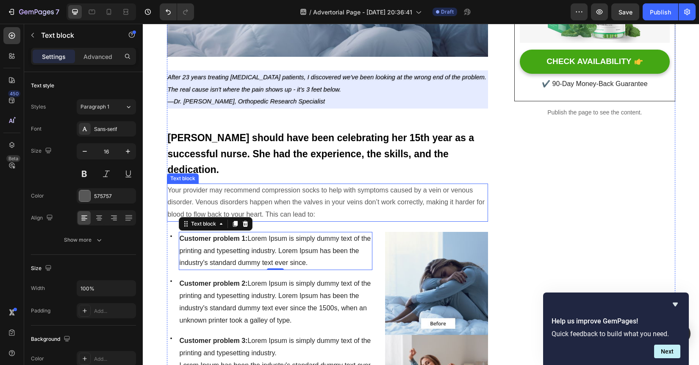
click at [308, 197] on p "Your provider may recommend compression socks to help with symptoms caused by a…" at bounding box center [328, 202] width 320 height 36
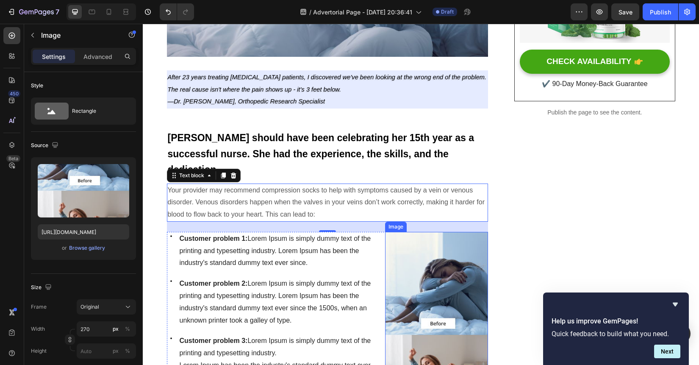
click at [467, 292] on img at bounding box center [436, 335] width 103 height 206
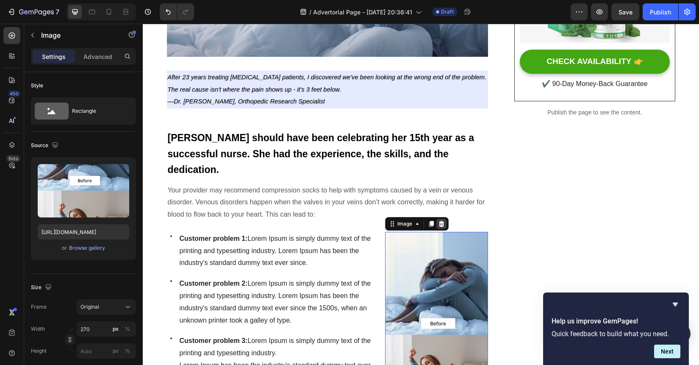
click at [442, 226] on icon at bounding box center [441, 223] width 7 height 7
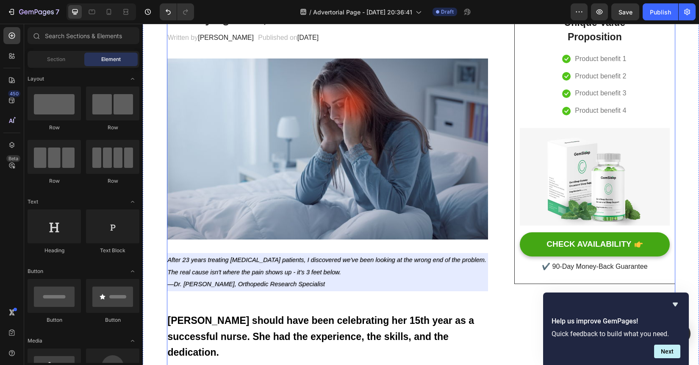
scroll to position [110, 0]
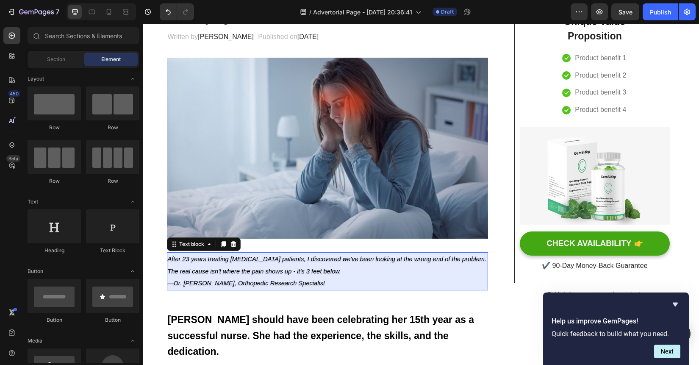
click at [313, 271] on icon "The real cause isn't where the pain shows up - it's 3 feet below." at bounding box center [255, 271] width 174 height 7
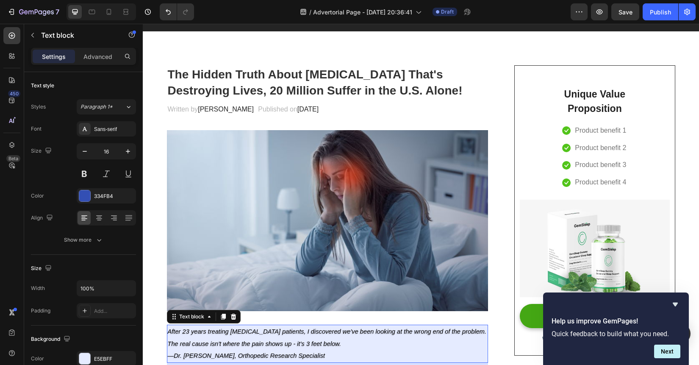
scroll to position [25, 0]
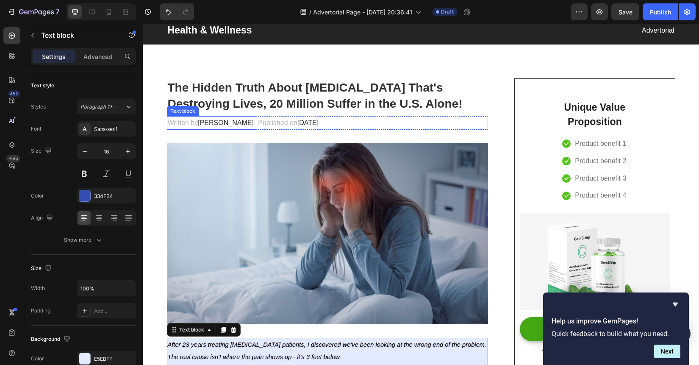
click at [220, 122] on span "[PERSON_NAME]" at bounding box center [226, 122] width 56 height 7
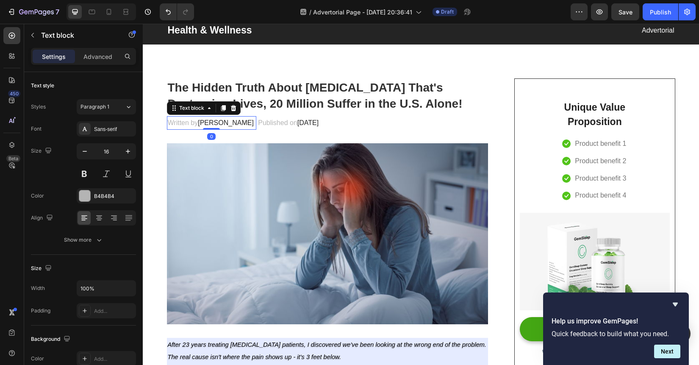
click at [220, 122] on span "[PERSON_NAME]" at bounding box center [226, 122] width 56 height 7
click at [205, 123] on span "DAndy.M" at bounding box center [212, 122] width 28 height 7
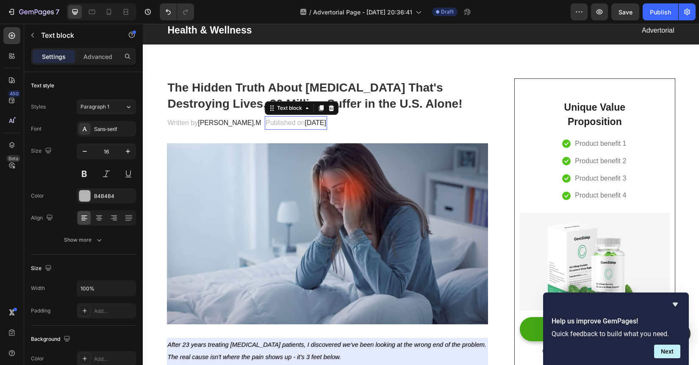
click at [305, 124] on span "[DATE]" at bounding box center [315, 122] width 21 height 7
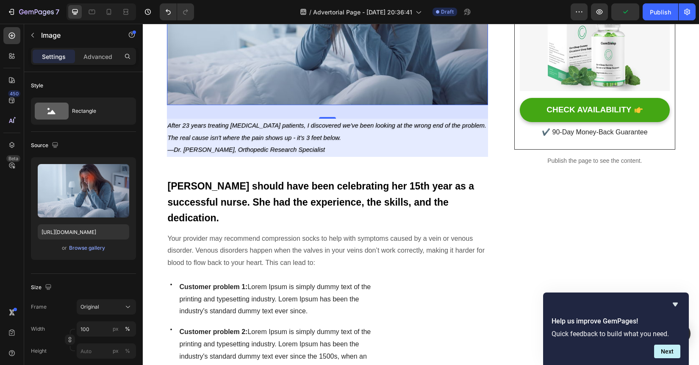
scroll to position [246, 0]
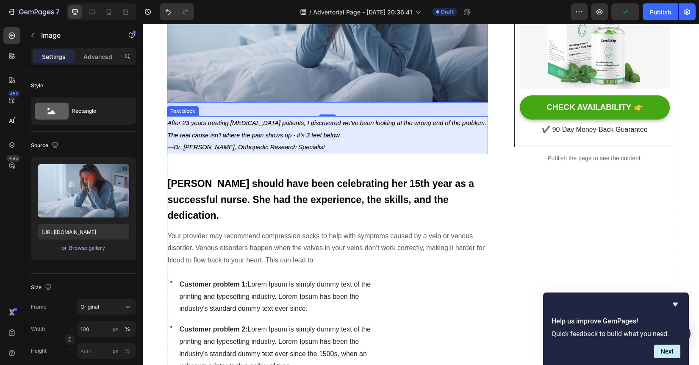
click at [374, 146] on p "—Dr. [PERSON_NAME], Orthopedic Research Specialist" at bounding box center [328, 147] width 320 height 12
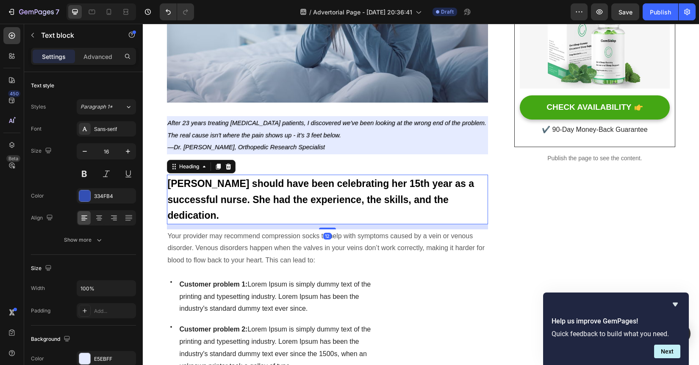
click at [346, 205] on span "[PERSON_NAME] should have been celebrating her 15th year as a successful nurse.…" at bounding box center [321, 199] width 306 height 43
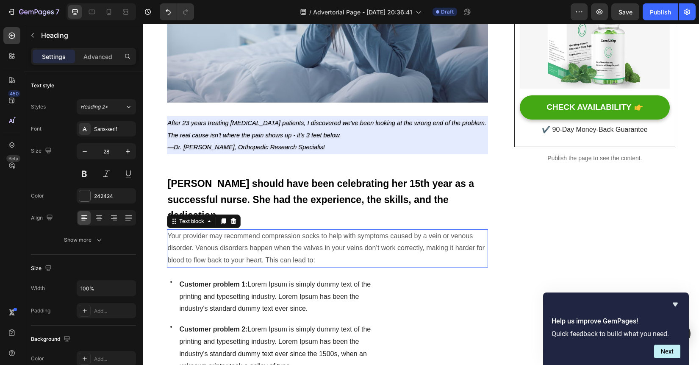
click at [323, 249] on p "Your provider may recommend compression socks to help with symptoms caused by a…" at bounding box center [328, 248] width 320 height 36
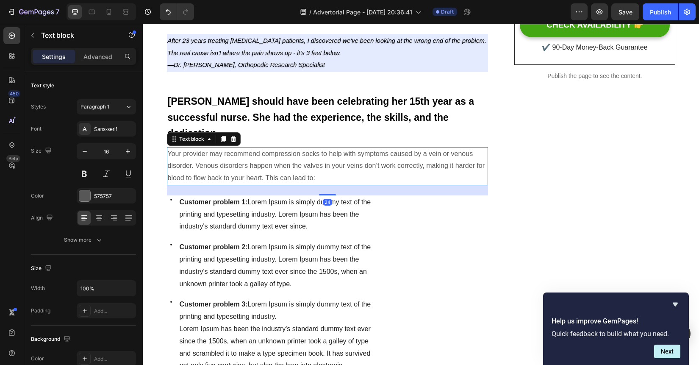
scroll to position [340, 0]
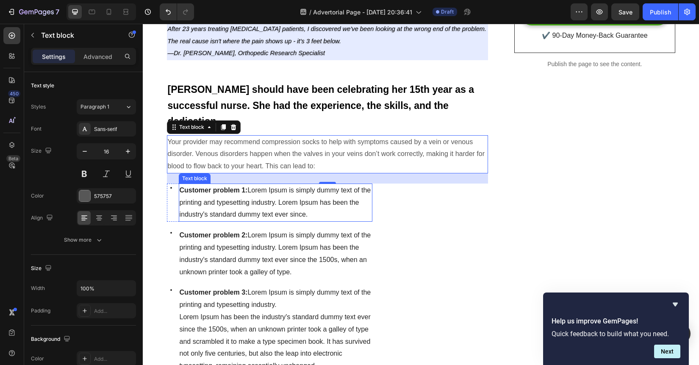
click at [299, 211] on p "Customer problem 1: Lorem Ipsum is simply dummy text of the printing and typese…" at bounding box center [276, 202] width 192 height 36
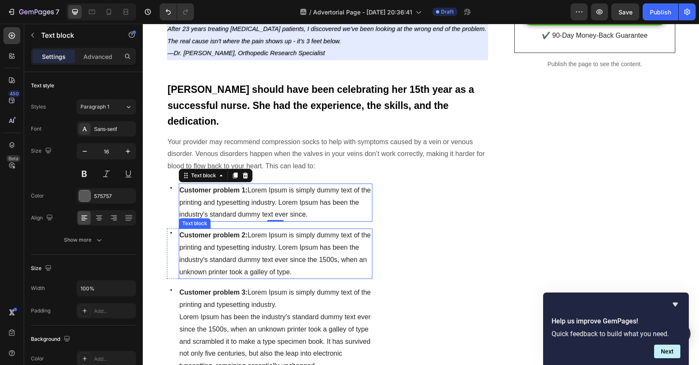
click at [300, 251] on span "Customer problem 2: Lorem Ipsum is simply dummy text of the printing and typese…" at bounding box center [275, 253] width 191 height 44
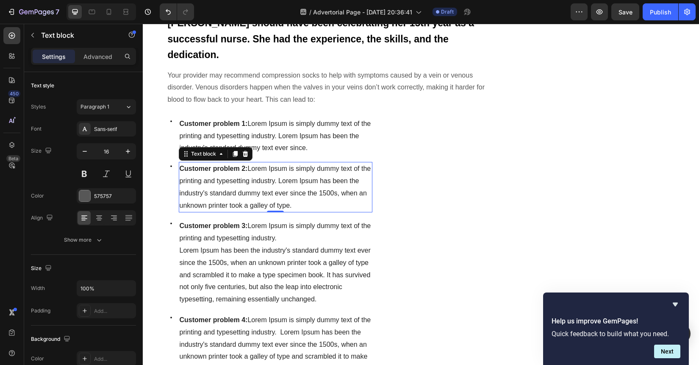
scroll to position [336, 0]
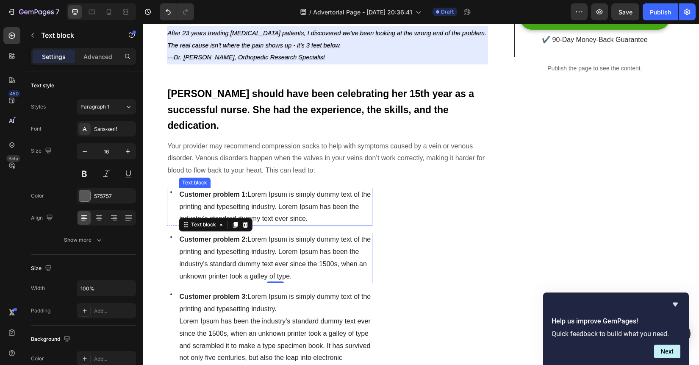
click at [336, 223] on p "Customer problem 1: Lorem Ipsum is simply dummy text of the printing and typese…" at bounding box center [276, 206] width 192 height 36
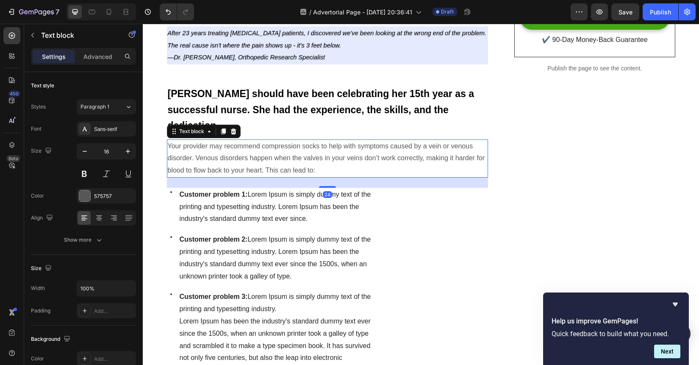
click at [441, 161] on p "Your provider may recommend compression socks to help with symptoms caused by a…" at bounding box center [328, 158] width 320 height 36
click at [295, 208] on span "Customer problem 1: Lorem Ipsum is simply dummy text of the printing and typese…" at bounding box center [275, 207] width 191 height 32
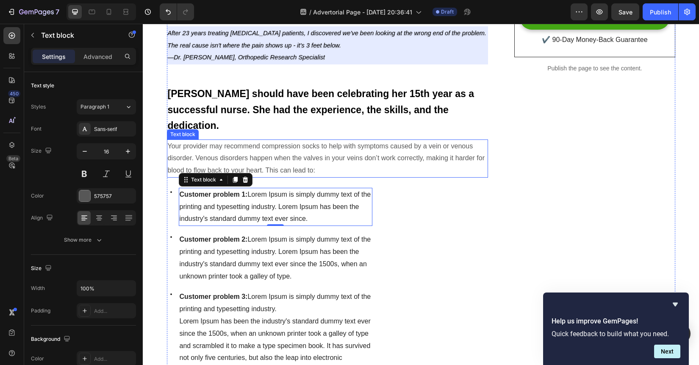
click at [205, 158] on p "Your provider may recommend compression socks to help with symptoms caused by a…" at bounding box center [328, 158] width 320 height 36
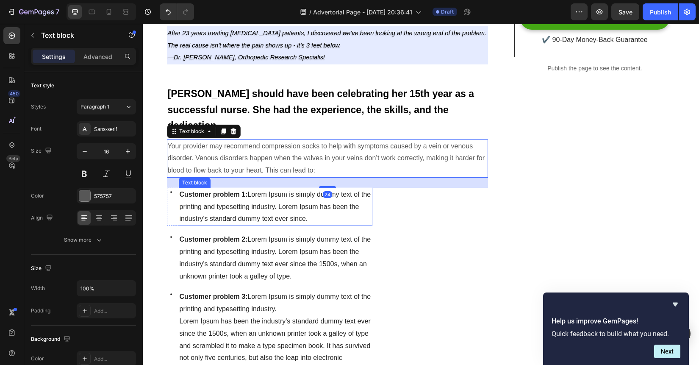
click at [220, 207] on span "Customer problem 1: Lorem Ipsum is simply dummy text of the printing and typese…" at bounding box center [275, 207] width 191 height 32
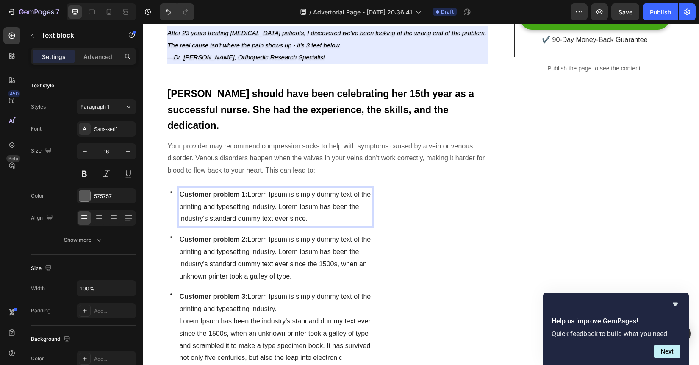
click at [180, 195] on strong "Customer problem 1:" at bounding box center [214, 194] width 68 height 7
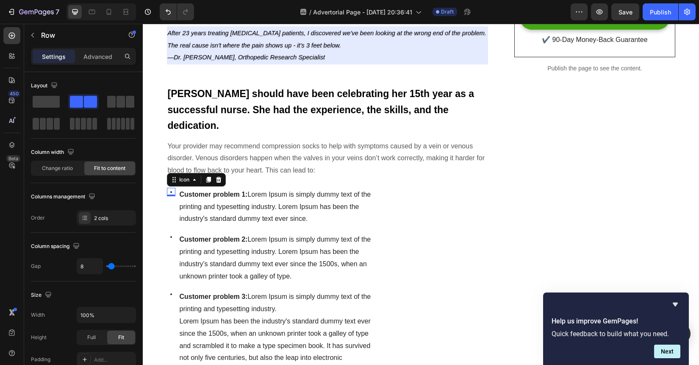
click at [174, 194] on div "Icon 0" at bounding box center [171, 192] width 8 height 8
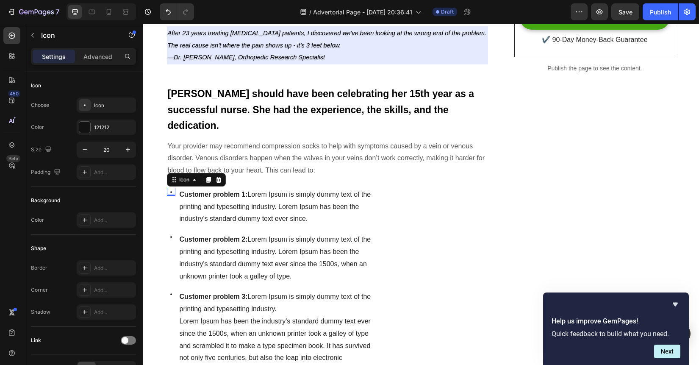
click at [170, 193] on icon at bounding box center [171, 192] width 2 height 2
click at [218, 181] on icon at bounding box center [219, 180] width 6 height 6
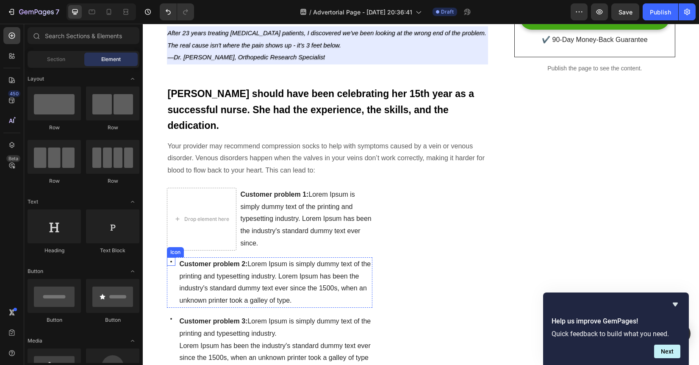
click at [169, 262] on icon at bounding box center [171, 261] width 8 height 8
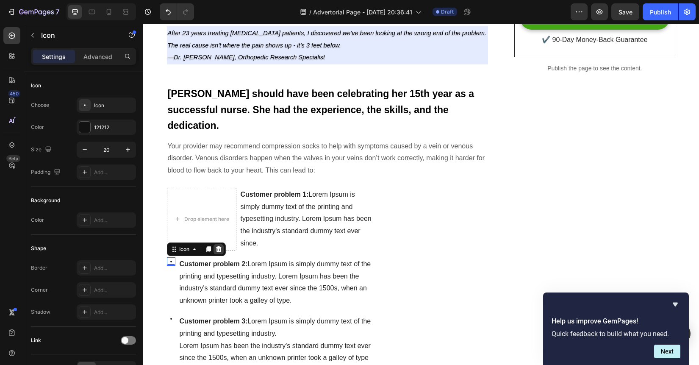
click at [220, 251] on icon at bounding box center [219, 249] width 6 height 6
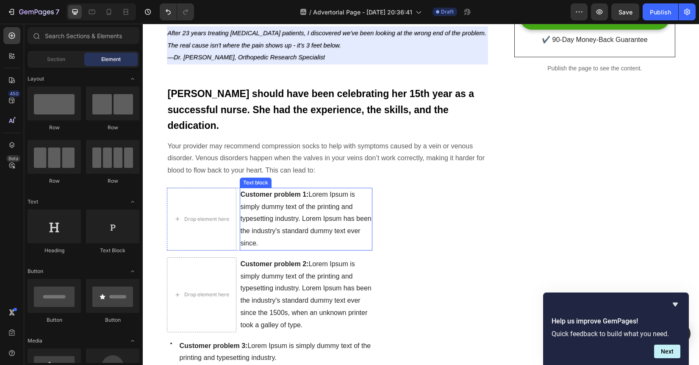
click at [246, 209] on span "Customer problem 1: Lorem Ipsum is simply dummy text of the printing and typese…" at bounding box center [306, 219] width 131 height 56
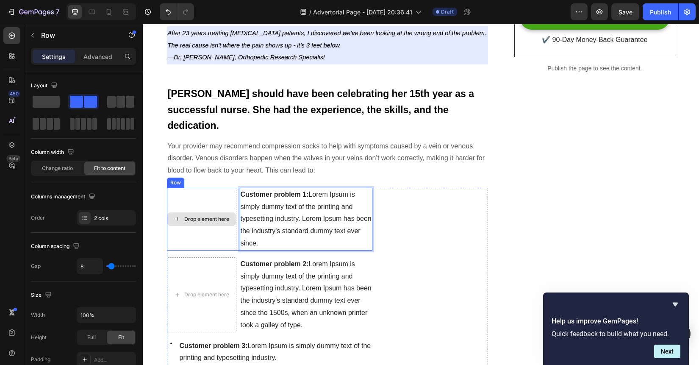
click at [224, 210] on div "Drop element here" at bounding box center [201, 219] width 69 height 63
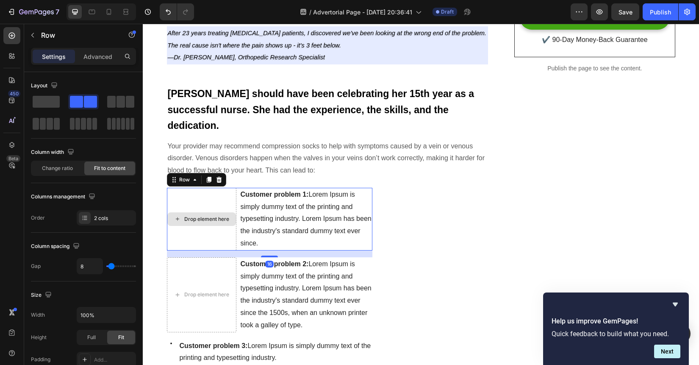
click at [219, 200] on div "Drop element here" at bounding box center [201, 219] width 69 height 63
click at [241, 201] on p "Customer problem 1: Lorem Ipsum is simply dummy text of the printing and typese…" at bounding box center [306, 218] width 131 height 61
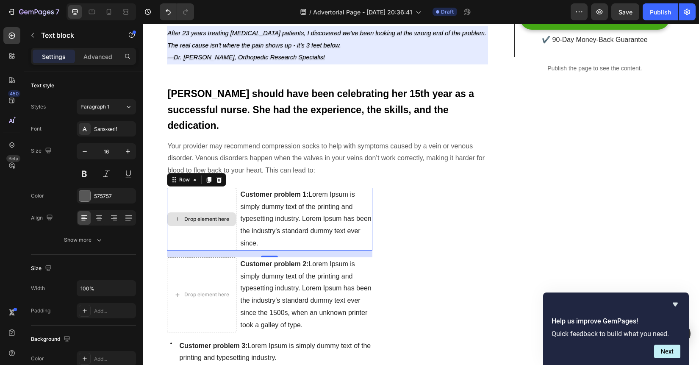
click at [225, 203] on div "Drop element here" at bounding box center [201, 219] width 69 height 63
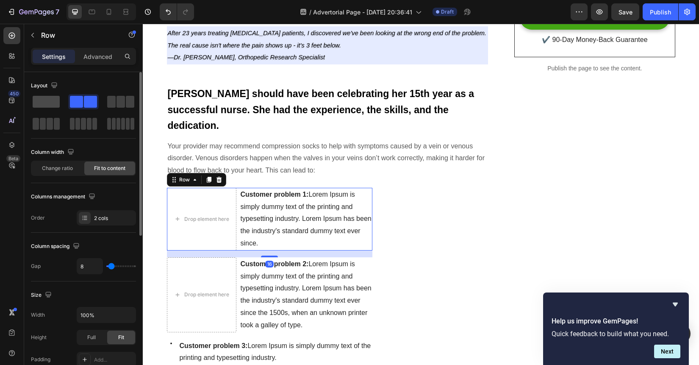
click at [47, 100] on span at bounding box center [46, 102] width 27 height 12
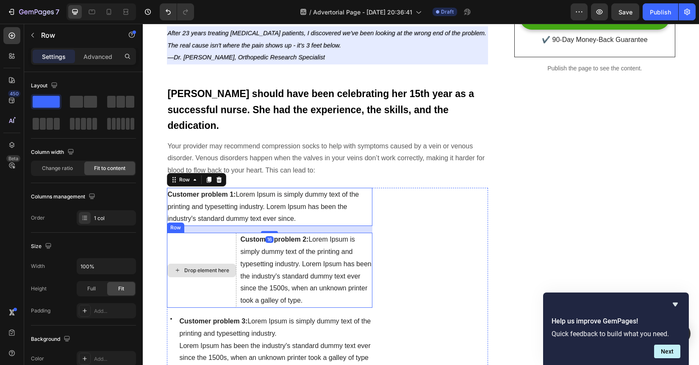
click at [213, 253] on div "Drop element here" at bounding box center [201, 270] width 69 height 75
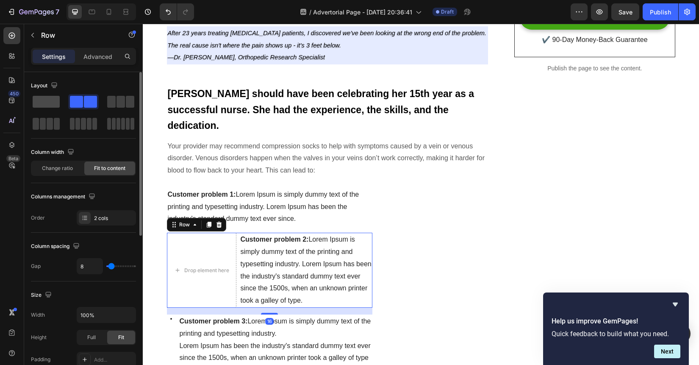
click at [58, 96] on span at bounding box center [46, 102] width 27 height 12
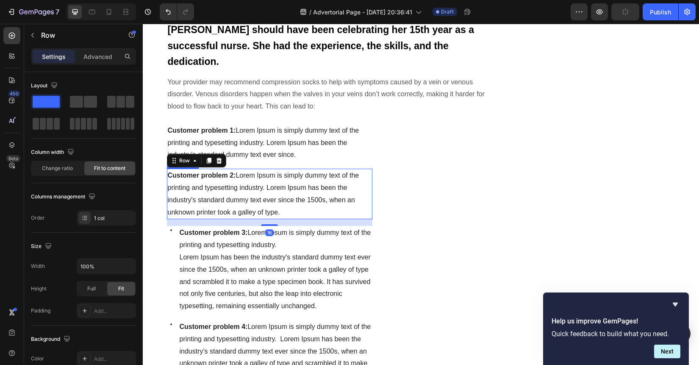
scroll to position [404, 0]
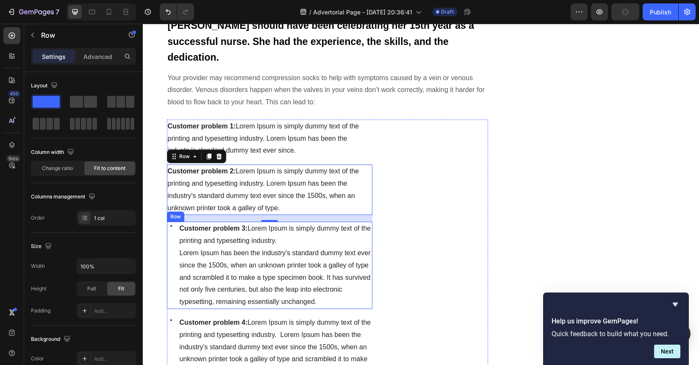
click at [174, 237] on div "Icon" at bounding box center [171, 264] width 8 height 87
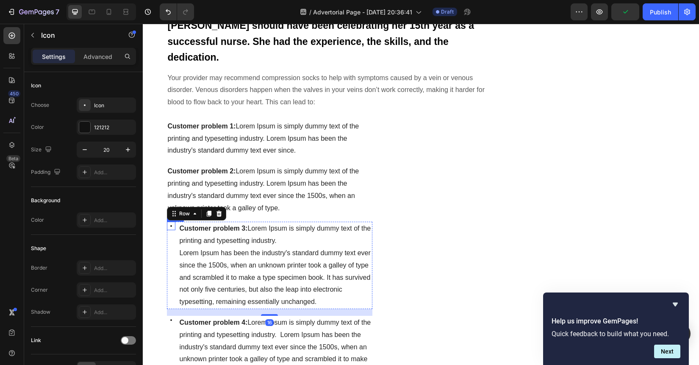
click at [172, 225] on icon at bounding box center [171, 225] width 8 height 8
click at [216, 211] on div at bounding box center [218, 213] width 10 height 10
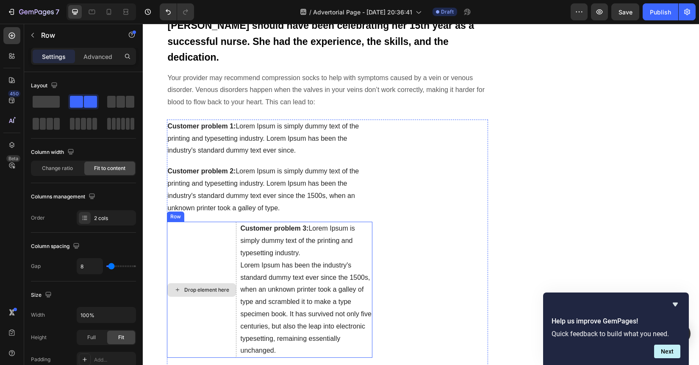
click at [197, 245] on div "Drop element here" at bounding box center [201, 289] width 69 height 136
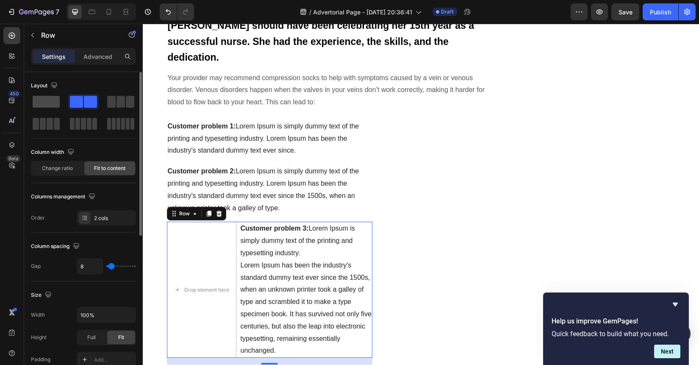
click at [45, 97] on span at bounding box center [46, 102] width 27 height 12
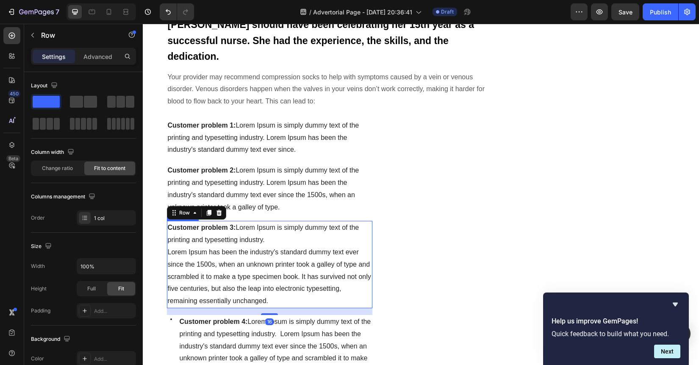
scroll to position [538, 0]
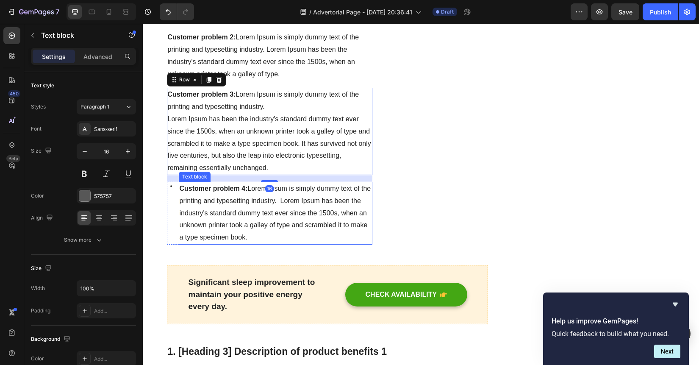
click at [209, 234] on p "Customer problem 4: Lorem Ipsum is simply dummy text of the printing and typese…" at bounding box center [276, 213] width 192 height 61
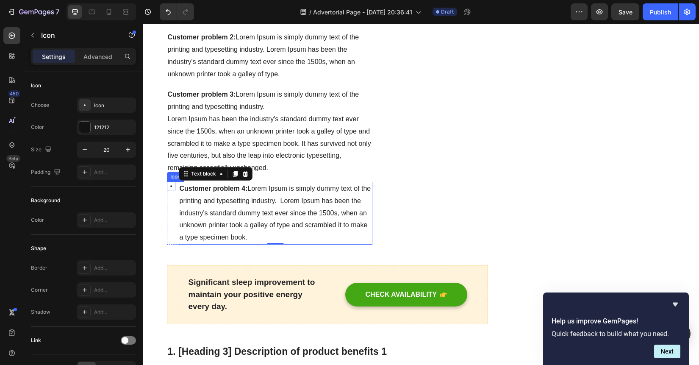
click at [170, 187] on icon at bounding box center [171, 186] width 2 height 2
click at [220, 179] on div at bounding box center [218, 174] width 10 height 10
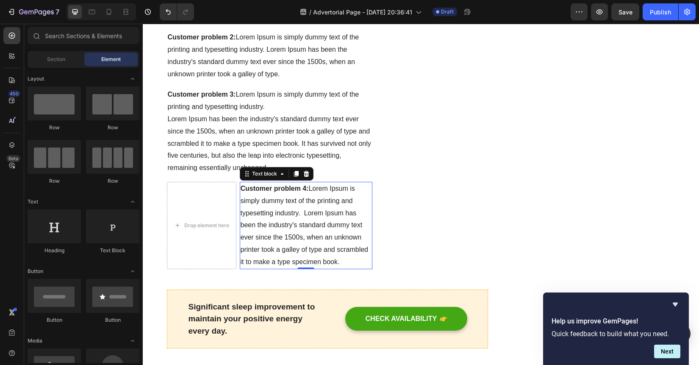
click at [275, 219] on p "Customer problem 4: Lorem Ipsum is simply dummy text of the printing and typese…" at bounding box center [306, 226] width 131 height 86
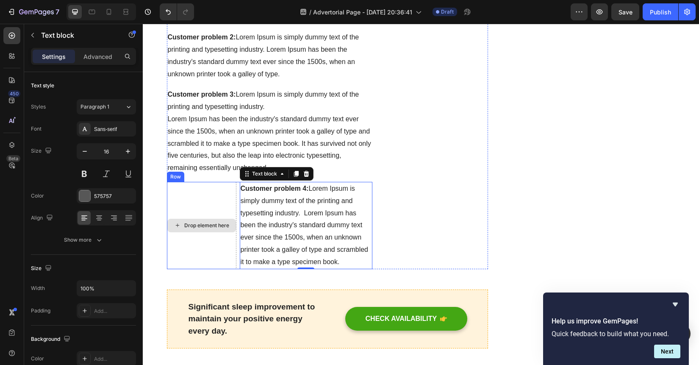
click at [218, 219] on div "Drop element here" at bounding box center [201, 225] width 69 height 87
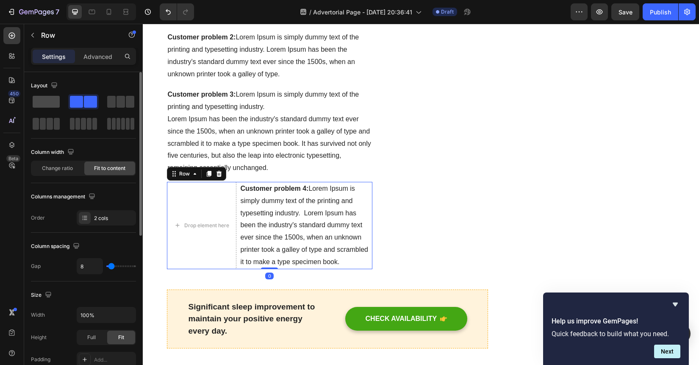
click at [44, 102] on span at bounding box center [46, 102] width 27 height 12
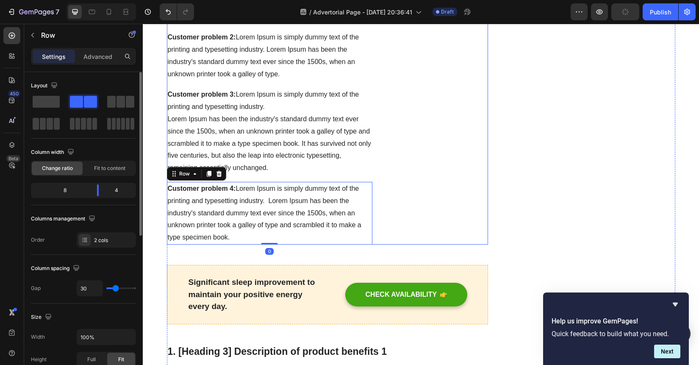
click at [419, 222] on div "Image" at bounding box center [436, 115] width 103 height 259
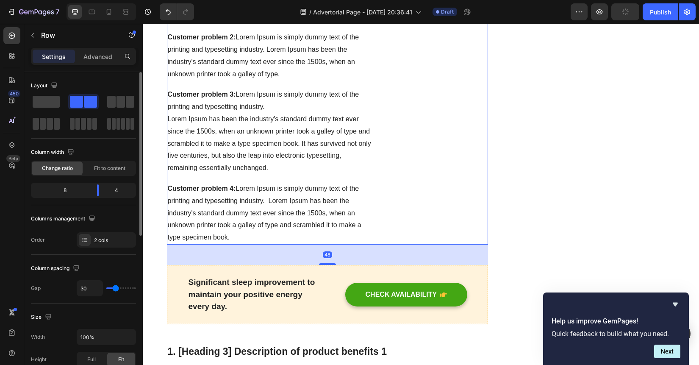
scroll to position [418, 0]
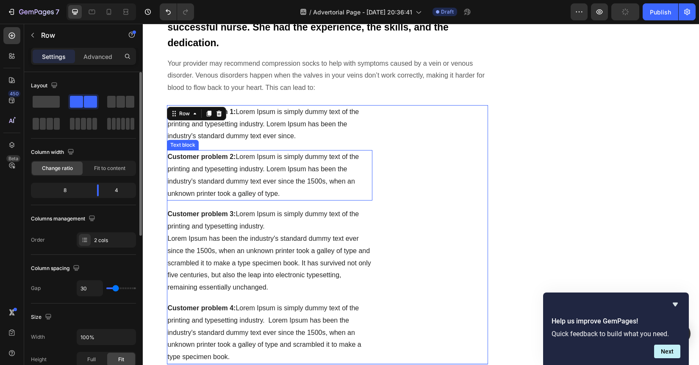
click at [300, 188] on p "Customer problem 2: Lorem Ipsum is simply dummy text of the printing and typese…" at bounding box center [270, 175] width 204 height 49
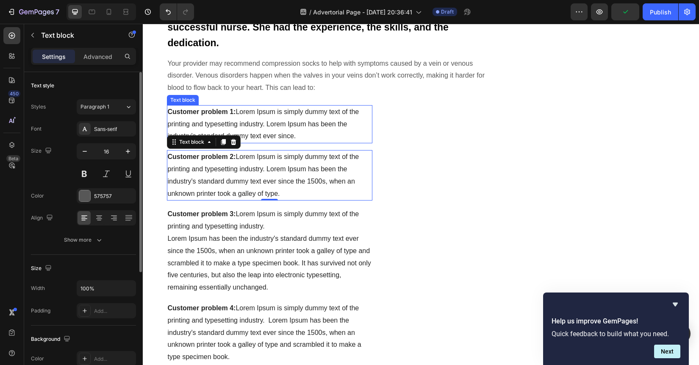
click at [334, 141] on p "Customer problem 1: Lorem Ipsum is simply dummy text of the printing and typese…" at bounding box center [270, 124] width 204 height 36
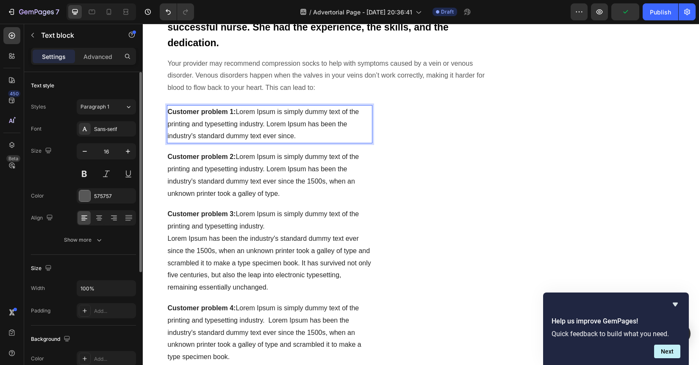
click at [343, 133] on p "Customer problem 1: Lorem Ipsum is simply dummy text of the printing and typese…" at bounding box center [270, 124] width 204 height 36
click at [361, 128] on p "Customer problem 1: Lorem Ipsum is simply dummy text of the printing and typese…" at bounding box center [270, 124] width 204 height 36
click at [366, 114] on p "Customer problem 1: Lorem Ipsum is simply dummy text of the printing and typese…" at bounding box center [270, 124] width 204 height 36
click at [317, 122] on span "Customer problem 1: Lorem Ipsum is simply dummy text of the printing and typese…" at bounding box center [263, 124] width 191 height 32
drag, startPoint x: 328, startPoint y: 138, endPoint x: 171, endPoint y: 91, distance: 163.9
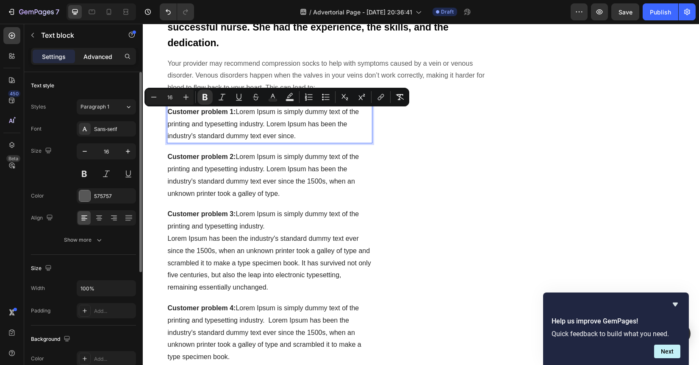
click at [105, 58] on p "Advanced" at bounding box center [97, 56] width 29 height 9
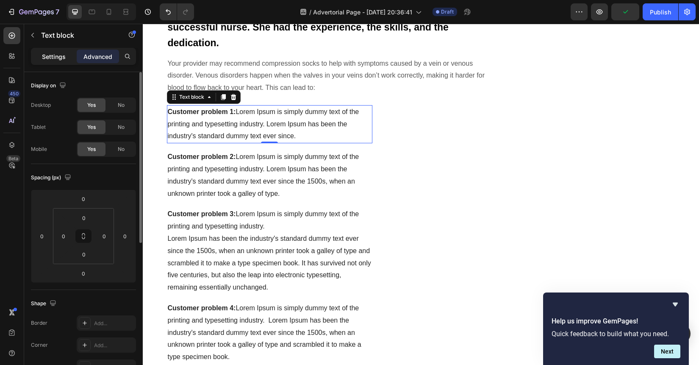
click at [52, 54] on p "Settings" at bounding box center [54, 56] width 24 height 9
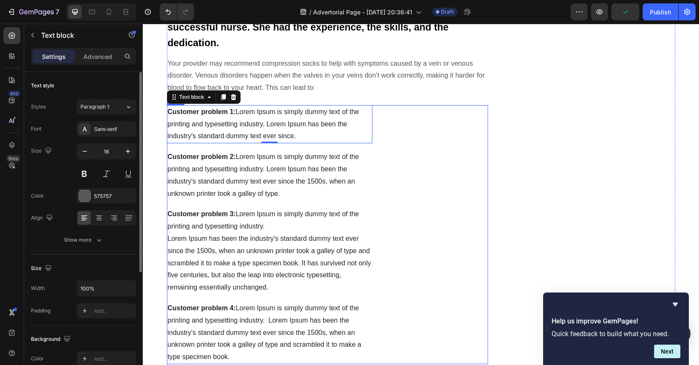
click at [387, 126] on div "Image" at bounding box center [436, 234] width 103 height 259
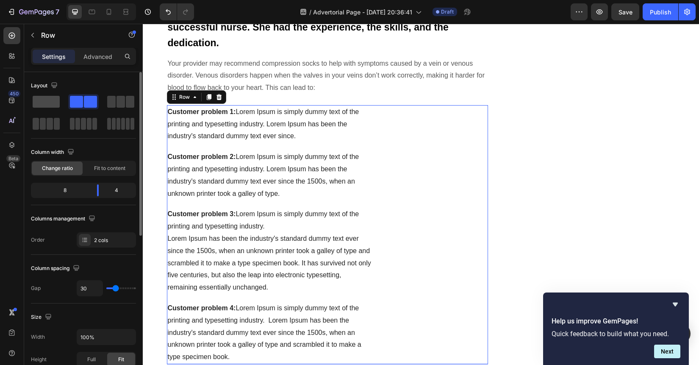
click at [54, 106] on span at bounding box center [46, 102] width 27 height 12
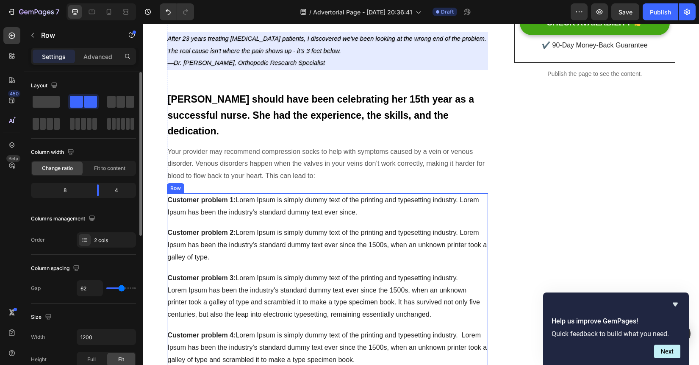
scroll to position [320, 0]
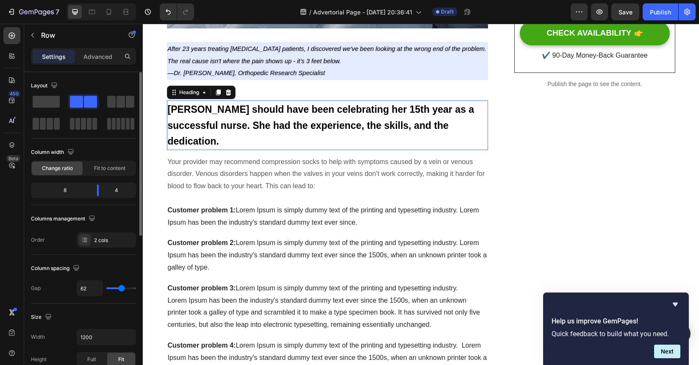
click at [263, 136] on p "⁠⁠⁠⁠⁠⁠⁠ [PERSON_NAME] should have been celebrating her 15th year as a successfu…" at bounding box center [328, 124] width 320 height 47
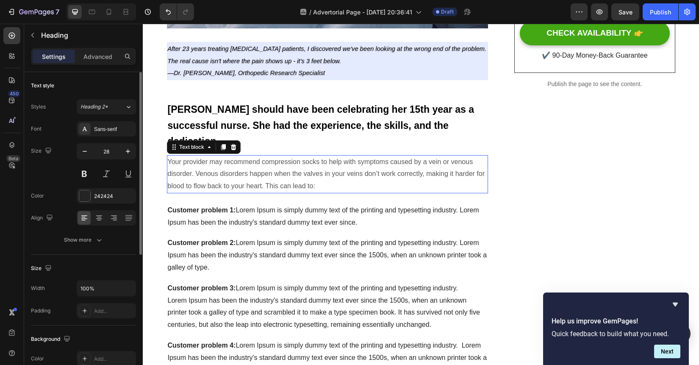
click at [222, 166] on p "Your provider may recommend compression socks to help with symptoms caused by a…" at bounding box center [328, 174] width 320 height 36
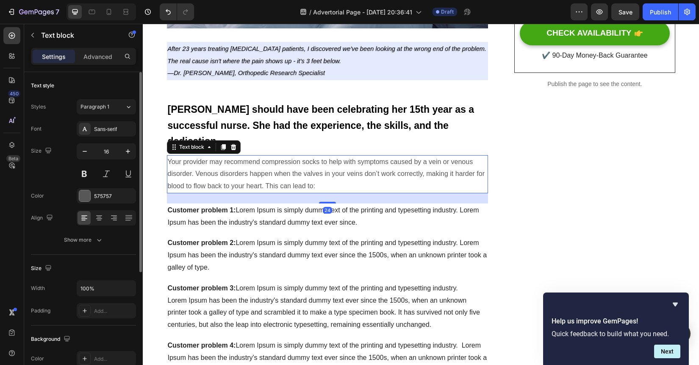
click at [338, 185] on p "Your provider may recommend compression socks to help with symptoms caused by a…" at bounding box center [328, 174] width 320 height 36
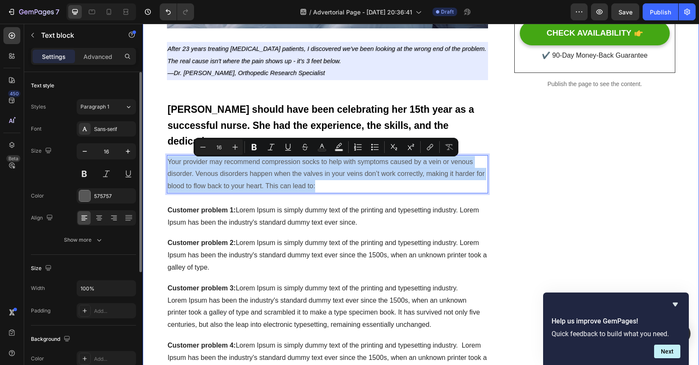
drag, startPoint x: 338, startPoint y: 185, endPoint x: 163, endPoint y: 163, distance: 176.3
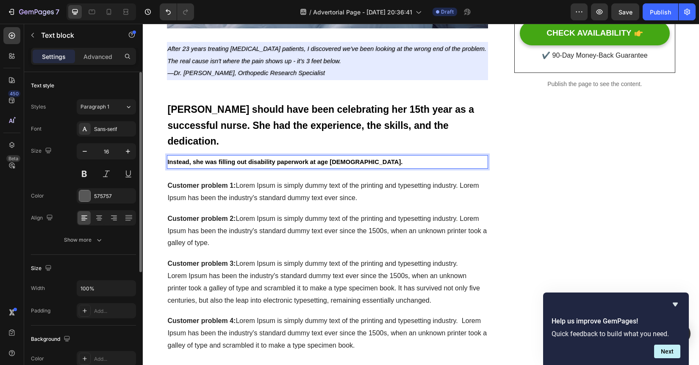
click at [370, 161] on p "Instead, she was filling out disability paperwork at age 38." at bounding box center [328, 162] width 320 height 12
click at [365, 162] on p "Instead, she was filling out disability paperwork at age 38." at bounding box center [328, 162] width 320 height 12
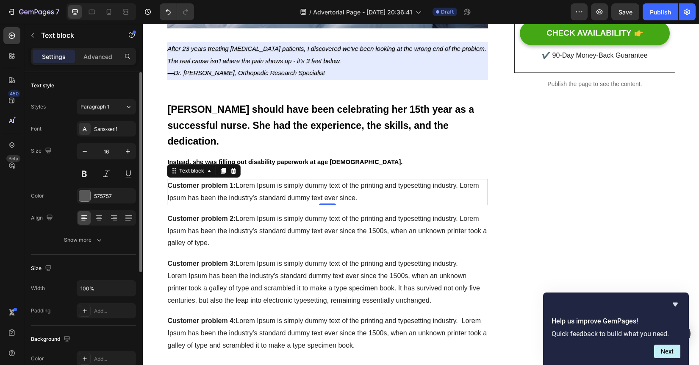
click at [357, 194] on p "Customer problem 1: Lorem Ipsum is simply dummy text of the printing and typese…" at bounding box center [328, 192] width 320 height 25
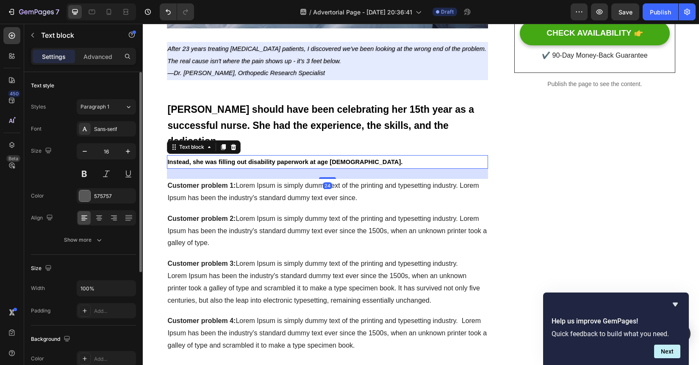
click at [355, 166] on p "Instead, she was filling out disability paperwork at age 38." at bounding box center [328, 162] width 320 height 12
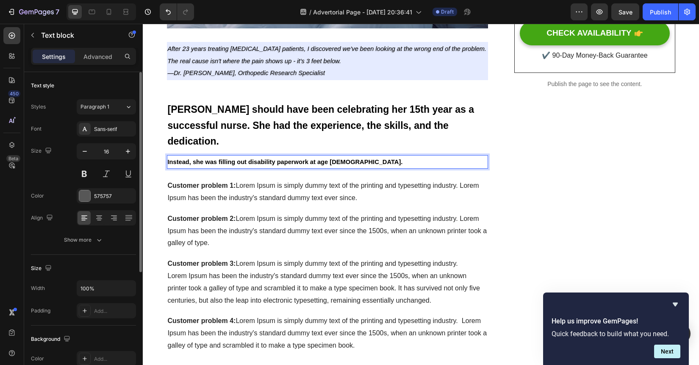
click at [355, 163] on p "Instead, she was filling out disability paperwork at age 38." at bounding box center [328, 162] width 320 height 12
drag, startPoint x: 355, startPoint y: 166, endPoint x: 161, endPoint y: 163, distance: 194.4
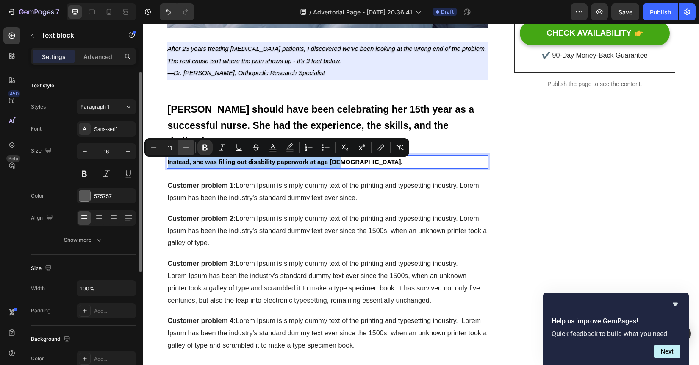
click at [190, 148] on button "Plus" at bounding box center [185, 147] width 15 height 15
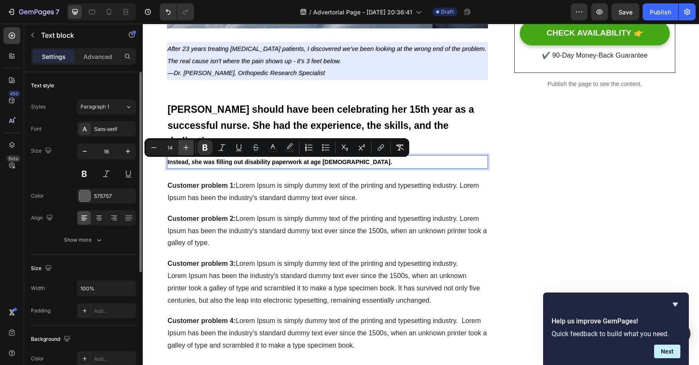
click at [190, 148] on button "Plus" at bounding box center [185, 147] width 15 height 15
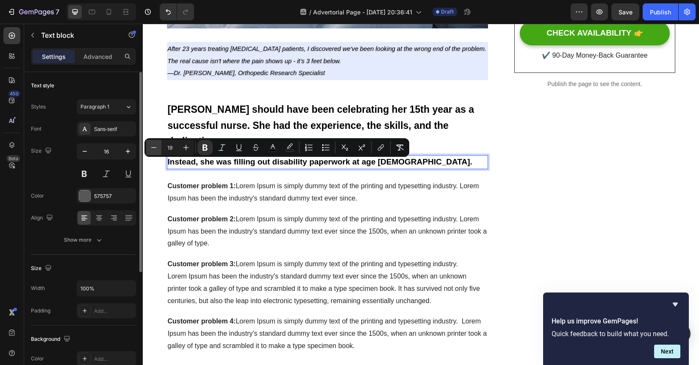
click at [153, 149] on icon "Editor contextual toolbar" at bounding box center [153, 147] width 8 height 8
type input "18"
click at [239, 149] on icon "Editor contextual toolbar" at bounding box center [239, 147] width 8 height 8
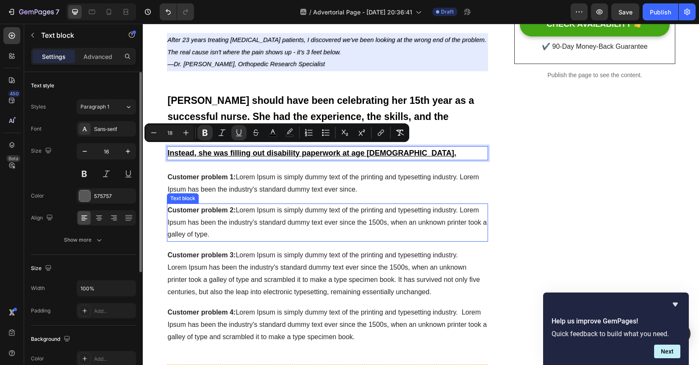
scroll to position [304, 0]
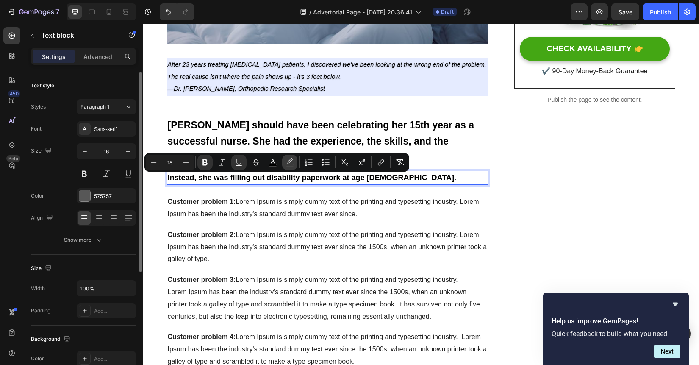
click at [292, 168] on button "color" at bounding box center [289, 162] width 15 height 15
type input "000000"
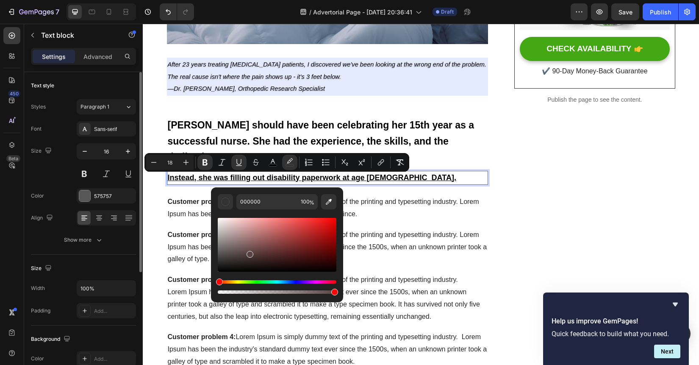
drag, startPoint x: 224, startPoint y: 266, endPoint x: 296, endPoint y: 236, distance: 77.8
click at [296, 236] on div "Editor contextual toolbar" at bounding box center [277, 245] width 119 height 54
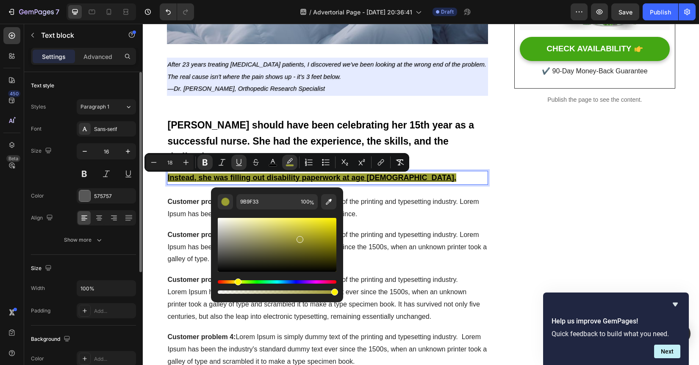
drag, startPoint x: 220, startPoint y: 280, endPoint x: 236, endPoint y: 281, distance: 16.5
click at [236, 281] on div "Hue" at bounding box center [238, 281] width 7 height 7
drag, startPoint x: 300, startPoint y: 238, endPoint x: 247, endPoint y: 212, distance: 58.3
click at [248, 212] on div "Editor contextual toolbar" at bounding box center [277, 252] width 119 height 86
type input "FFFBBF"
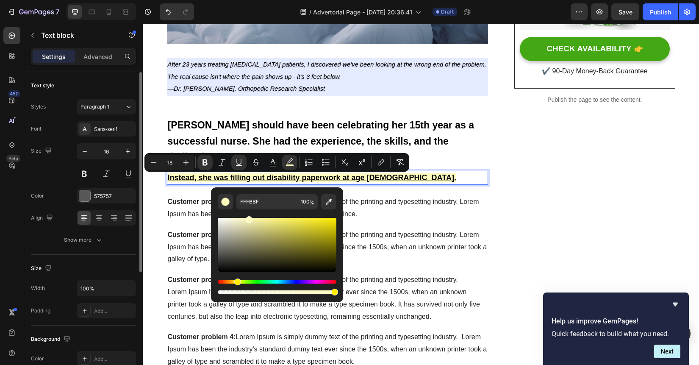
click at [186, 236] on strong "Customer problem 2:" at bounding box center [202, 234] width 68 height 7
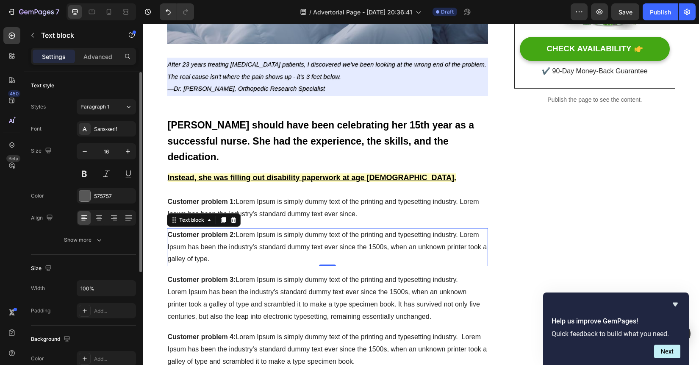
click at [282, 242] on p "Customer problem 2: Lorem Ipsum is simply dummy text of the printing and typese…" at bounding box center [328, 247] width 320 height 36
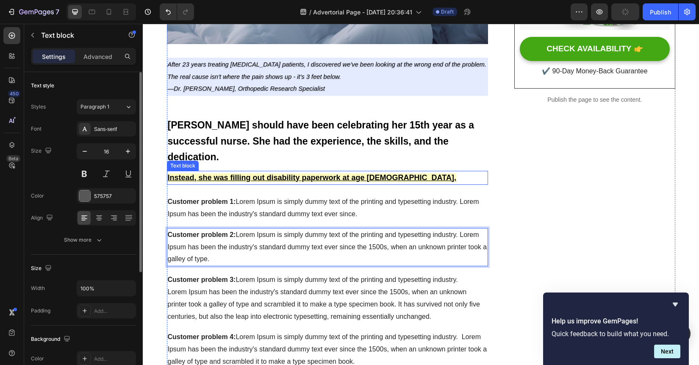
click at [356, 182] on u "Instead, she was filling out disability paperwork at age 38." at bounding box center [312, 177] width 288 height 8
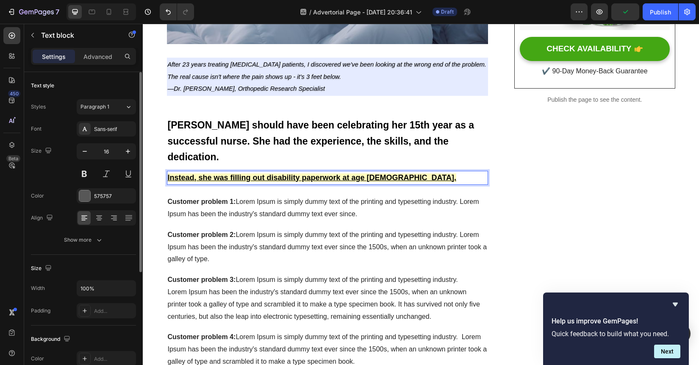
click at [400, 184] on p "Instead, she was filling out disability paperwork at age 38." at bounding box center [328, 178] width 320 height 13
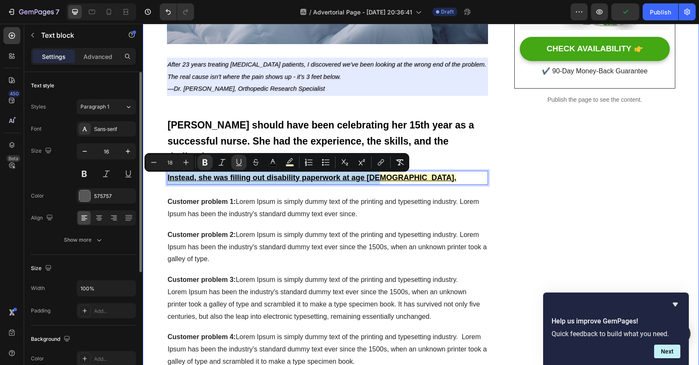
drag, startPoint x: 399, startPoint y: 183, endPoint x: 151, endPoint y: 180, distance: 248.6
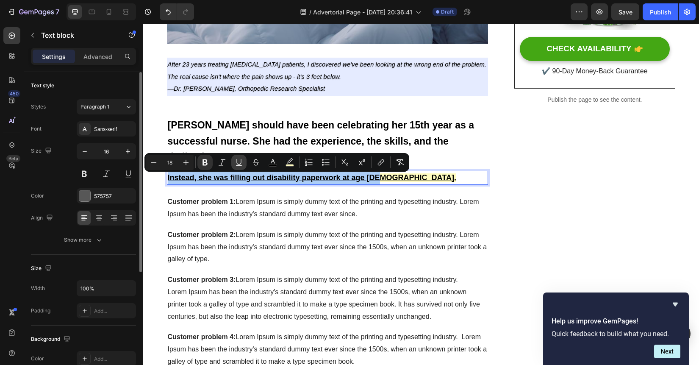
click at [237, 162] on icon "Editor contextual toolbar" at bounding box center [239, 162] width 8 height 8
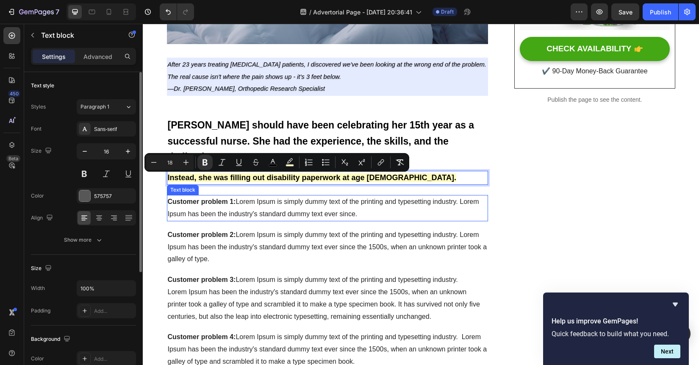
click at [376, 205] on span "Customer problem 1: Lorem Ipsum is simply dummy text of the printing and typese…" at bounding box center [323, 207] width 311 height 19
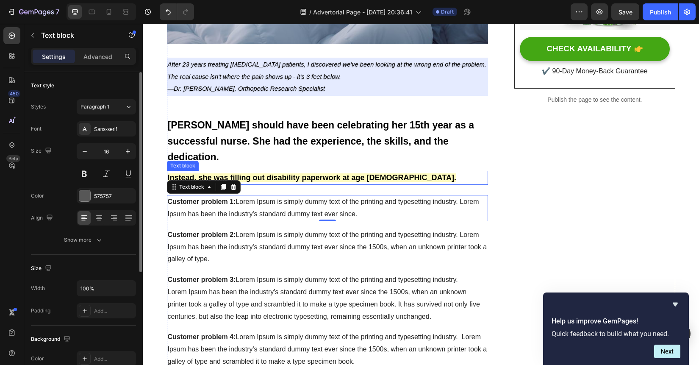
click at [388, 179] on p "Instead, she was filling out disability paperwork at age 38." at bounding box center [328, 178] width 320 height 13
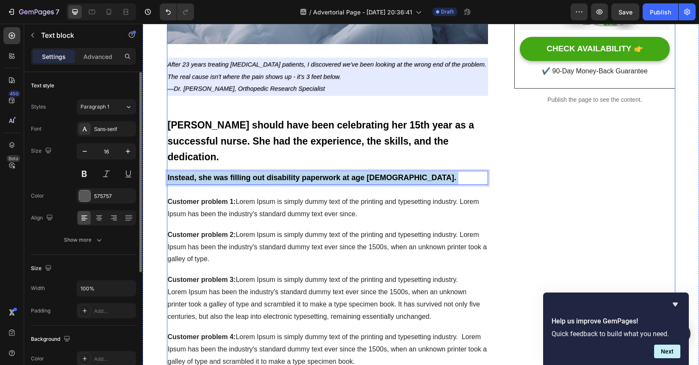
drag, startPoint x: 388, startPoint y: 179, endPoint x: 181, endPoint y: 176, distance: 207.1
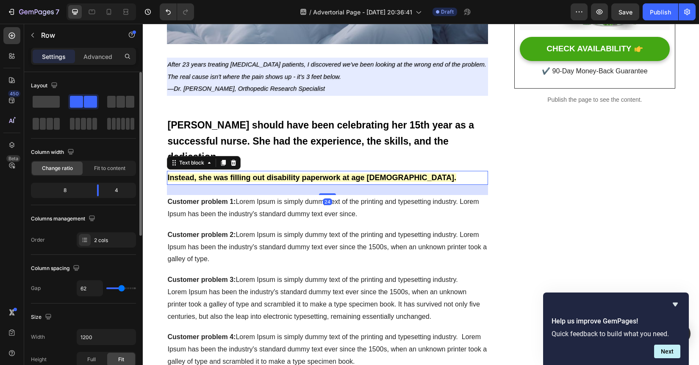
click at [393, 179] on p "Instead, she was filling out disability paperwork at age 38." at bounding box center [328, 178] width 320 height 13
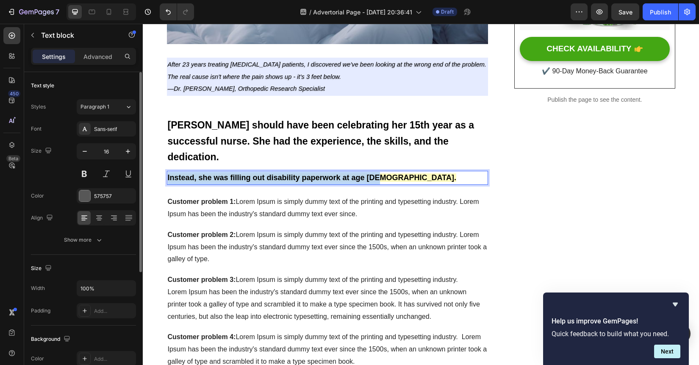
drag, startPoint x: 386, startPoint y: 176, endPoint x: 168, endPoint y: 180, distance: 218.6
click at [168, 180] on p "Instead, she was filling out disability paperwork at age 38." at bounding box center [328, 178] width 320 height 13
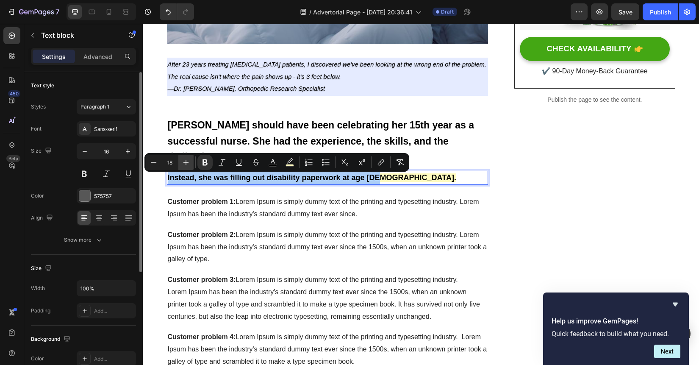
click at [186, 161] on icon "Editor contextual toolbar" at bounding box center [186, 162] width 8 height 8
click at [186, 161] on icon "Editor contextual toolbar" at bounding box center [186, 163] width 6 height 6
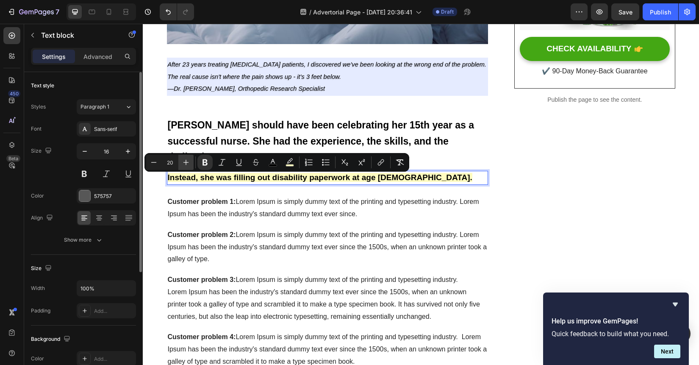
click at [186, 161] on icon "Editor contextual toolbar" at bounding box center [186, 163] width 6 height 6
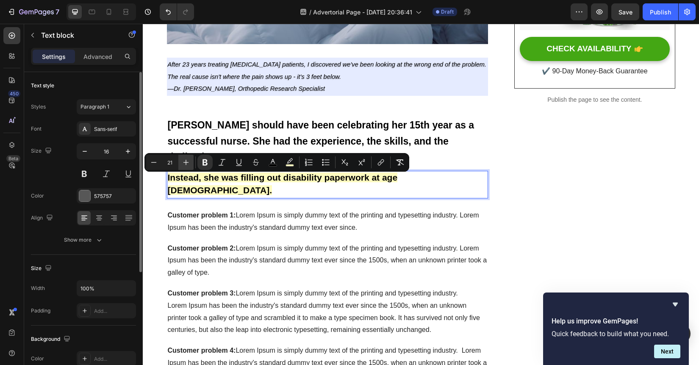
click at [186, 161] on icon "Editor contextual toolbar" at bounding box center [186, 163] width 6 height 6
type input "22"
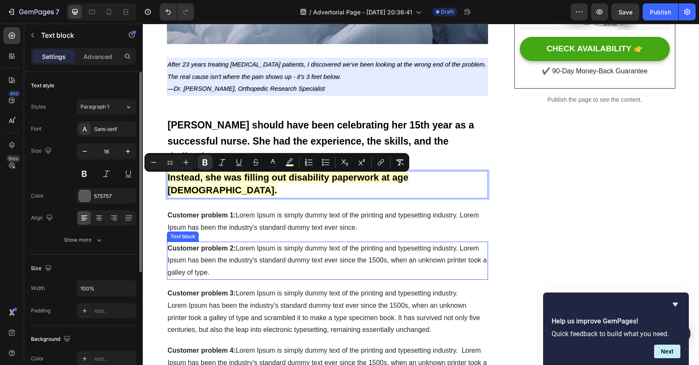
click at [426, 246] on span "Customer problem 2: Lorem Ipsum is simply dummy text of the printing and typese…" at bounding box center [327, 260] width 319 height 32
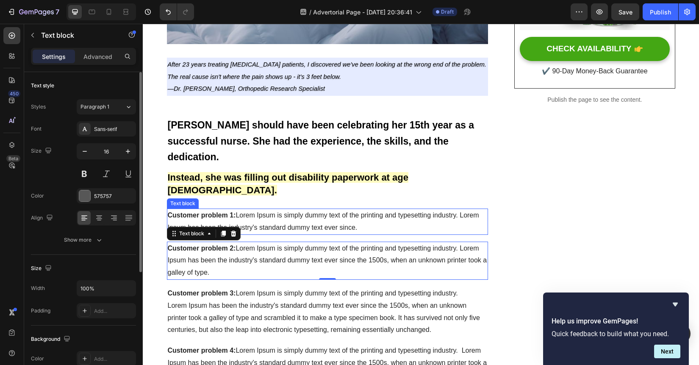
click at [380, 216] on p "Customer problem 1: Lorem Ipsum is simply dummy text of the printing and typese…" at bounding box center [328, 221] width 320 height 25
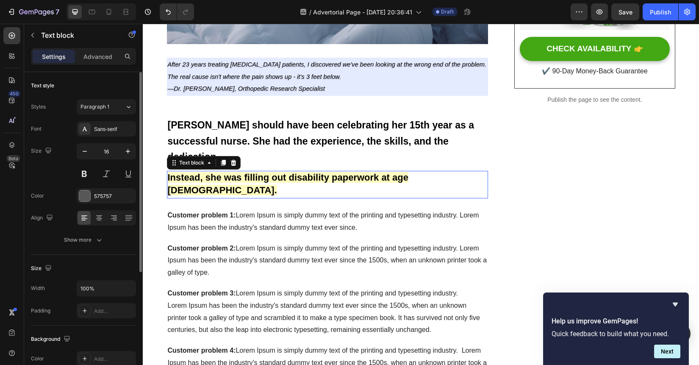
click at [384, 180] on strong "Instead, she was filling out disability paperwork at age 38." at bounding box center [288, 184] width 241 height 24
click at [402, 211] on p "Customer problem 1: Lorem Ipsum is simply dummy text of the printing and typese…" at bounding box center [328, 221] width 320 height 25
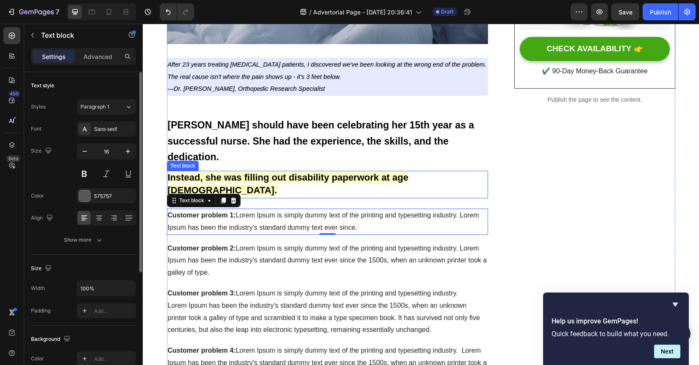
click at [408, 174] on strong "Instead, she was filling out disability paperwork at age 38." at bounding box center [288, 184] width 241 height 24
click at [410, 213] on p "Customer problem 1: Lorem Ipsum is simply dummy text of the printing and typese…" at bounding box center [328, 221] width 320 height 25
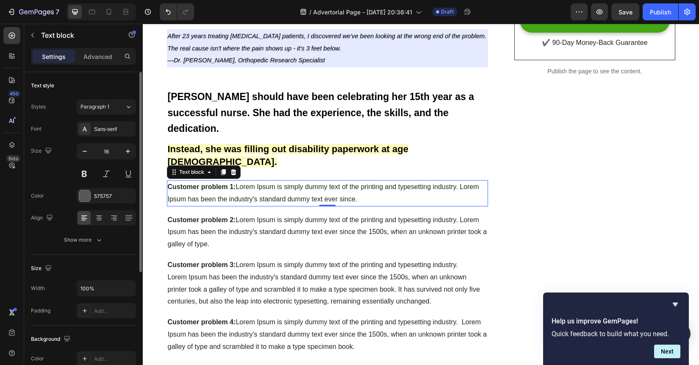
scroll to position [242, 0]
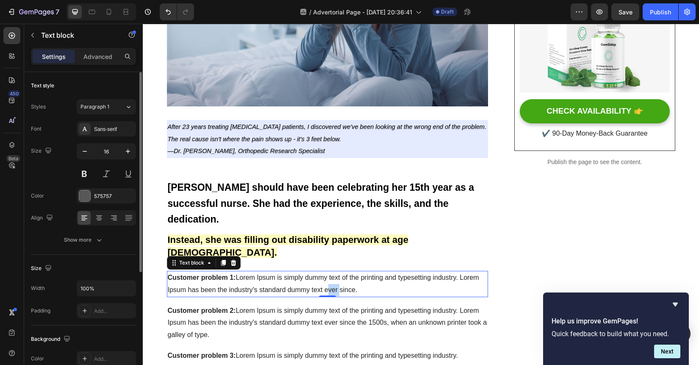
click at [329, 277] on span "Customer problem 1: Lorem Ipsum is simply dummy text of the printing and typese…" at bounding box center [323, 283] width 311 height 19
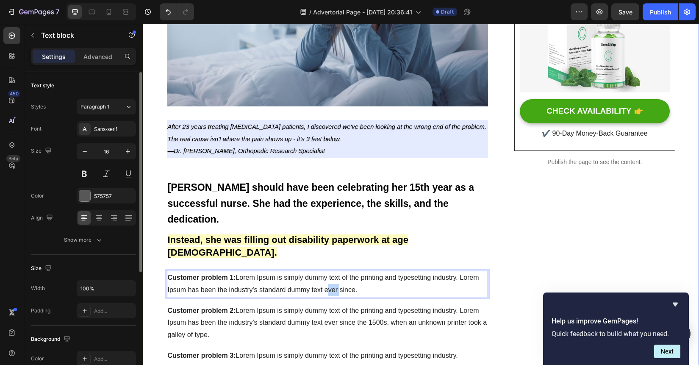
drag, startPoint x: 366, startPoint y: 277, endPoint x: 156, endPoint y: 235, distance: 214.3
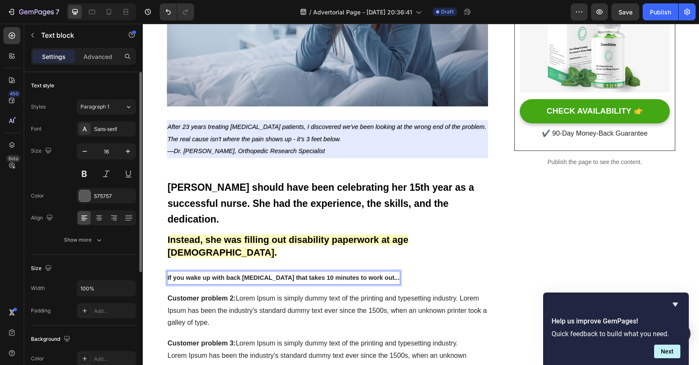
drag, startPoint x: 167, startPoint y: 267, endPoint x: 356, endPoint y: 266, distance: 188.5
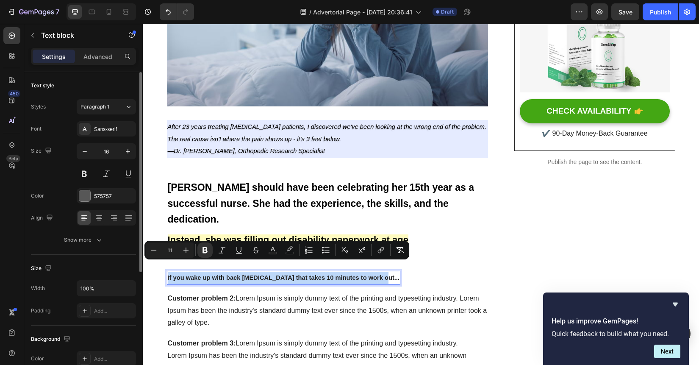
drag, startPoint x: 373, startPoint y: 267, endPoint x: 131, endPoint y: 265, distance: 241.8
click at [204, 251] on icon "Editor contextual toolbar" at bounding box center [205, 250] width 8 height 8
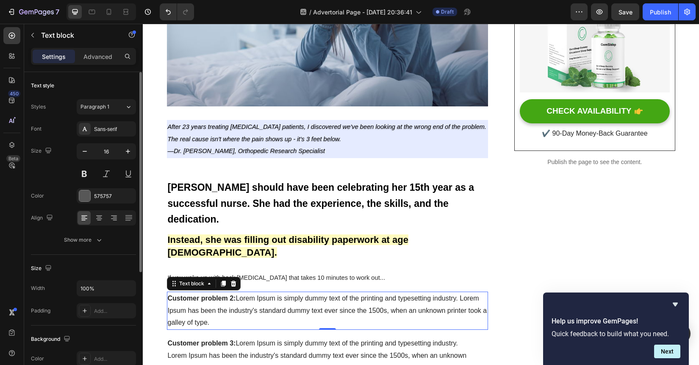
click at [252, 294] on span "Customer problem 2: Lorem Ipsum is simply dummy text of the printing and typese…" at bounding box center [327, 310] width 319 height 32
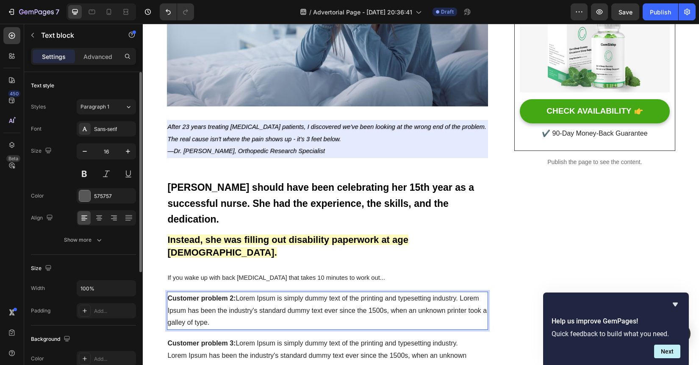
click at [243, 314] on p "Customer problem 2: Lorem Ipsum is simply dummy text of the printing and typese…" at bounding box center [328, 310] width 320 height 36
drag, startPoint x: 219, startPoint y: 307, endPoint x: 171, endPoint y: 288, distance: 51.8
click at [171, 292] on p "Customer problem 2: Lorem Ipsum is simply dummy text of the printing and typese…" at bounding box center [328, 310] width 320 height 36
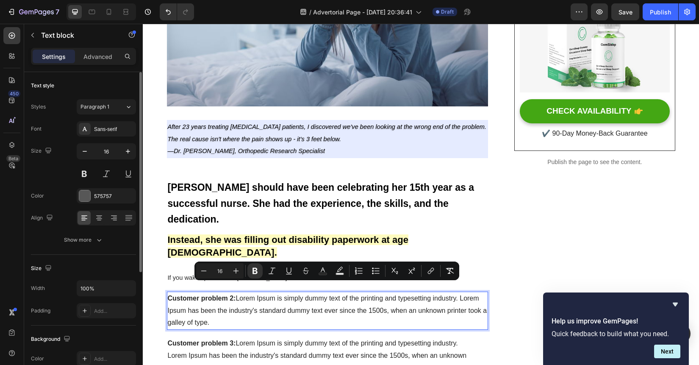
click at [223, 310] on p "Customer problem 2: Lorem Ipsum is simply dummy text of the printing and typese…" at bounding box center [328, 310] width 320 height 36
drag, startPoint x: 223, startPoint y: 312, endPoint x: 165, endPoint y: 282, distance: 65.3
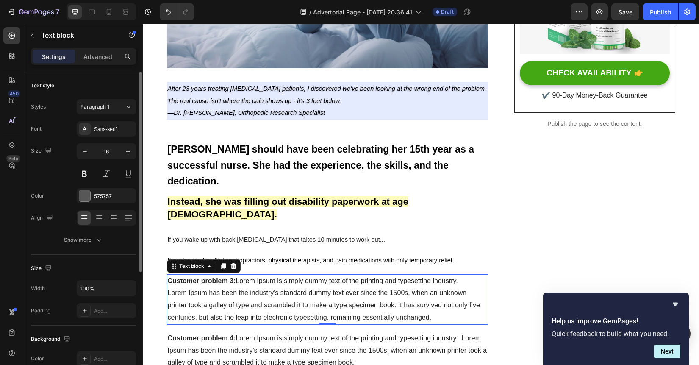
click at [251, 277] on span "Customer problem 3: Lorem Ipsum is simply dummy text of the printing and typese…" at bounding box center [313, 280] width 290 height 7
click at [271, 289] on span "Lorem Ipsum has been the industry's standard dummy text ever since the 1500s, w…" at bounding box center [324, 305] width 312 height 32
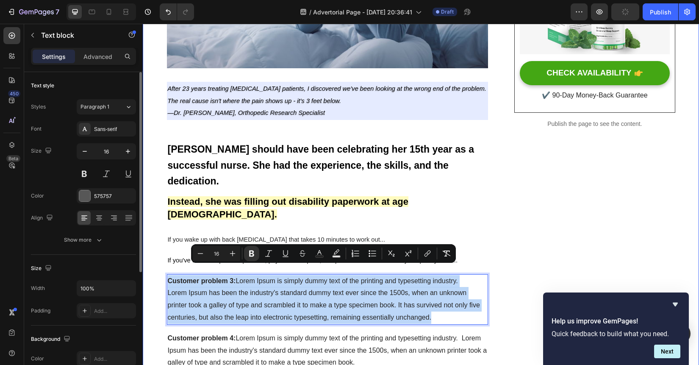
drag, startPoint x: 439, startPoint y: 304, endPoint x: 155, endPoint y: 238, distance: 290.9
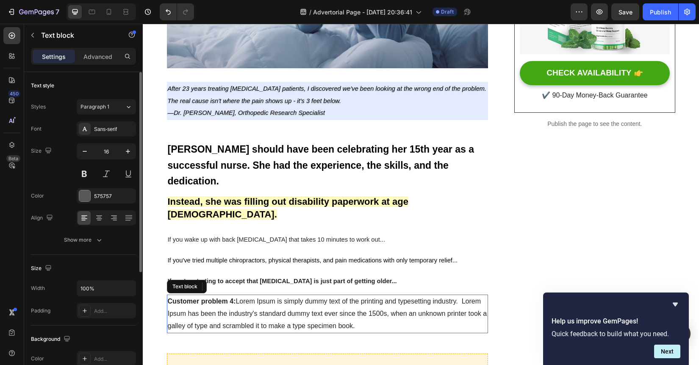
click at [259, 306] on span "Customer problem 4: Lorem Ipsum is simply dummy text of the printing and typese…" at bounding box center [327, 313] width 319 height 32
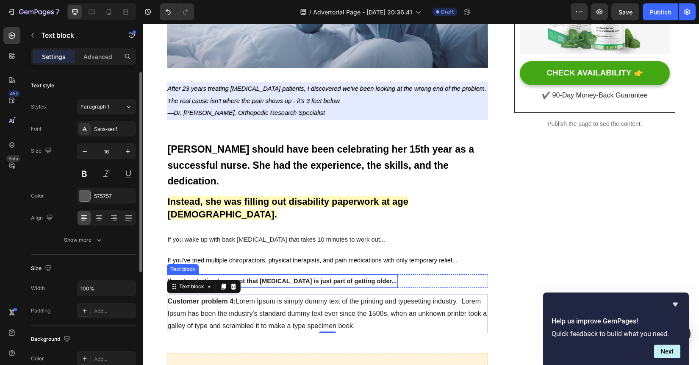
click at [280, 277] on strong "If you're starting to accept that chronic pain is just part of getting older..." at bounding box center [282, 280] width 229 height 7
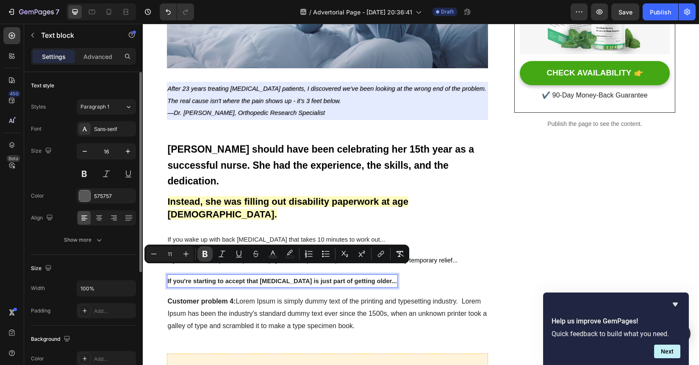
click at [210, 256] on button "Bold" at bounding box center [204, 253] width 15 height 15
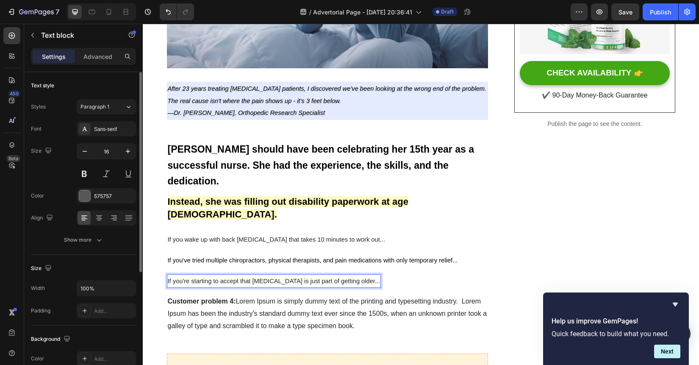
click at [214, 297] on strong "Customer problem 4:" at bounding box center [202, 300] width 68 height 7
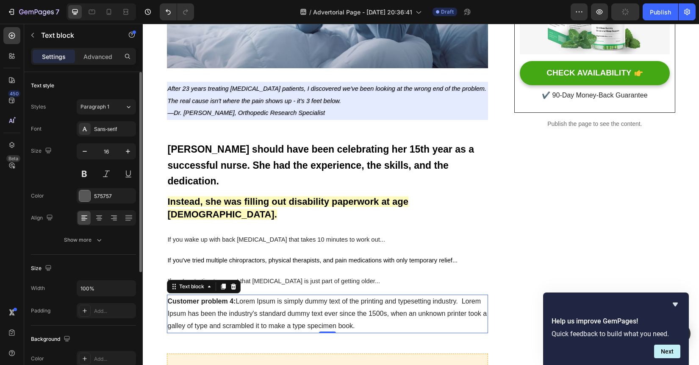
click at [342, 306] on span "Customer problem 4: Lorem Ipsum is simply dummy text of the printing and typese…" at bounding box center [327, 313] width 319 height 32
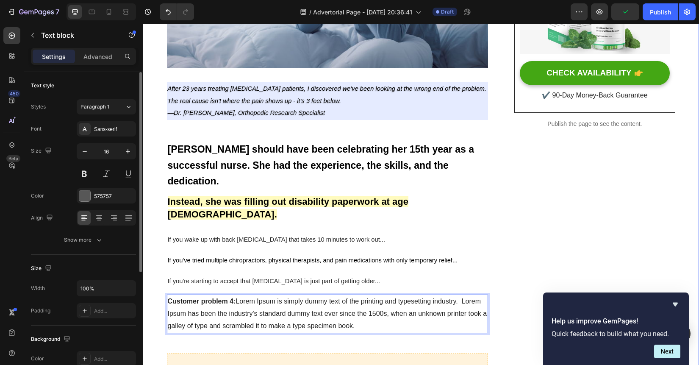
drag, startPoint x: 366, startPoint y: 317, endPoint x: 148, endPoint y: 268, distance: 223.0
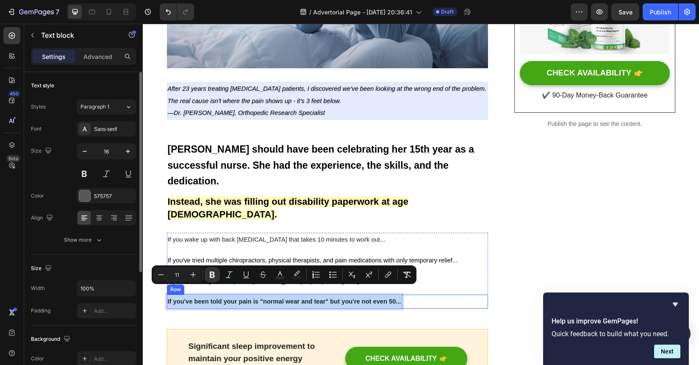
drag, startPoint x: 168, startPoint y: 289, endPoint x: 404, endPoint y: 289, distance: 236.3
click at [404, 294] on div "If you've been told your pain is "normal wear and tear" but you're not even 50.…" at bounding box center [327, 301] width 321 height 14
click at [213, 272] on icon "Editor contextual toolbar" at bounding box center [212, 274] width 5 height 6
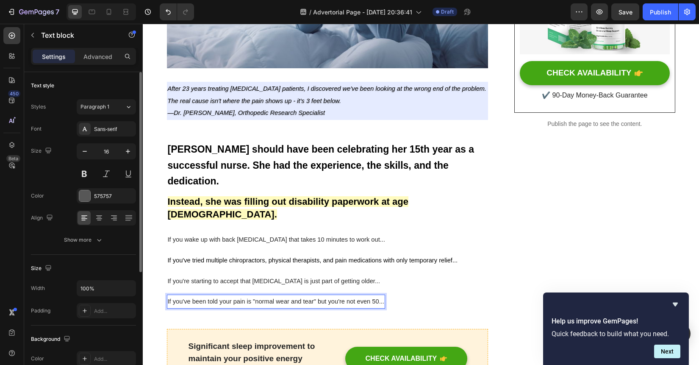
click at [376, 295] on p "If you've been told your pain is "normal wear and tear" but you're not even 50.…" at bounding box center [276, 301] width 216 height 12
click at [400, 294] on div "If you've been told your pain is "normal wear and tear" but you're not even 50.…" at bounding box center [327, 301] width 321 height 14
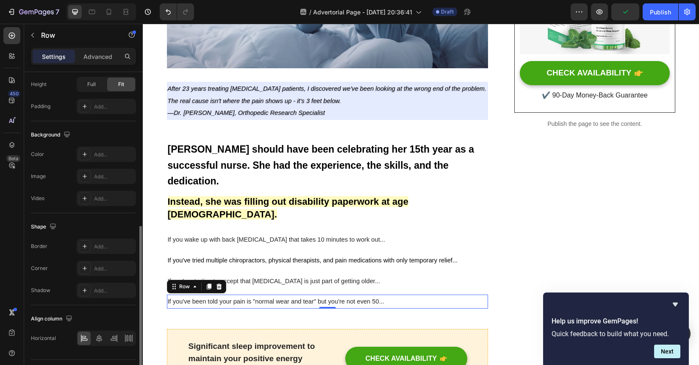
scroll to position [226, 0]
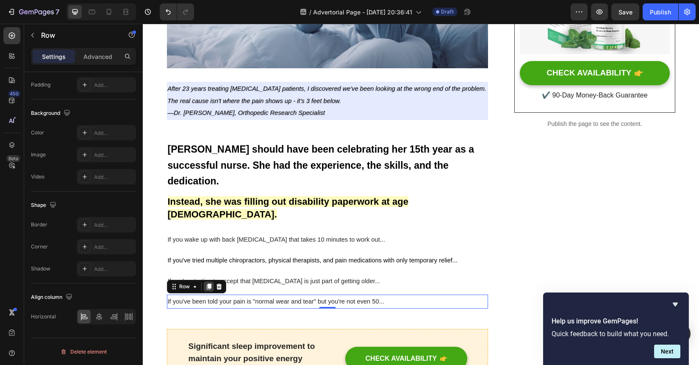
click at [211, 284] on icon at bounding box center [208, 287] width 5 height 6
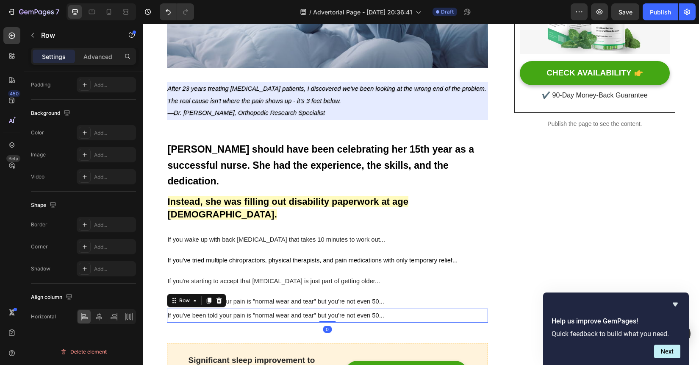
click at [395, 308] on div "If you've been told your pain is "normal wear and tear" but you're not even 50.…" at bounding box center [327, 315] width 321 height 14
click at [386, 308] on div "If you've been told your pain is "normal wear and tear" but you're not even 50.…" at bounding box center [327, 315] width 321 height 14
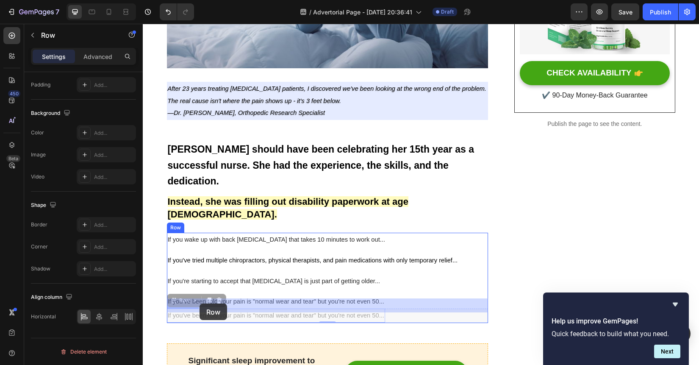
drag, startPoint x: 386, startPoint y: 305, endPoint x: 199, endPoint y: 303, distance: 187.2
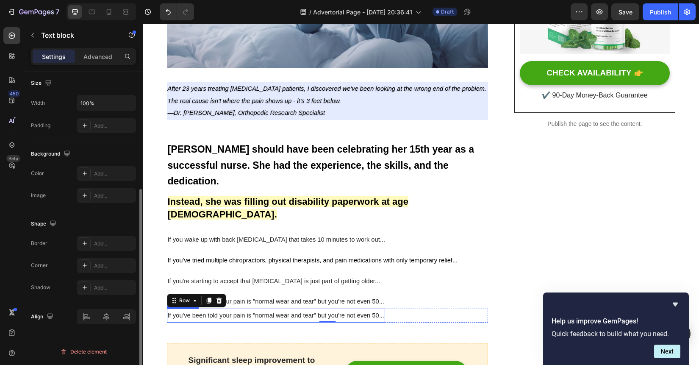
click at [381, 312] on span "If you've been told your pain is "normal wear and tear" but you're not even 50.…" at bounding box center [276, 315] width 216 height 7
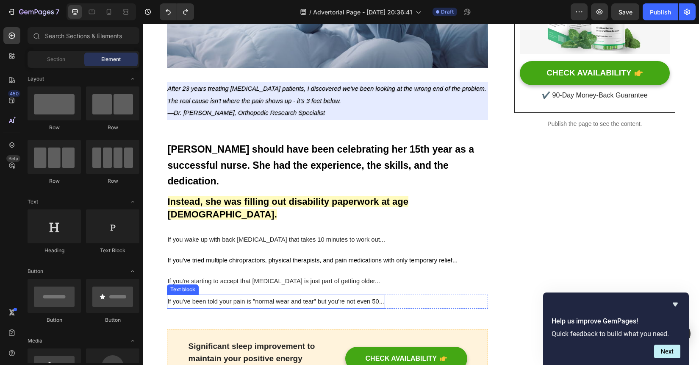
click at [330, 298] on span "If you've been told your pain is "normal wear and tear" but you're not even 50.…" at bounding box center [276, 301] width 216 height 7
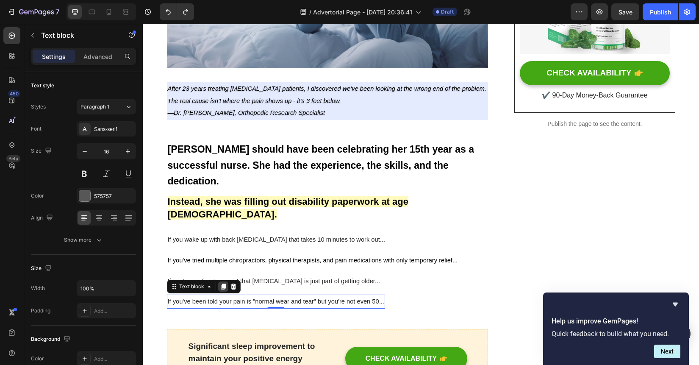
click at [224, 284] on icon at bounding box center [223, 287] width 5 height 6
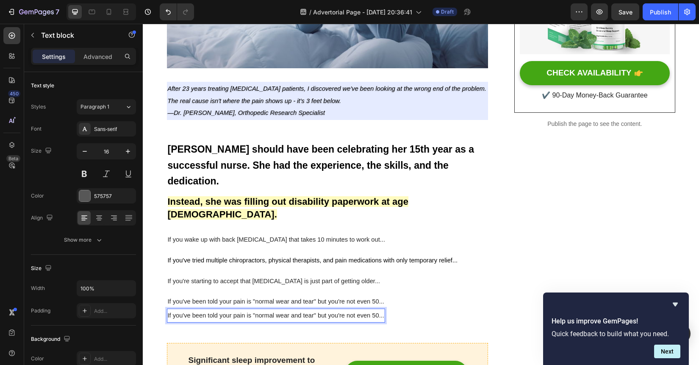
click at [296, 312] on span "If you've been told your pain is "normal wear and tear" but you're not even 50.…" at bounding box center [276, 315] width 216 height 7
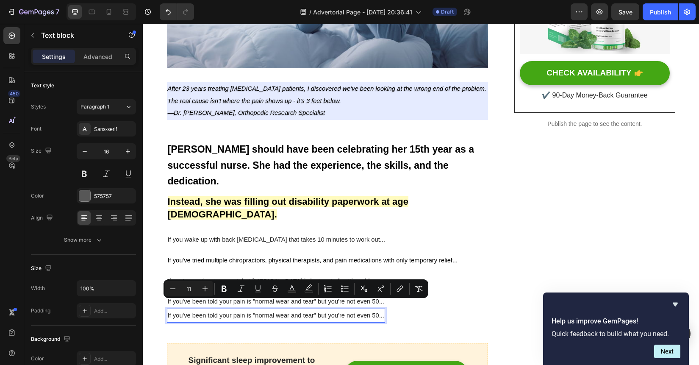
click at [379, 312] on span "If you've been told your pain is "normal wear and tear" but you're not even 50.…" at bounding box center [276, 315] width 216 height 7
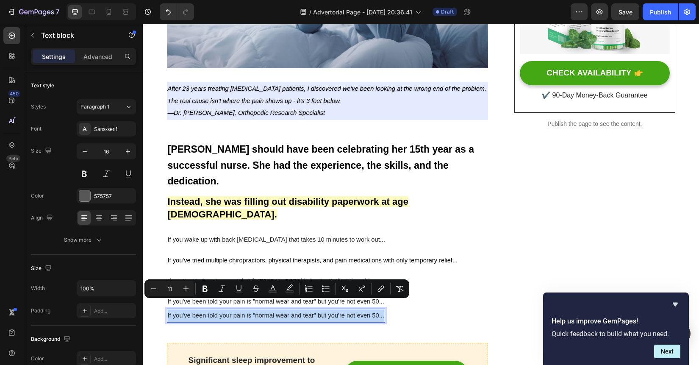
drag, startPoint x: 168, startPoint y: 304, endPoint x: 384, endPoint y: 304, distance: 216.0
click at [384, 312] on span "If you've been told your pain is "normal wear and tear" but you're not even 50.…" at bounding box center [276, 315] width 216 height 7
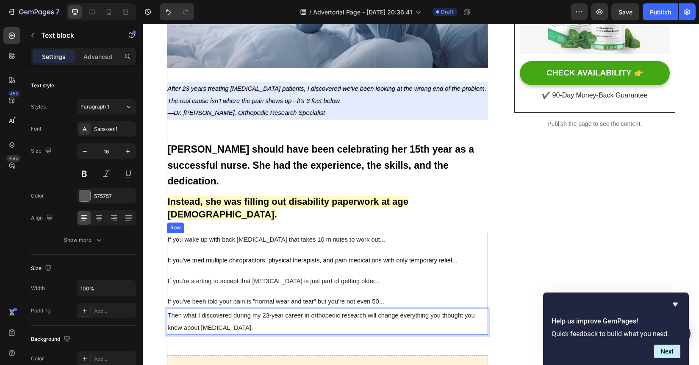
click at [446, 277] on div "If you wake up with back stiffness that takes 10 minutes to work out... Text bl…" at bounding box center [327, 284] width 321 height 102
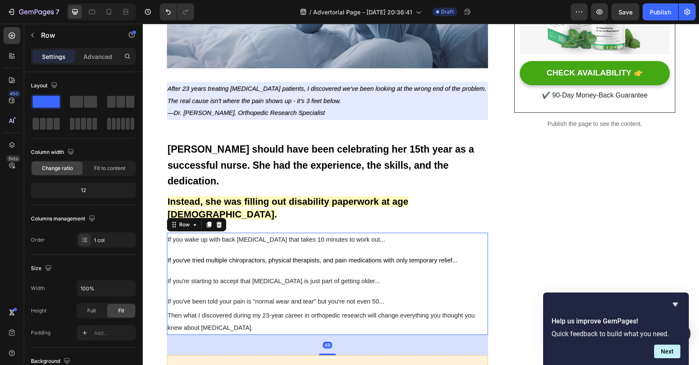
click at [343, 277] on span "If you're starting to accept that chronic pain is just part of getting older..." at bounding box center [274, 280] width 213 height 7
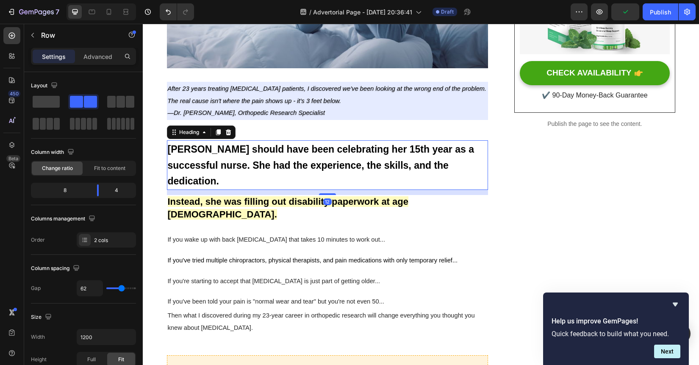
click at [308, 161] on span "[PERSON_NAME] should have been celebrating her 15th year as a successful nurse.…" at bounding box center [321, 165] width 306 height 43
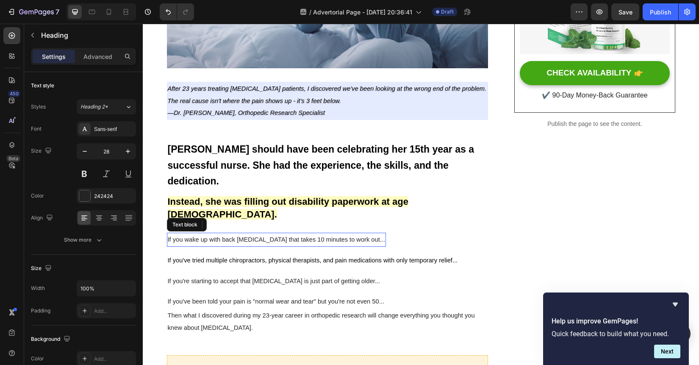
click at [281, 236] on span "If you wake up with back stiffness that takes 10 minutes to work out..." at bounding box center [276, 239] width 217 height 7
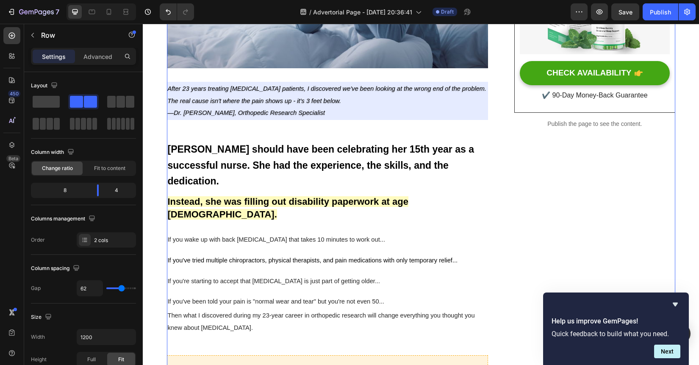
click at [290, 201] on strong "Instead, she was filling out disability paperwork at age 38." at bounding box center [288, 208] width 241 height 24
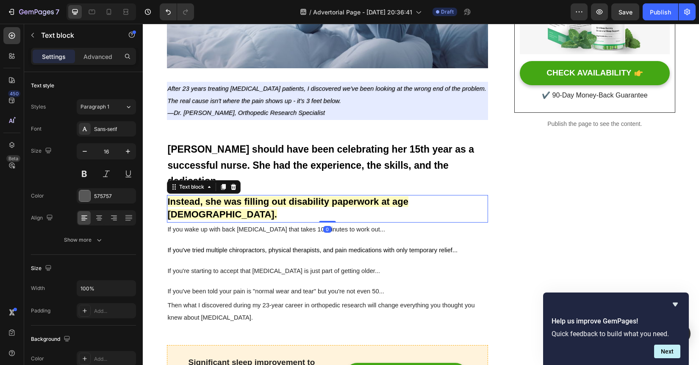
drag, startPoint x: 325, startPoint y: 220, endPoint x: 327, endPoint y: 206, distance: 14.1
click at [327, 206] on div "Instead, she was filling out disability paperwork at age 38. Text block 0" at bounding box center [327, 209] width 321 height 28
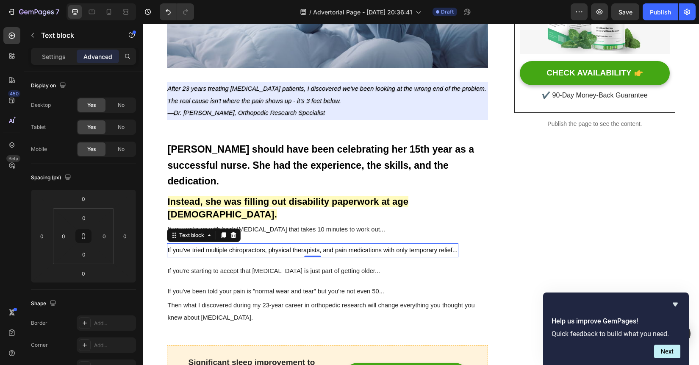
click at [416, 246] on span "If you've tried multiple chiropractors, physical therapists, and pain medicatio…" at bounding box center [313, 249] width 290 height 7
click at [400, 285] on p "If you've been told your pain is "normal wear and tear" but you're not even 50.…" at bounding box center [328, 291] width 320 height 12
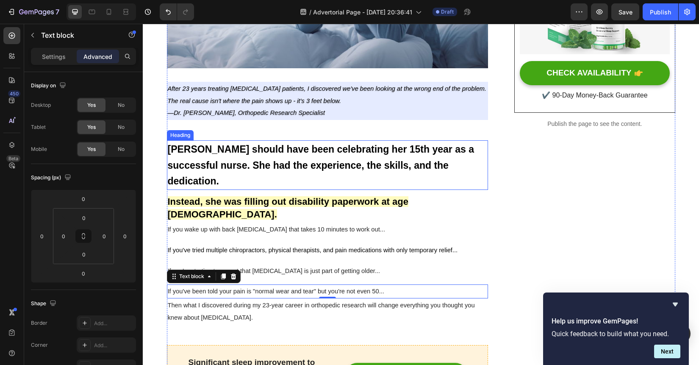
click at [361, 162] on span "[PERSON_NAME] should have been celebrating her 15th year as a successful nurse.…" at bounding box center [321, 165] width 306 height 43
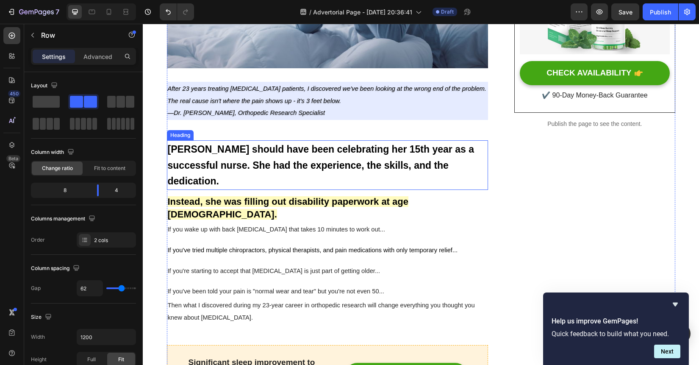
click at [294, 147] on span "[PERSON_NAME] should have been celebrating her 15th year as a successful nurse.…" at bounding box center [321, 165] width 306 height 43
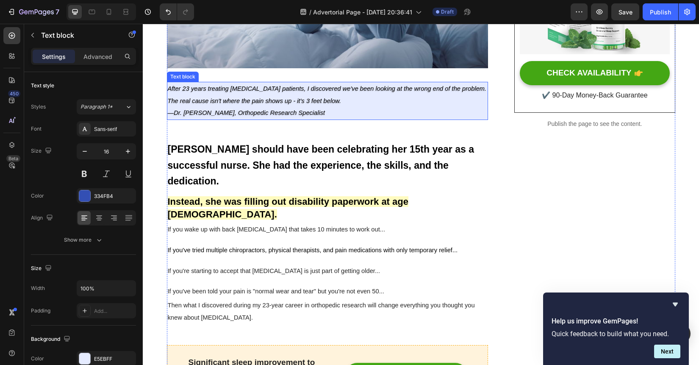
click at [307, 112] on icon "—Dr. [PERSON_NAME], Orthopedic Research Specialist" at bounding box center [247, 112] width 158 height 7
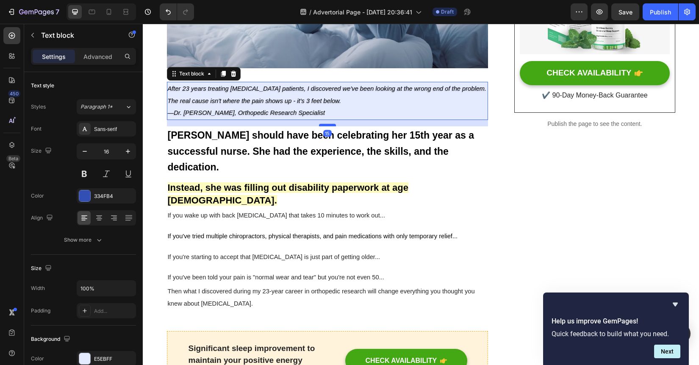
drag, startPoint x: 330, startPoint y: 140, endPoint x: 332, endPoint y: 126, distance: 14.0
click at [332, 126] on div at bounding box center [327, 125] width 17 height 3
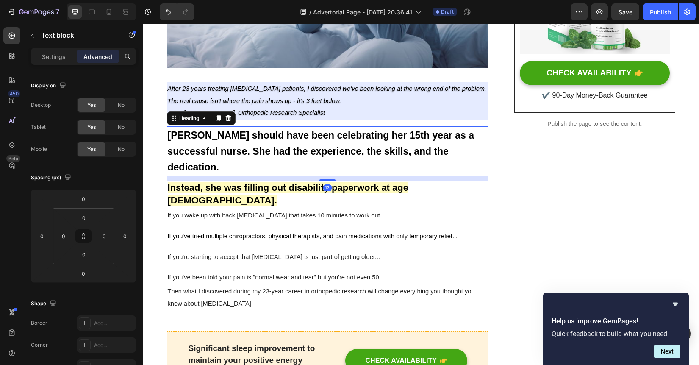
click at [350, 153] on span "[PERSON_NAME] should have been celebrating her 15th year as a successful nurse.…" at bounding box center [321, 151] width 306 height 43
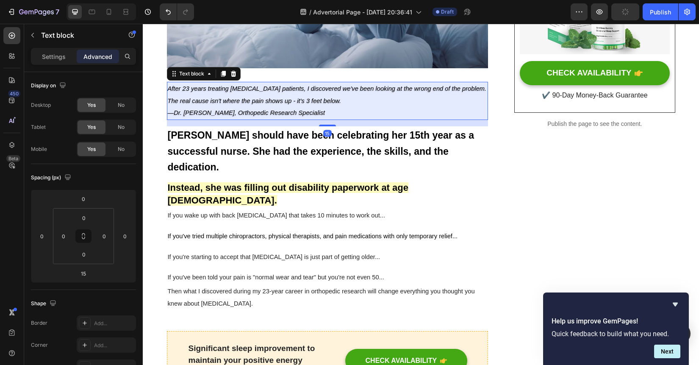
click at [331, 113] on p "—Dr. [PERSON_NAME], Orthopedic Research Specialist" at bounding box center [328, 113] width 320 height 12
click at [327, 124] on div "15" at bounding box center [327, 123] width 321 height 6
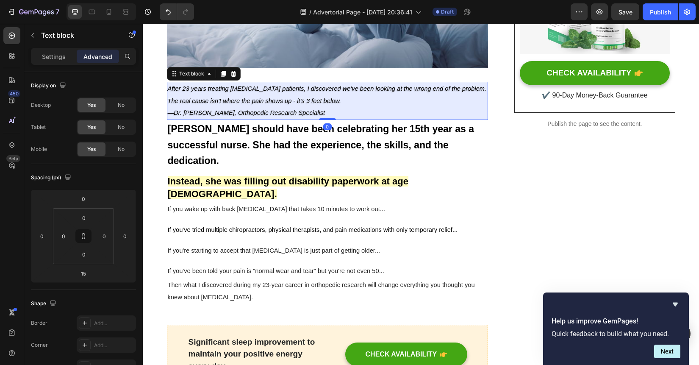
drag, startPoint x: 327, startPoint y: 125, endPoint x: 327, endPoint y: 113, distance: 11.9
click at [327, 113] on div "After 23 years treating chronic pain patients, I discovered we've been looking …" at bounding box center [327, 101] width 321 height 38
type input "0"
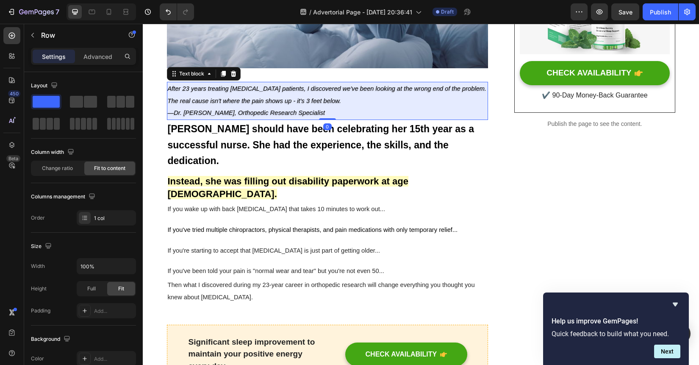
click at [384, 202] on div "If you wake up with back stiffness that takes 10 minutes to work out... Text bl…" at bounding box center [327, 209] width 321 height 14
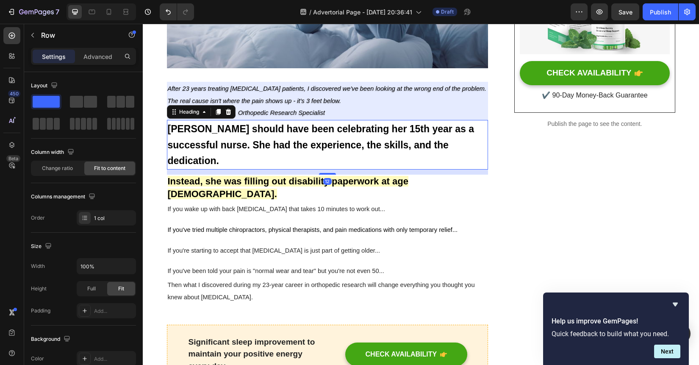
click at [369, 147] on span "[PERSON_NAME] should have been celebrating her 15th year as a successful nurse.…" at bounding box center [321, 144] width 306 height 43
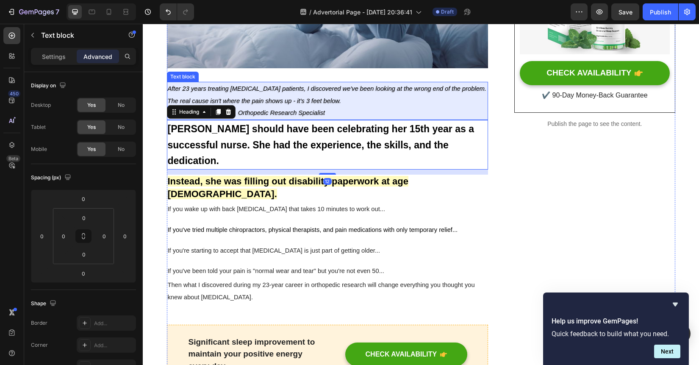
click at [335, 116] on p "—Dr. [PERSON_NAME], Orthopedic Research Specialist" at bounding box center [328, 113] width 320 height 12
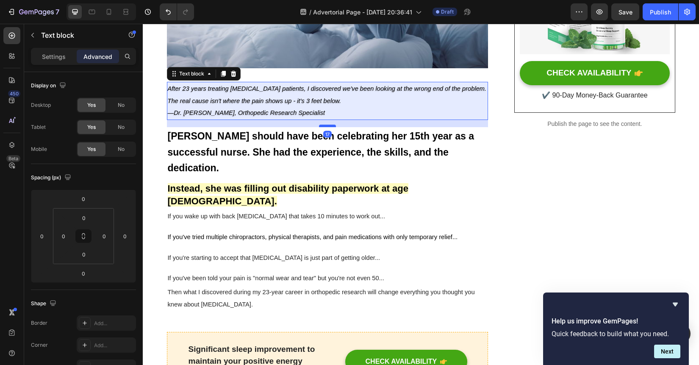
drag, startPoint x: 328, startPoint y: 119, endPoint x: 328, endPoint y: 125, distance: 6.8
click at [328, 125] on div at bounding box center [327, 126] width 17 height 3
type input "16"
click at [407, 170] on p "⁠⁠⁠⁠⁠⁠⁠ [PERSON_NAME] should have been celebrating her 15th year as a successfu…" at bounding box center [328, 150] width 320 height 47
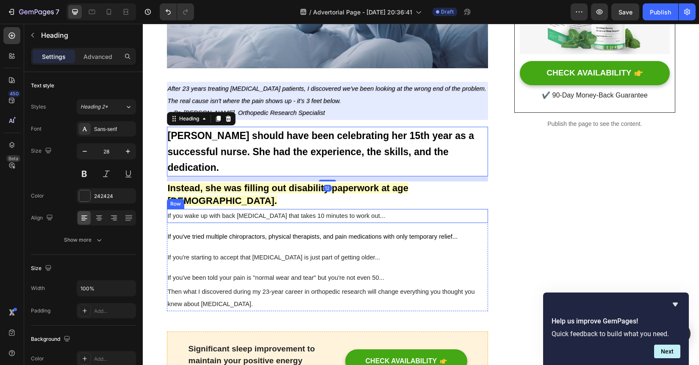
click at [406, 213] on div "If you wake up with back stiffness that takes 10 minutes to work out... Text bl…" at bounding box center [327, 260] width 321 height 102
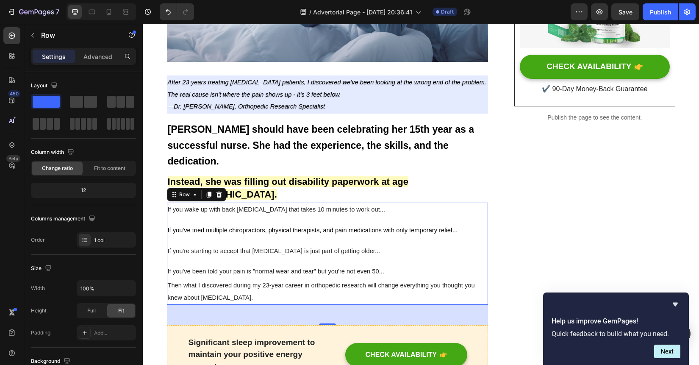
scroll to position [288, 0]
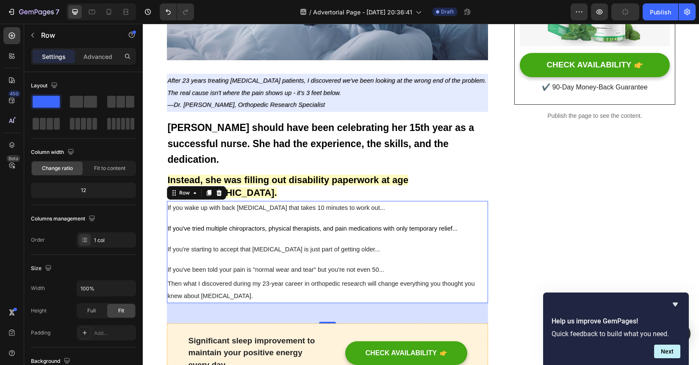
click at [406, 222] on p "If you've tried multiple chiropractors, physical therapists, and pain medicatio…" at bounding box center [313, 228] width 290 height 12
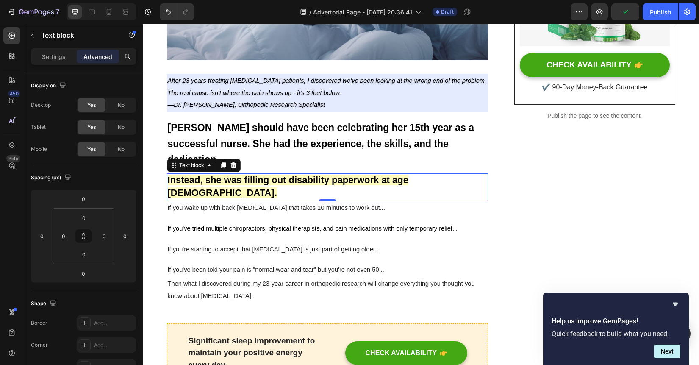
click at [408, 183] on strong "Instead, she was filling out disability paperwork at age 38." at bounding box center [288, 186] width 241 height 24
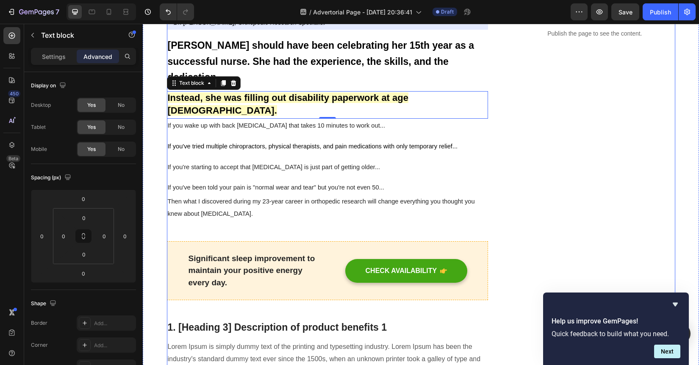
scroll to position [397, 0]
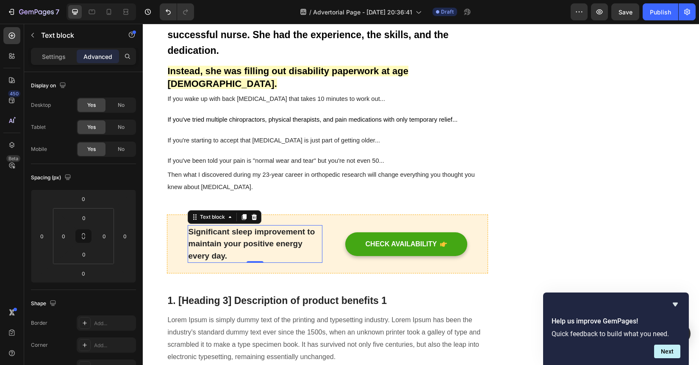
click at [303, 231] on p "Significant sleep improvement to maintain your positive energy every day." at bounding box center [254, 244] width 133 height 36
click at [263, 242] on p "Significant sleep improvement to maintain your positive energy every day." at bounding box center [254, 244] width 133 height 36
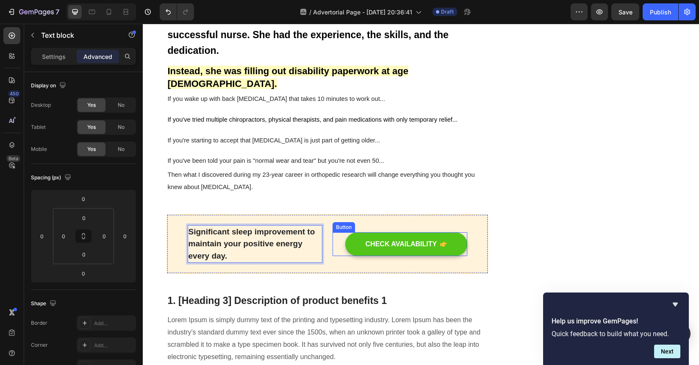
click at [358, 239] on button "CHECK AVAILABILITY" at bounding box center [406, 244] width 122 height 24
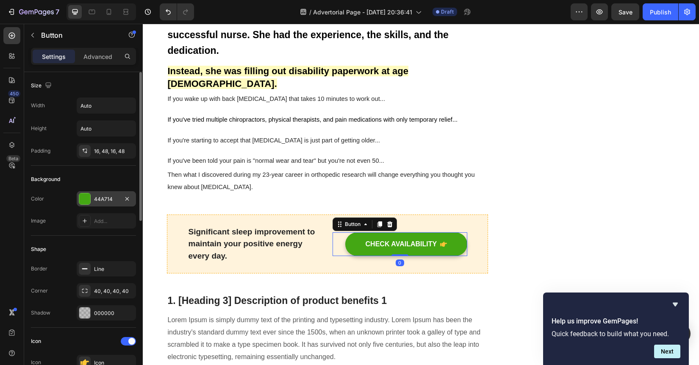
click at [83, 203] on div at bounding box center [84, 198] width 11 height 11
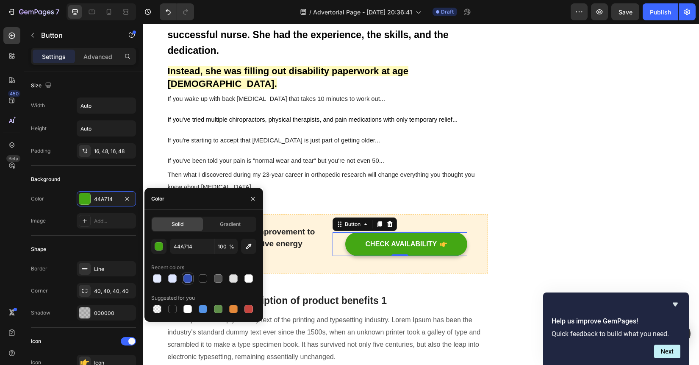
click at [189, 278] on div at bounding box center [187, 278] width 8 height 8
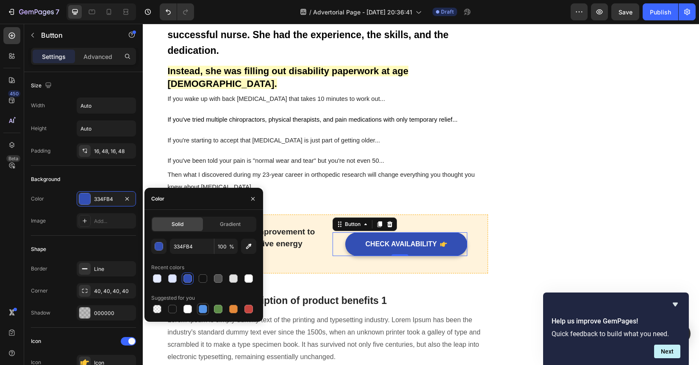
click at [201, 305] on div at bounding box center [203, 308] width 8 height 8
type input "5594E7"
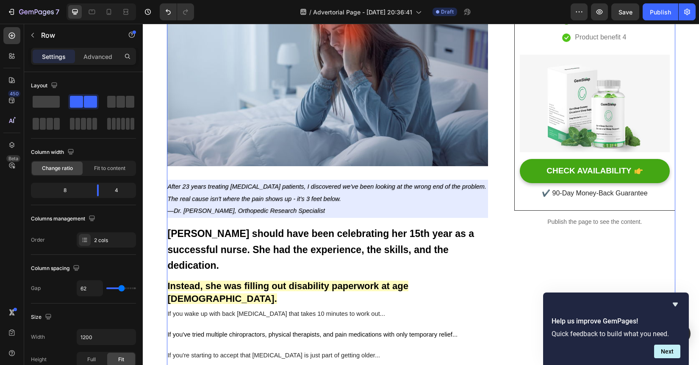
scroll to position [155, 0]
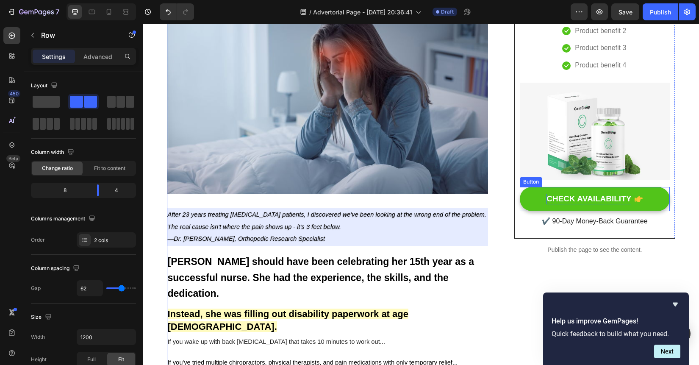
click at [556, 200] on div "CHECK AVAILABILITY" at bounding box center [588, 199] width 85 height 11
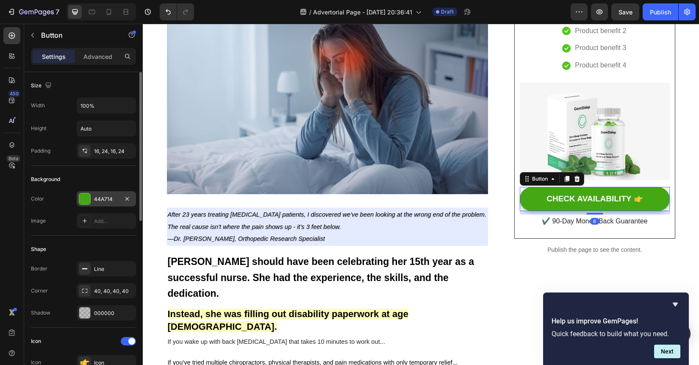
click at [82, 197] on div at bounding box center [84, 198] width 11 height 11
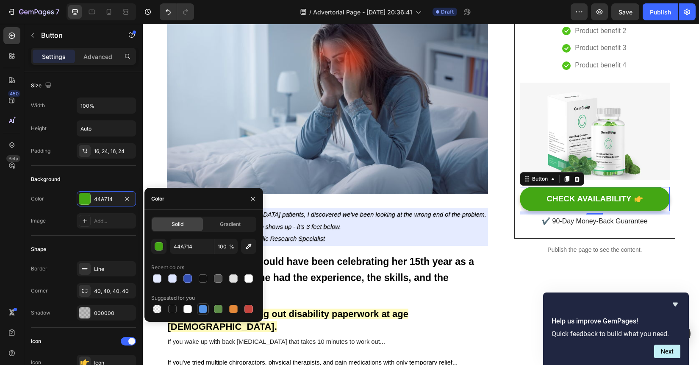
click at [203, 307] on div at bounding box center [203, 308] width 8 height 8
type input "5594E7"
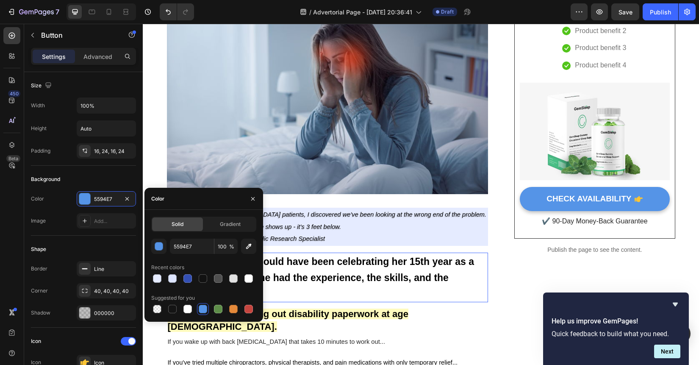
click at [459, 291] on p "⁠⁠⁠⁠⁠⁠⁠ [PERSON_NAME] should have been celebrating her 15th year as a successfu…" at bounding box center [328, 276] width 320 height 47
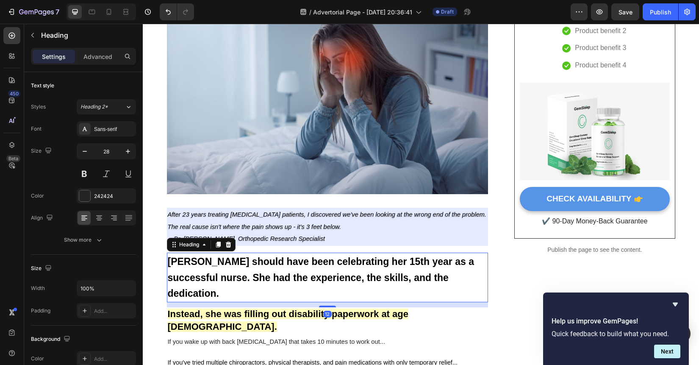
scroll to position [0, 0]
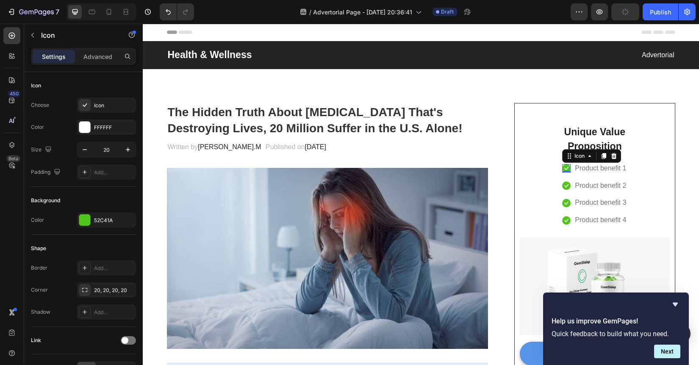
click at [566, 169] on div "Icon 0" at bounding box center [566, 168] width 8 height 8
click at [91, 215] on div "52C41A" at bounding box center [106, 219] width 59 height 15
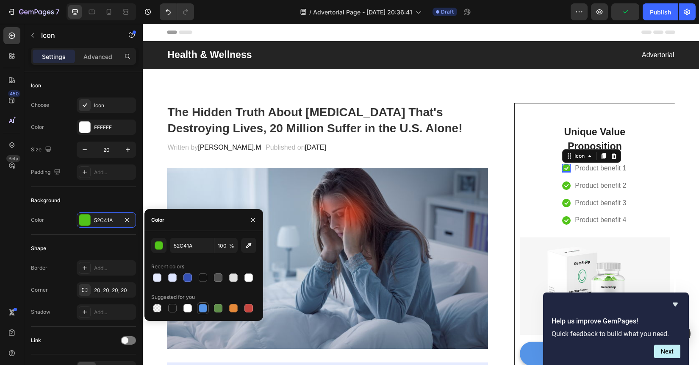
click at [203, 308] on div at bounding box center [203, 308] width 8 height 8
type input "5594E7"
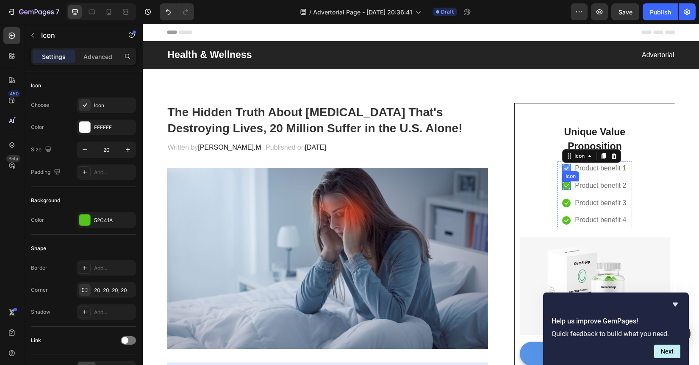
click at [565, 186] on icon at bounding box center [566, 185] width 4 height 3
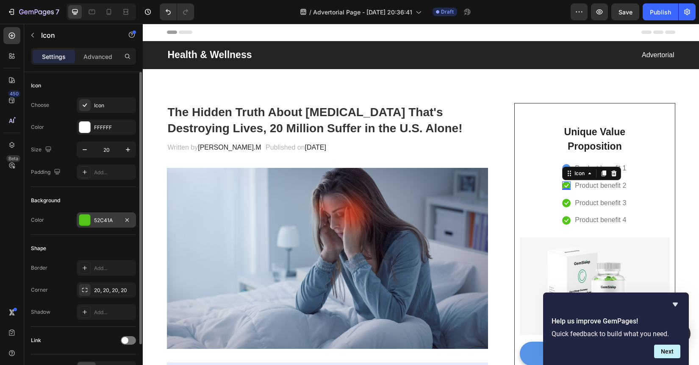
click at [91, 222] on div "52C41A" at bounding box center [106, 219] width 59 height 15
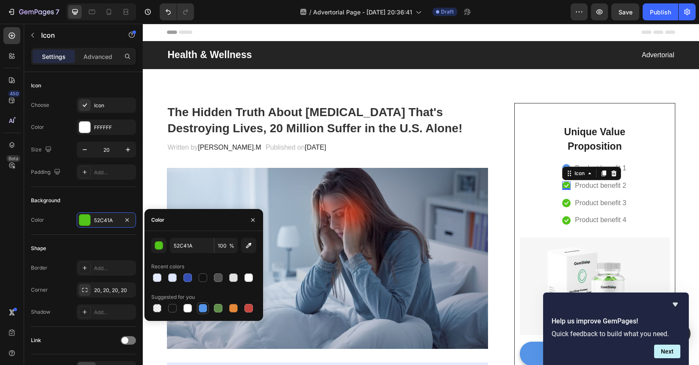
click at [201, 308] on div at bounding box center [203, 308] width 8 height 8
type input "5594E7"
click at [565, 204] on div "Icon 0" at bounding box center [566, 203] width 8 height 8
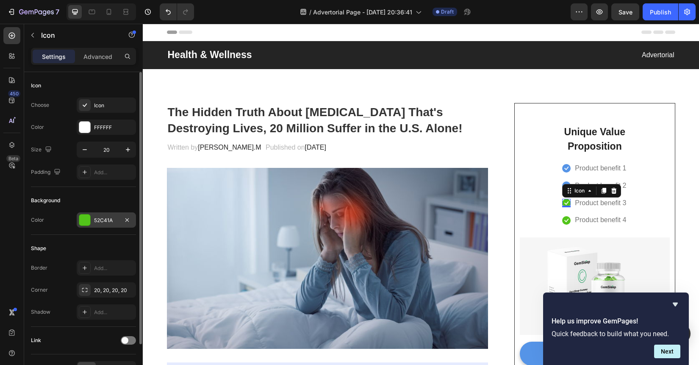
click at [106, 226] on div "52C41A" at bounding box center [106, 219] width 59 height 15
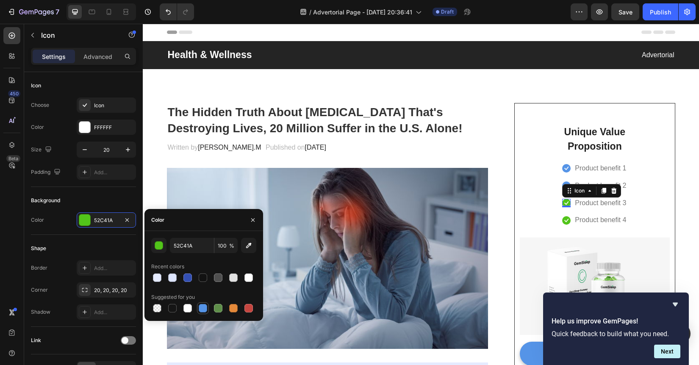
click at [205, 305] on div at bounding box center [203, 308] width 8 height 8
type input "5594E7"
click at [565, 218] on icon at bounding box center [566, 220] width 8 height 8
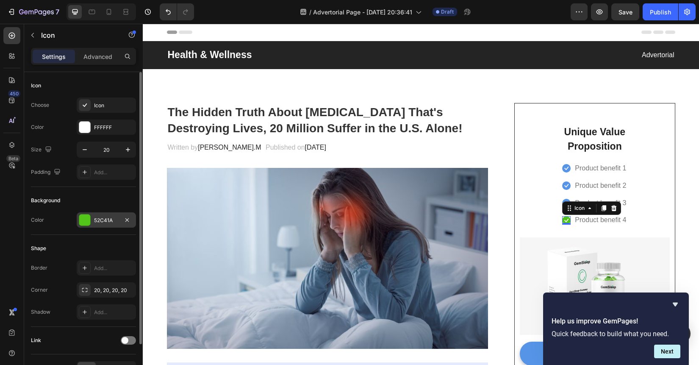
click at [117, 219] on div "52C41A" at bounding box center [106, 220] width 25 height 8
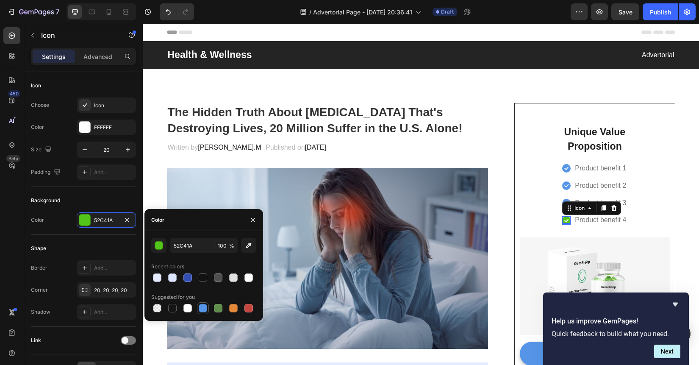
click at [199, 307] on div at bounding box center [203, 308] width 8 height 8
type input "5594E7"
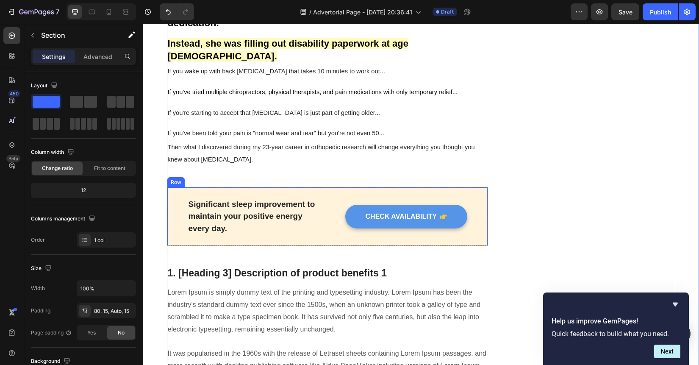
scroll to position [456, 0]
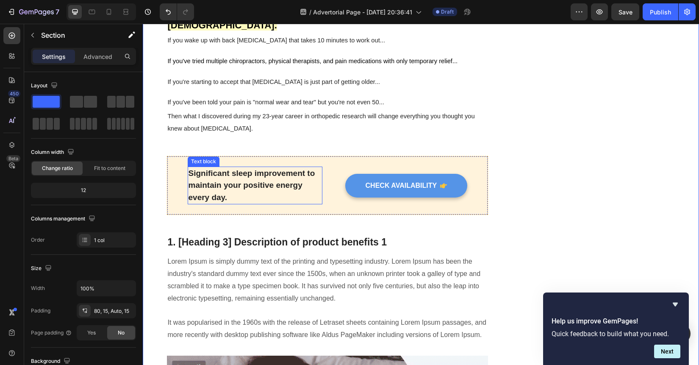
click at [253, 180] on p "Significant sleep improvement to maintain your positive energy every day." at bounding box center [254, 185] width 133 height 36
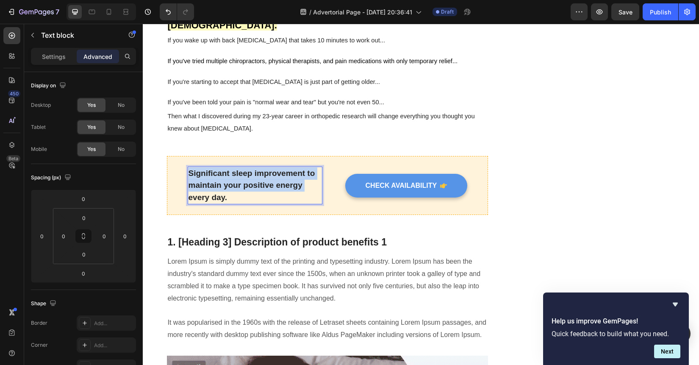
click at [253, 180] on p "Significant sleep improvement to maintain your positive energy every day." at bounding box center [254, 185] width 133 height 36
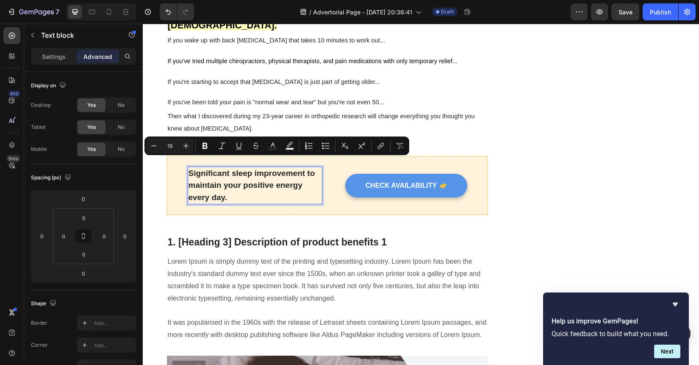
click at [252, 189] on p "Significant sleep improvement to maintain your positive energy every day." at bounding box center [254, 185] width 133 height 36
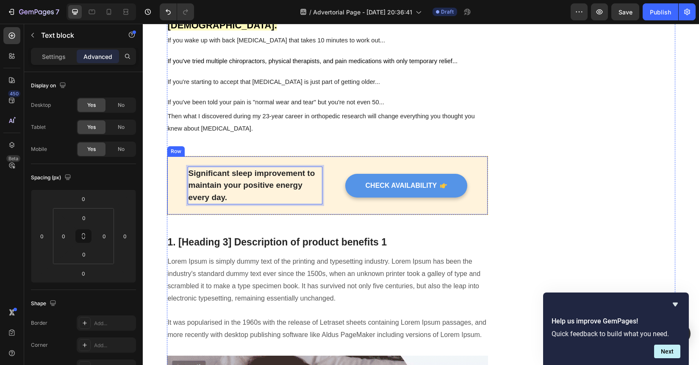
drag, startPoint x: 252, startPoint y: 189, endPoint x: 183, endPoint y: 152, distance: 78.4
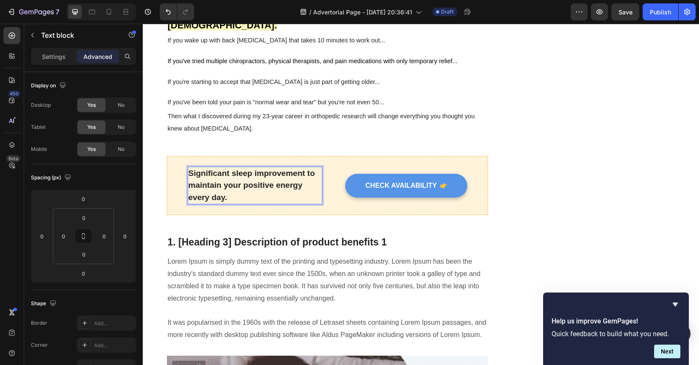
click at [230, 189] on p "Significant sleep improvement to maintain your positive energy every day." at bounding box center [254, 185] width 133 height 36
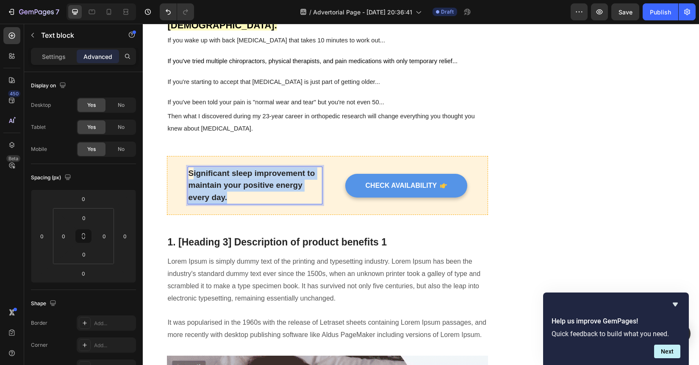
drag, startPoint x: 230, startPoint y: 189, endPoint x: 191, endPoint y: 162, distance: 47.5
click at [191, 167] on p "Significant sleep improvement to maintain your positive energy every day." at bounding box center [254, 185] width 133 height 36
click at [236, 181] on p "Significant sleep improvement to maintain your positive energy every day." at bounding box center [254, 185] width 133 height 36
click at [235, 187] on p "Significant sleep improvement to maintain your positive energy every day." at bounding box center [254, 185] width 133 height 36
drag, startPoint x: 235, startPoint y: 187, endPoint x: 187, endPoint y: 161, distance: 54.2
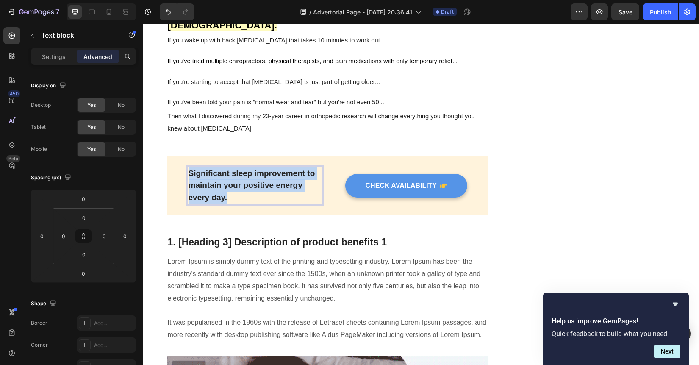
click at [188, 166] on div "Significant sleep improvement to maintain your positive energy every day." at bounding box center [255, 185] width 135 height 38
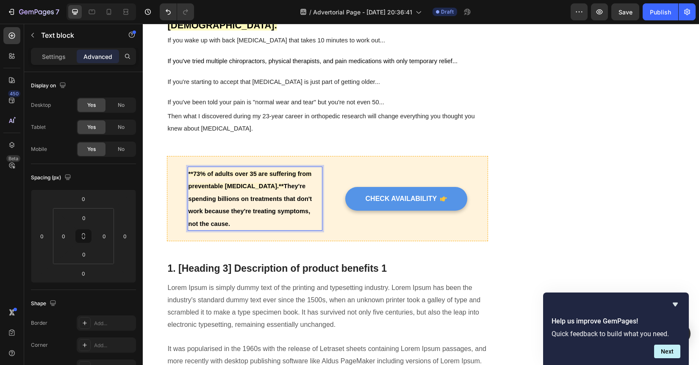
click at [234, 210] on p "**73% of adults over 35 are suffering from preventable chronic pain.** They're …" at bounding box center [254, 198] width 133 height 63
click at [226, 212] on p "**73% of adults over 35 are suffering from preventable chronic pain.** They're …" at bounding box center [254, 198] width 133 height 63
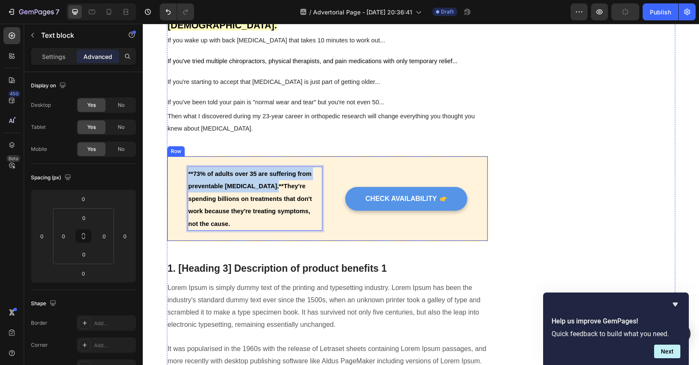
drag, startPoint x: 268, startPoint y: 177, endPoint x: 183, endPoint y: 156, distance: 88.0
click at [183, 156] on div "**73% of adults over 35 are suffering from preventable chronic pain.** They're …" at bounding box center [327, 199] width 321 height 86
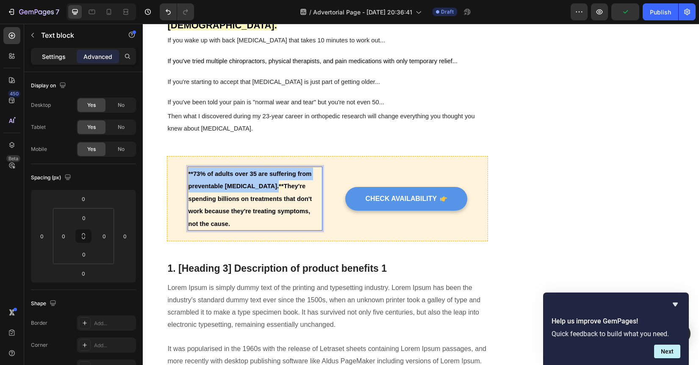
click at [55, 57] on p "Settings" at bounding box center [54, 56] width 24 height 9
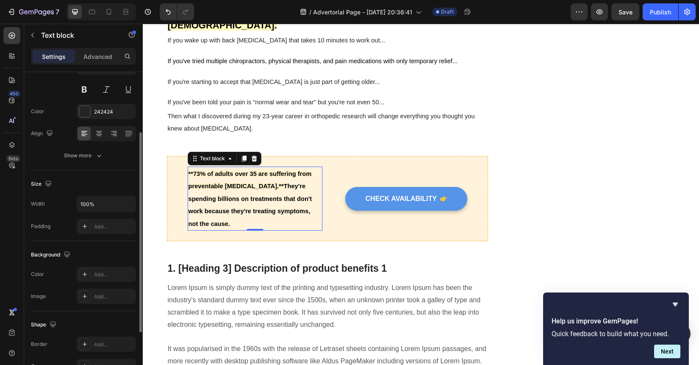
scroll to position [89, 0]
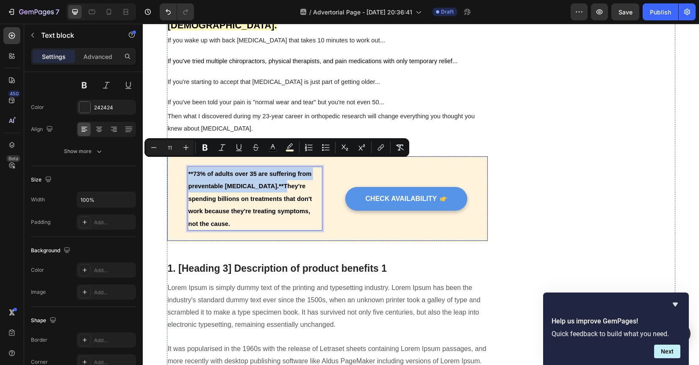
drag, startPoint x: 270, startPoint y: 178, endPoint x: 180, endPoint y: 155, distance: 92.3
click at [180, 156] on div "**73% of adults over 35 are suffering from preventable chronic pain.** They're …" at bounding box center [327, 199] width 321 height 86
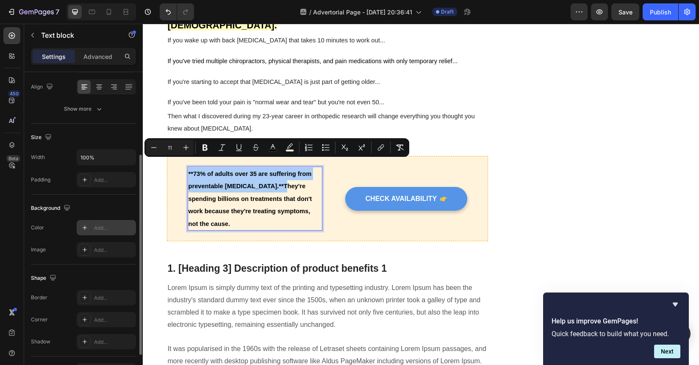
click at [106, 228] on div "Add..." at bounding box center [114, 228] width 40 height 8
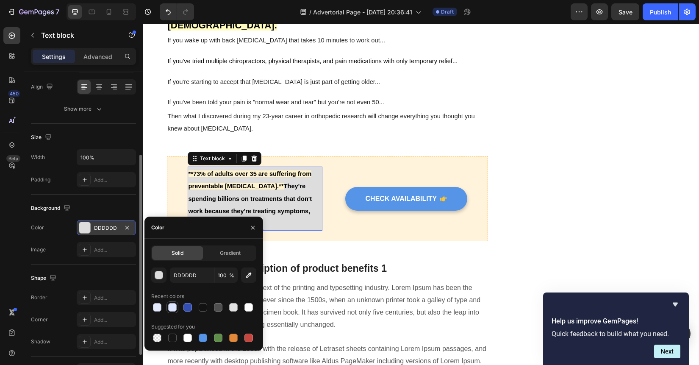
click at [173, 308] on div at bounding box center [172, 307] width 8 height 8
type input "DDE5FF"
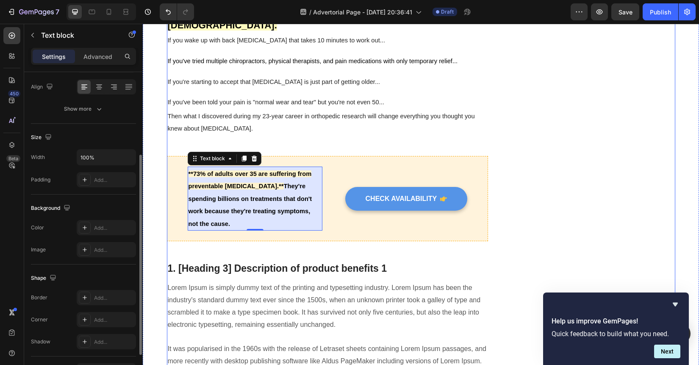
click at [299, 282] on p "Lorem Ipsum is simply dummy text of the printing and typesetting industry. Lore…" at bounding box center [328, 325] width 320 height 86
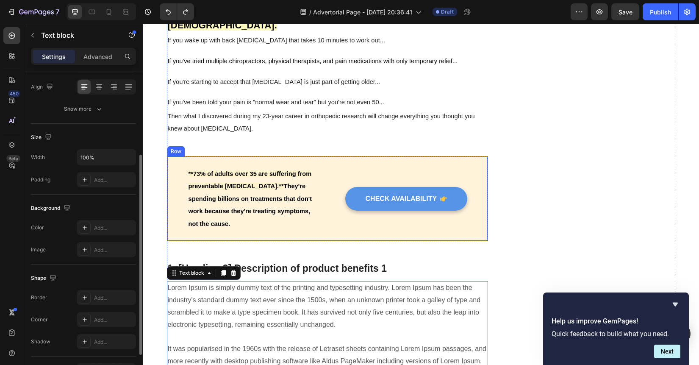
click at [324, 223] on div "**73% of adults over 35 are suffering from preventable chronic pain.** They're …" at bounding box center [327, 199] width 321 height 86
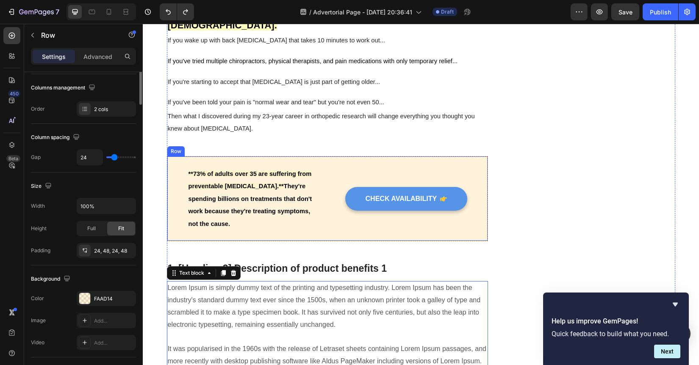
scroll to position [0, 0]
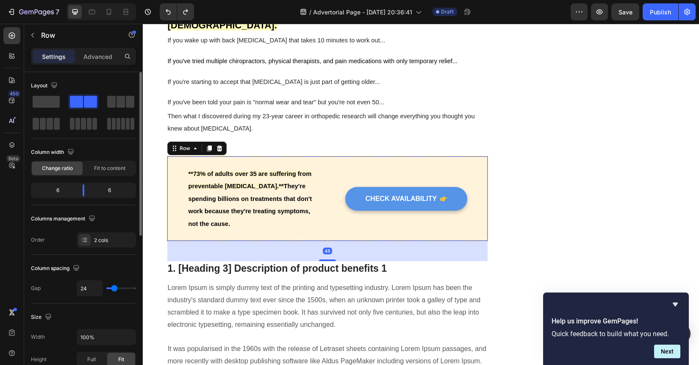
click at [353, 222] on div "**73% of adults over 35 are suffering from preventable chronic pain.** They're …" at bounding box center [327, 199] width 321 height 86
click at [357, 156] on div "**73% of adults over 35 are suffering from preventable chronic pain.** They're …" at bounding box center [327, 199] width 321 height 86
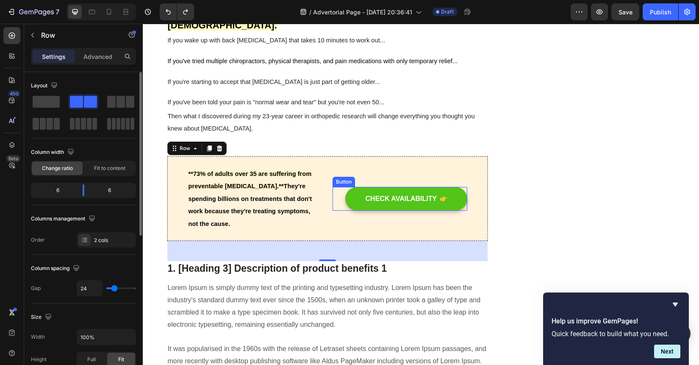
click at [356, 187] on button "CHECK AVAILABILITY" at bounding box center [406, 199] width 122 height 24
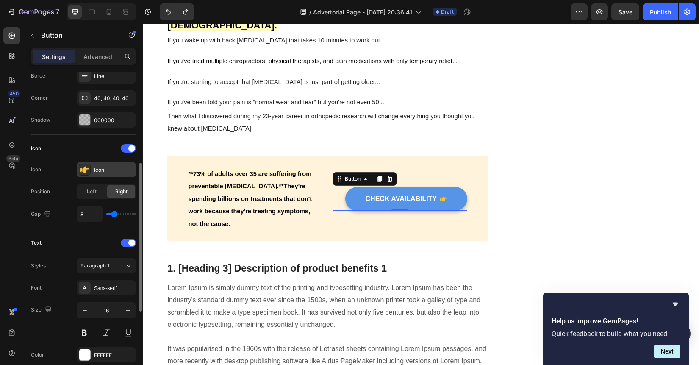
scroll to position [200, 0]
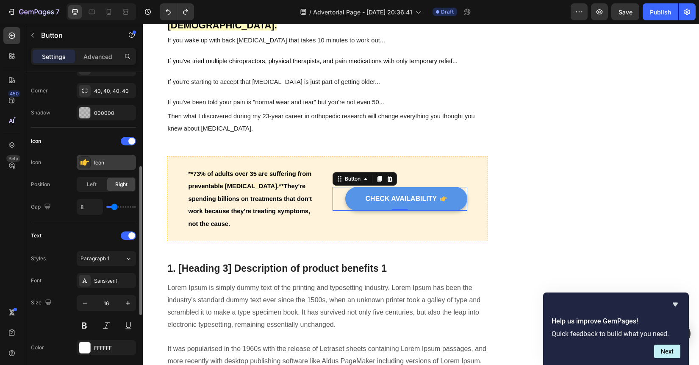
click at [90, 168] on div "Icon" at bounding box center [106, 162] width 59 height 15
click at [71, 226] on div "Text Styles Paragraph 1 Font Sans-serif Size 16 Color FFFFFF Show more" at bounding box center [83, 303] width 105 height 162
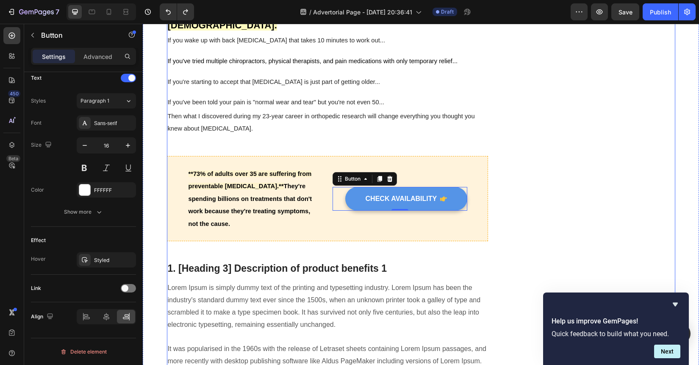
scroll to position [435, 0]
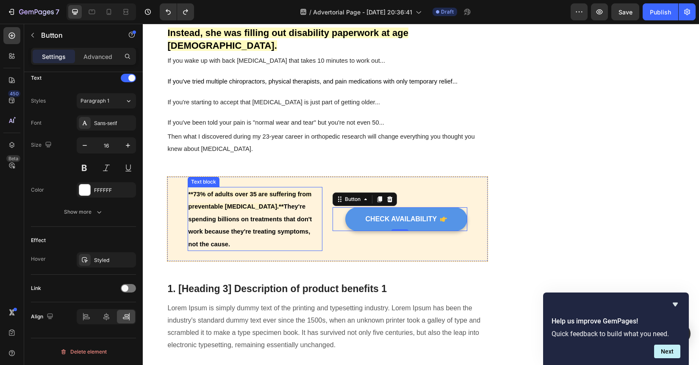
click at [238, 216] on p "**73% of adults over 35 are suffering from preventable chronic pain.** They're …" at bounding box center [254, 219] width 133 height 63
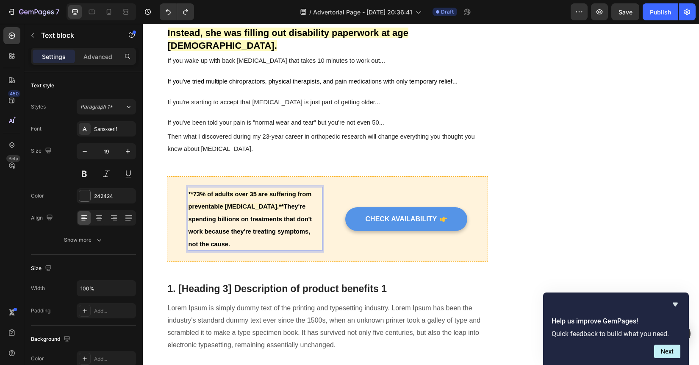
click at [196, 191] on span "**73% of adults over 35 are suffering from preventable chronic pain.**" at bounding box center [249, 200] width 123 height 19
click at [194, 191] on span "**73% of adults over 35 are suffering from preventable chronic pain.**" at bounding box center [249, 200] width 123 height 19
click at [210, 234] on p "73% of adults over 35 are suffering from preventable chronic pain.** They're sp…" at bounding box center [254, 219] width 133 height 63
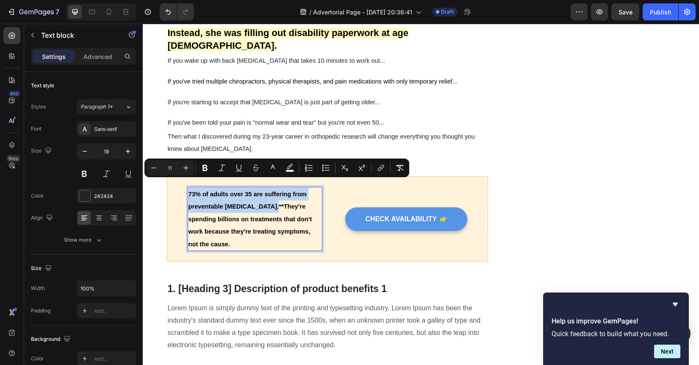
drag, startPoint x: 269, startPoint y: 197, endPoint x: 188, endPoint y: 178, distance: 83.3
click at [188, 187] on div "73% of adults over 35 are suffering from preventable chronic pain.** They're sp…" at bounding box center [255, 219] width 135 height 64
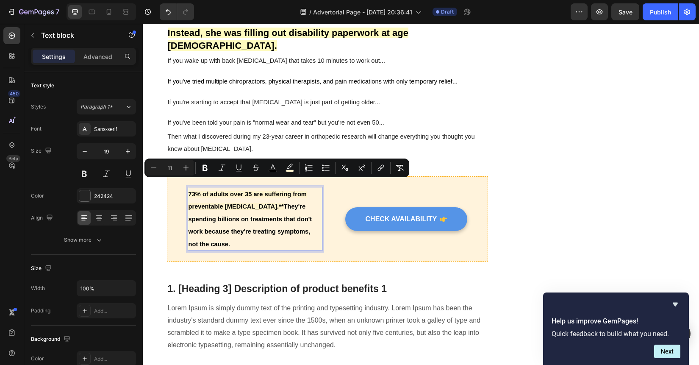
click at [276, 202] on p "73% of adults over 35 are suffering from preventable chronic pain.** They're sp…" at bounding box center [254, 219] width 133 height 63
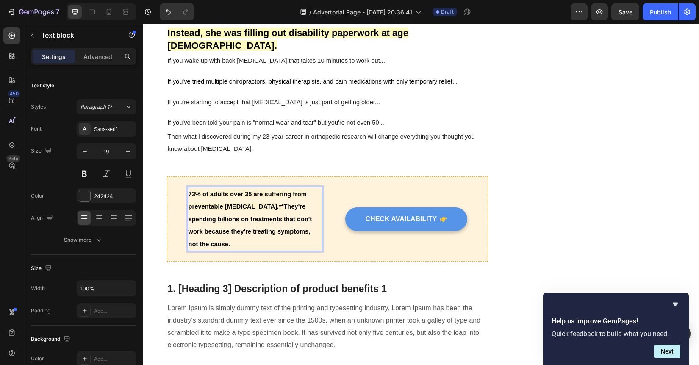
click at [269, 203] on span "They're spending billions on treatments that don't work because they're treatin…" at bounding box center [250, 225] width 124 height 44
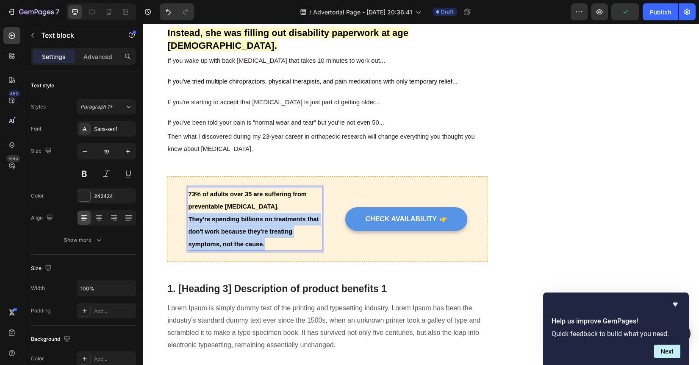
drag, startPoint x: 280, startPoint y: 233, endPoint x: 187, endPoint y: 208, distance: 95.5
click at [188, 208] on div "73% of adults over 35 are suffering from preventable chronic pain. They're spen…" at bounding box center [255, 219] width 135 height 64
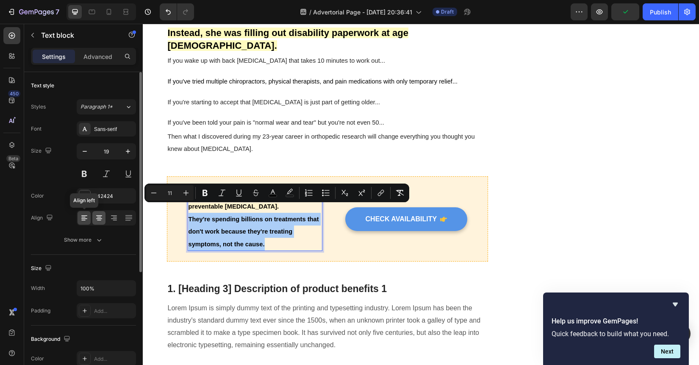
click at [94, 219] on div at bounding box center [98, 218] width 13 height 14
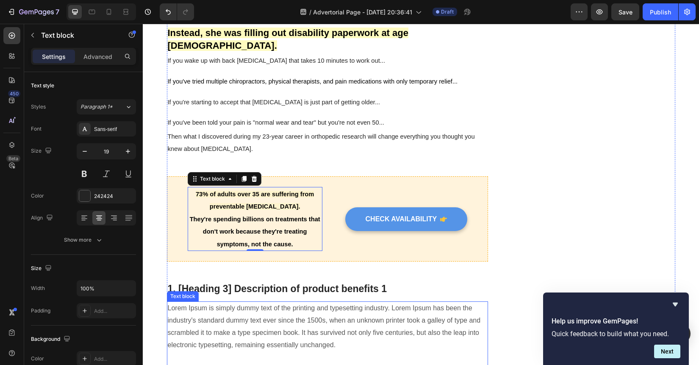
click at [304, 304] on p "Lorem Ipsum is simply dummy text of the printing and typesetting industry. Lore…" at bounding box center [328, 345] width 320 height 86
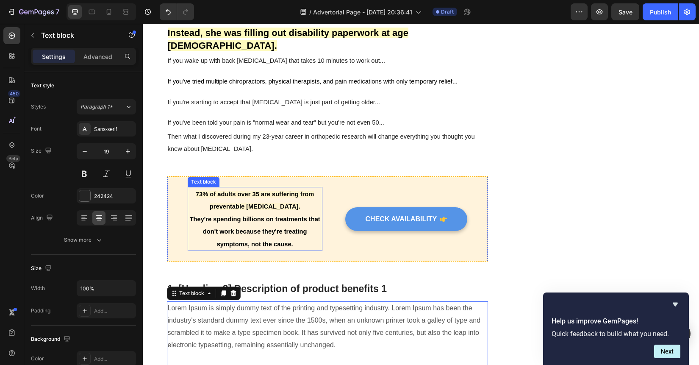
click at [285, 215] on p "They're spending billions on treatments that don't work because they're treatin…" at bounding box center [254, 232] width 133 height 38
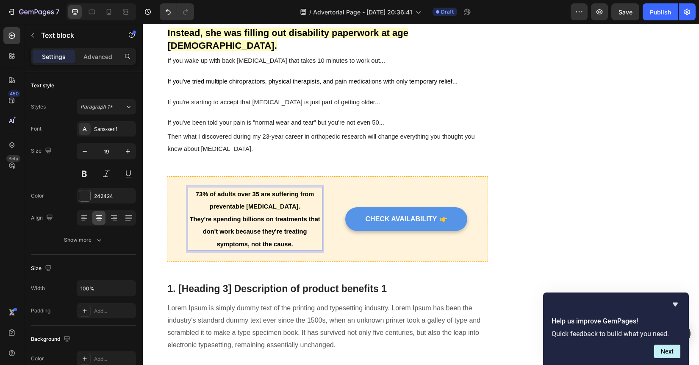
click at [300, 197] on p "73% of adults over 35 are suffering from preventable chronic pain." at bounding box center [254, 200] width 133 height 25
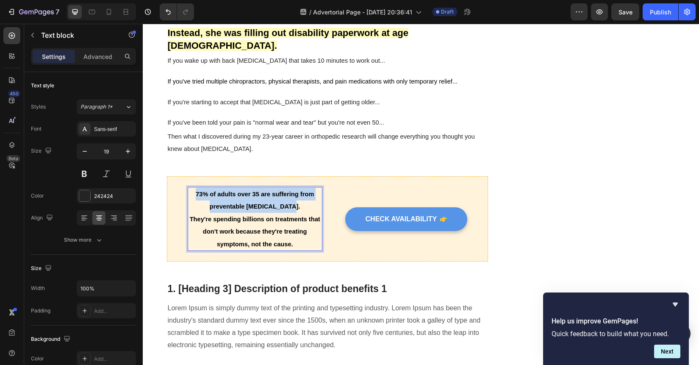
drag, startPoint x: 296, startPoint y: 194, endPoint x: 190, endPoint y: 179, distance: 107.0
click at [190, 188] on p "73% of adults over 35 are suffering from preventable chronic pain." at bounding box center [254, 200] width 133 height 25
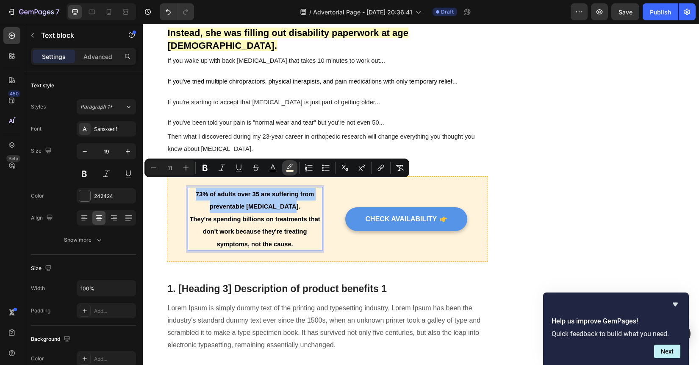
click at [292, 169] on icon "Editor contextual toolbar" at bounding box center [289, 167] width 8 height 8
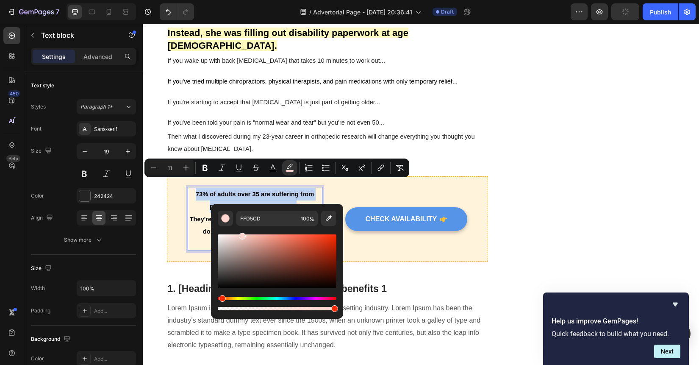
drag, startPoint x: 233, startPoint y: 297, endPoint x: 221, endPoint y: 299, distance: 12.3
click at [221, 299] on div "Hue" at bounding box center [222, 298] width 7 height 7
drag, startPoint x: 241, startPoint y: 235, endPoint x: 258, endPoint y: 235, distance: 16.9
click at [258, 235] on div "Editor contextual toolbar" at bounding box center [260, 236] width 7 height 7
type input "FCB4A6"
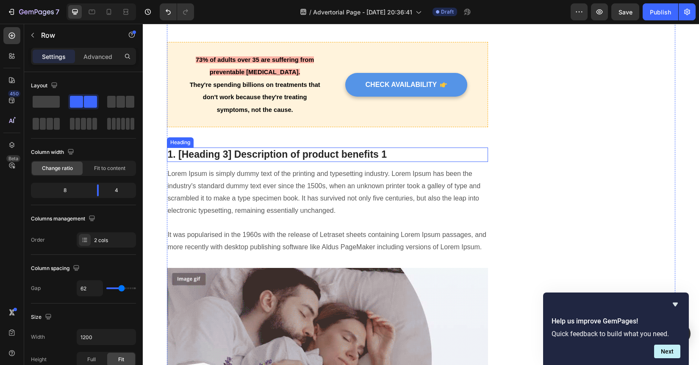
scroll to position [543, 0]
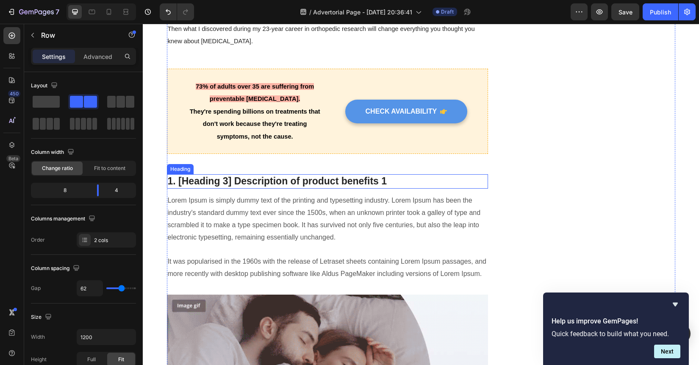
click at [387, 175] on p "1. [Heading 3] Description of product benefits 1" at bounding box center [328, 181] width 320 height 13
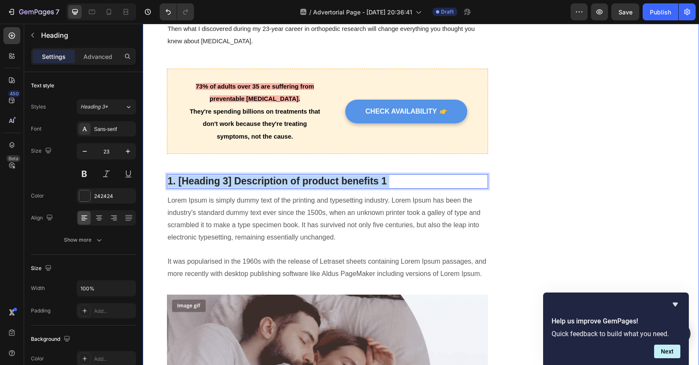
drag, startPoint x: 391, startPoint y: 172, endPoint x: 163, endPoint y: 169, distance: 227.5
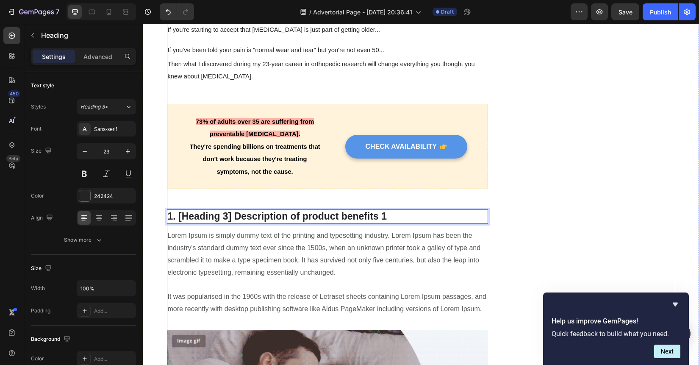
scroll to position [480, 0]
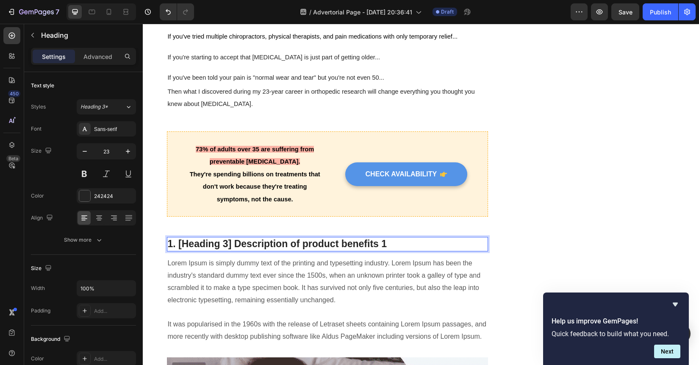
click at [392, 238] on p "1. [Heading 3] Description of product benefits 1" at bounding box center [328, 244] width 320 height 13
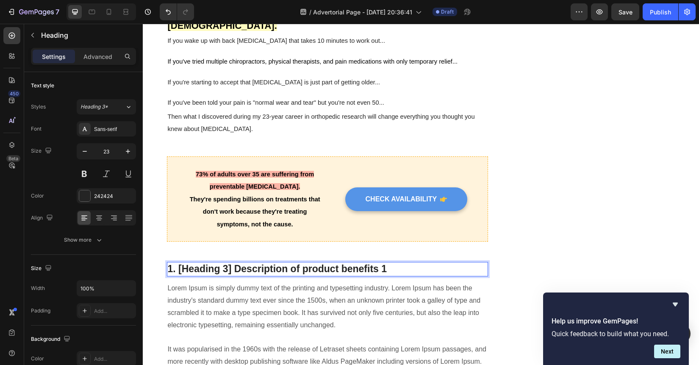
scroll to position [459, 0]
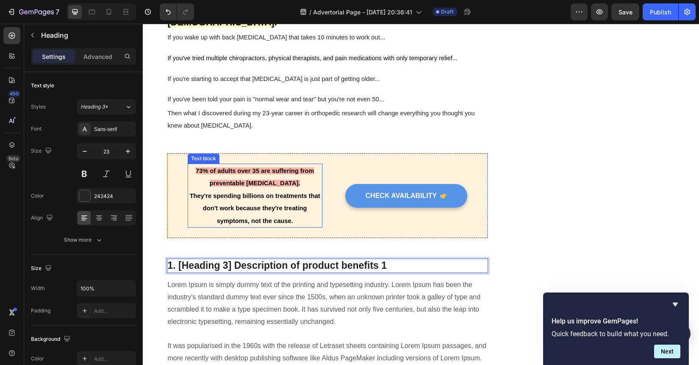
click at [317, 205] on p "They're spending billions on treatments that don't work because they're treatin…" at bounding box center [254, 208] width 133 height 38
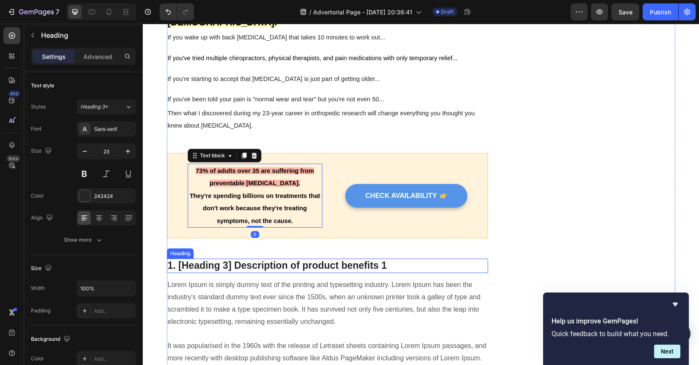
click at [376, 259] on p "1. [Heading 3] Description of product benefits 1" at bounding box center [328, 265] width 320 height 13
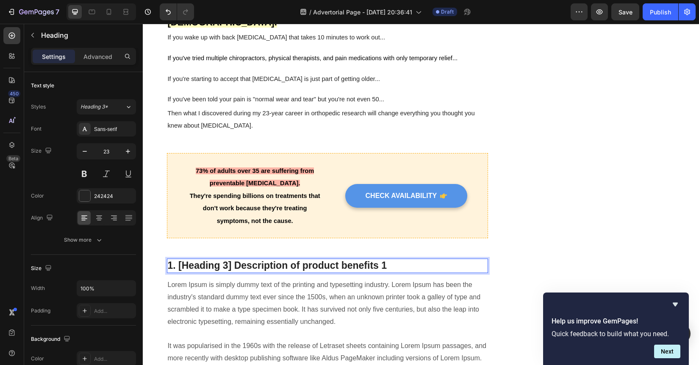
click at [391, 259] on p "1. [Heading 3] Description of product benefits 1" at bounding box center [328, 265] width 320 height 13
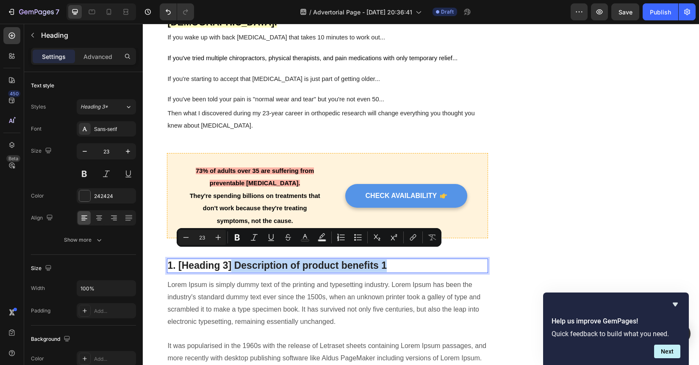
drag, startPoint x: 389, startPoint y: 256, endPoint x: 232, endPoint y: 252, distance: 156.7
click at [232, 259] on p "1. [Heading 3] Description of product benefits 1" at bounding box center [328, 265] width 320 height 13
type input "11"
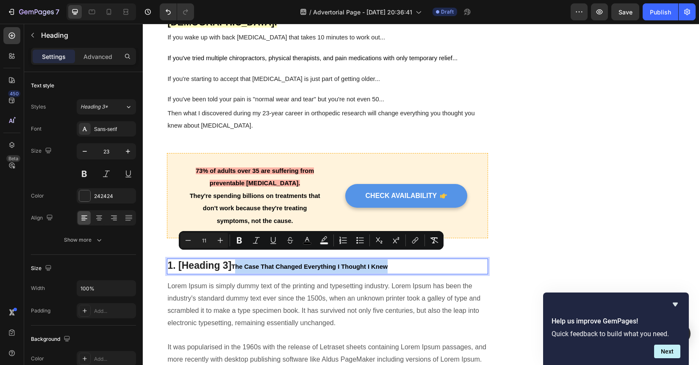
drag, startPoint x: 397, startPoint y: 257, endPoint x: 235, endPoint y: 256, distance: 162.6
click at [234, 259] on p "1. [Heading 3] The Case That Changed Everything I Thought I Knew" at bounding box center [328, 266] width 320 height 14
type input "23"
click at [229, 259] on p "1. [Heading 3] The Case That Changed Everything I Thought I Knew" at bounding box center [328, 266] width 320 height 14
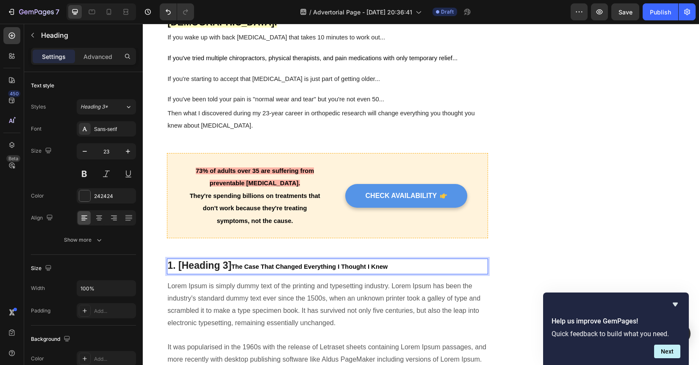
click at [231, 263] on span "The Case That Changed Everything I Thought I Knew" at bounding box center [309, 266] width 156 height 7
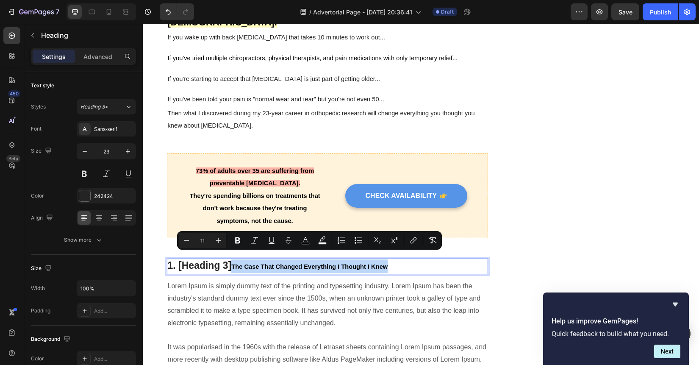
drag, startPoint x: 231, startPoint y: 256, endPoint x: 390, endPoint y: 257, distance: 158.4
click at [390, 259] on p "1. [Heading 3] The Case That Changed Everything I Thought I Knew" at bounding box center [328, 266] width 320 height 14
click at [207, 242] on input "11" at bounding box center [202, 240] width 17 height 10
type input "1"
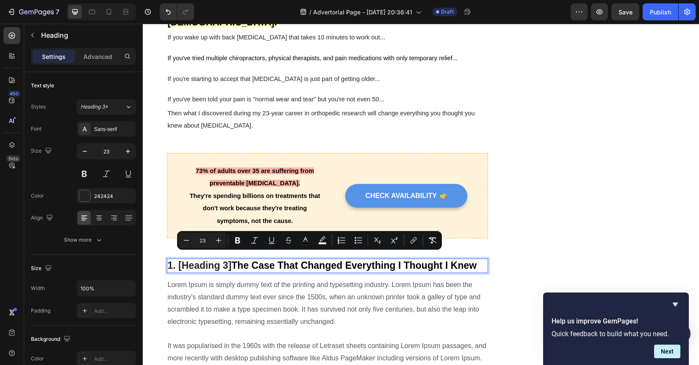
type input "23"
click at [235, 260] on span "The Case That Changed Everything I Thought I Knew" at bounding box center [353, 265] width 245 height 11
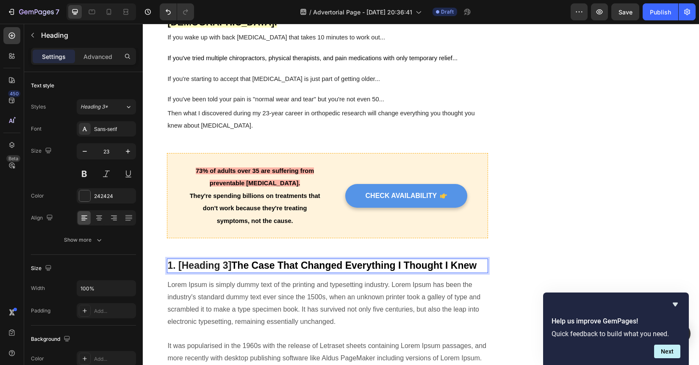
click at [234, 260] on span "The Case That Changed Everything I Thought I Knew" at bounding box center [353, 265] width 245 height 11
drag, startPoint x: 231, startPoint y: 255, endPoint x: 178, endPoint y: 254, distance: 52.9
click at [178, 259] on p "1. [Heading 3] The Case That Changed Everything I Thought I Knew" at bounding box center [328, 265] width 320 height 13
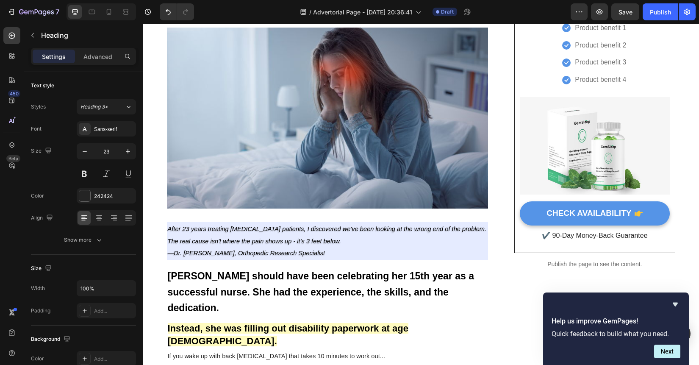
scroll to position [144, 0]
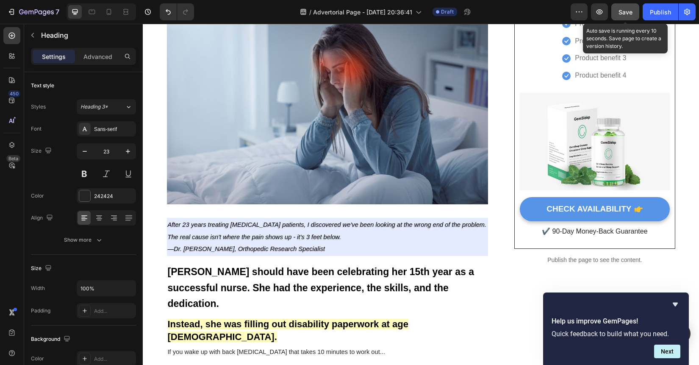
click at [626, 8] on span "Save" at bounding box center [625, 11] width 14 height 7
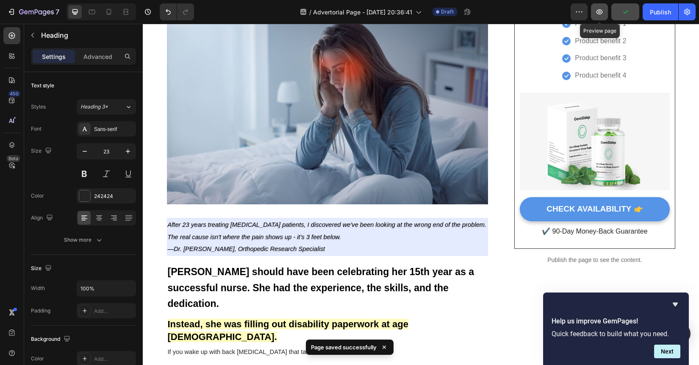
click at [595, 16] on icon "button" at bounding box center [599, 12] width 8 height 8
